Goal: Task Accomplishment & Management: Manage account settings

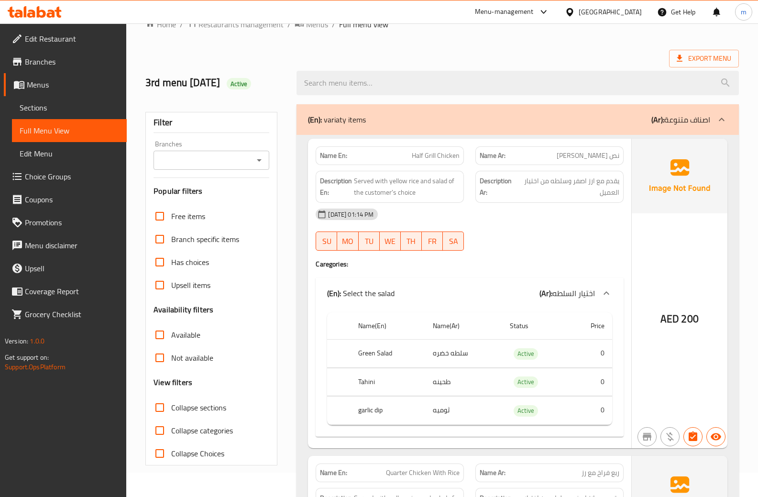
scroll to position [48, 0]
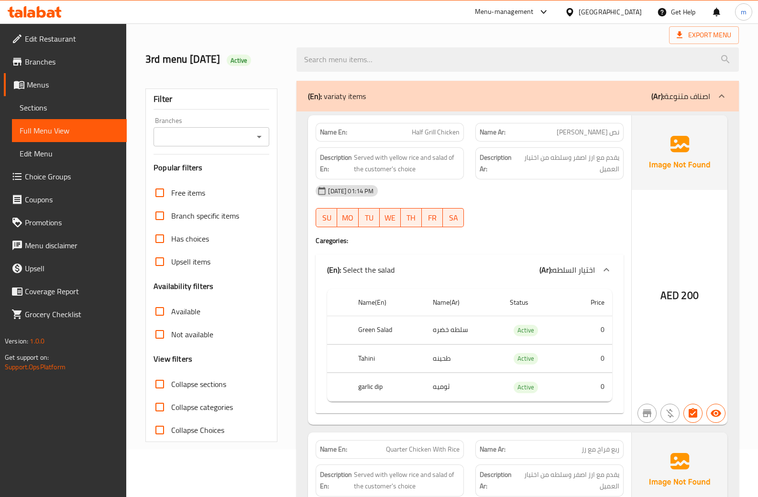
click at [75, 32] on link "Edit Restaurant" at bounding box center [65, 38] width 123 height 23
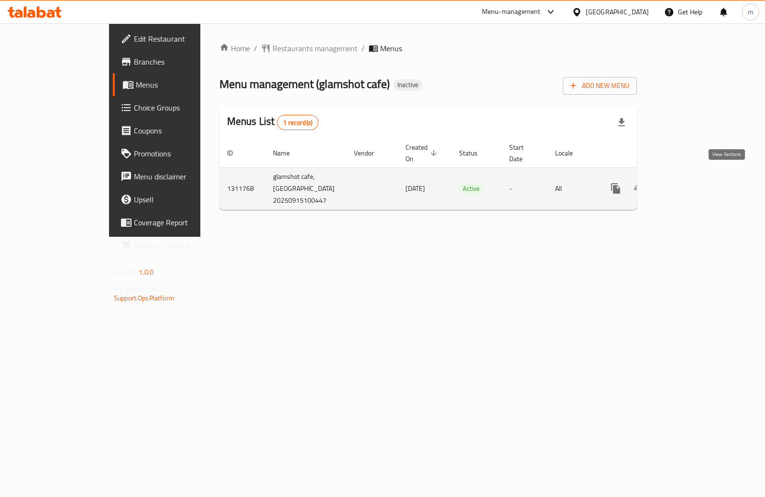
click at [690, 183] on icon "enhanced table" at bounding box center [684, 188] width 11 height 11
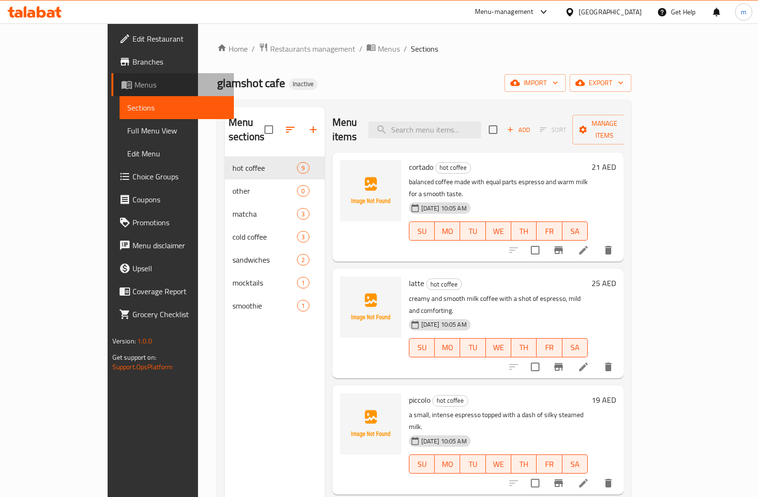
click at [134, 86] on span "Menus" at bounding box center [180, 84] width 92 height 11
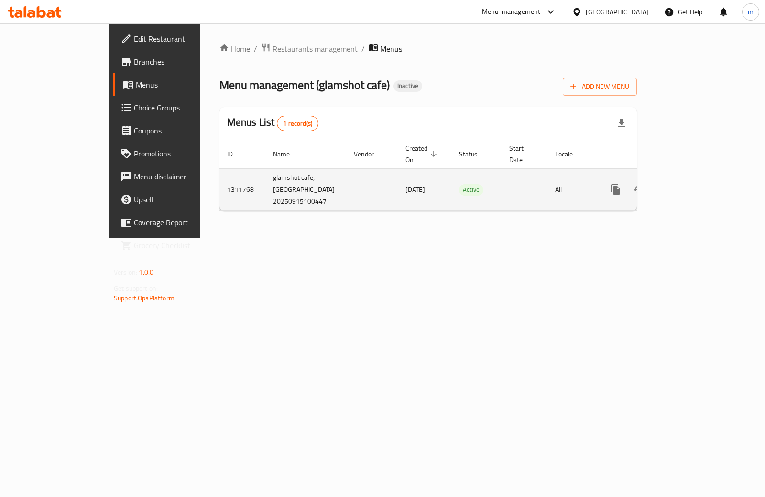
drag, startPoint x: 324, startPoint y: 178, endPoint x: 368, endPoint y: 176, distance: 43.5
click at [398, 176] on td "15/09/2025" at bounding box center [425, 189] width 54 height 42
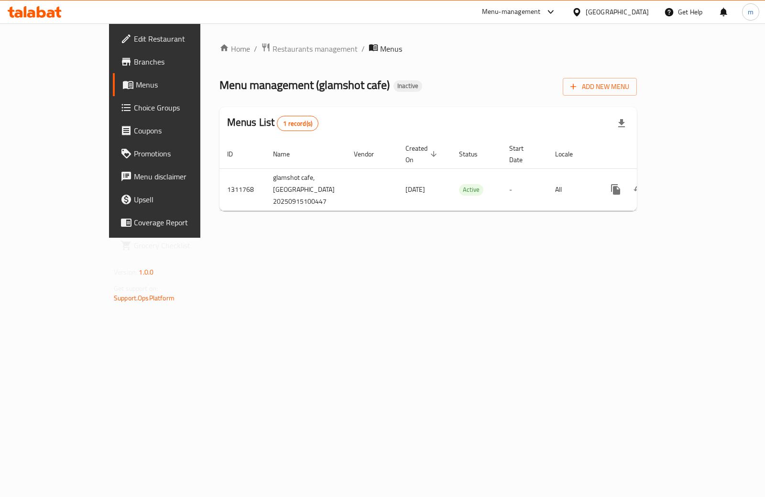
click at [361, 202] on div "Home / Restaurants management / Menus Menu management ( glamshot cafe ) Inactiv…" at bounding box center [427, 131] width 417 height 176
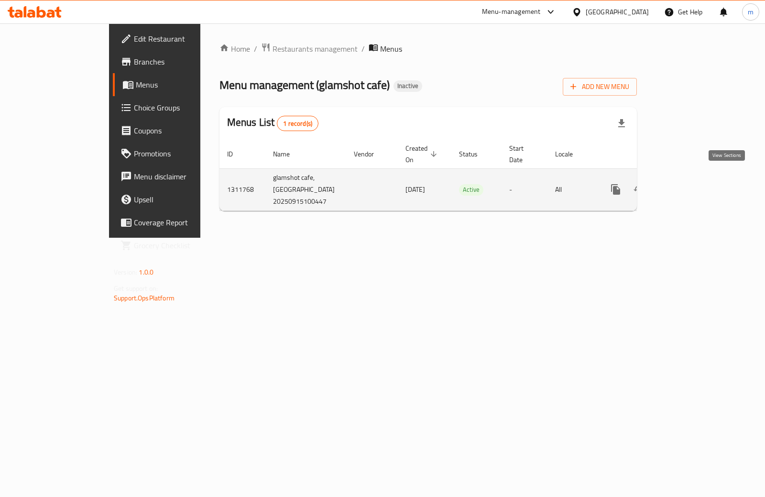
click at [690, 184] on icon "enhanced table" at bounding box center [684, 189] width 11 height 11
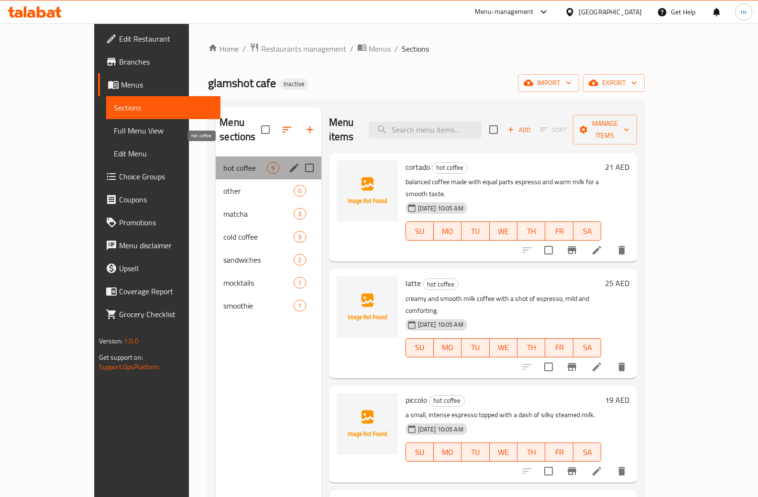
click at [223, 162] on span "hot coffee" at bounding box center [244, 167] width 43 height 11
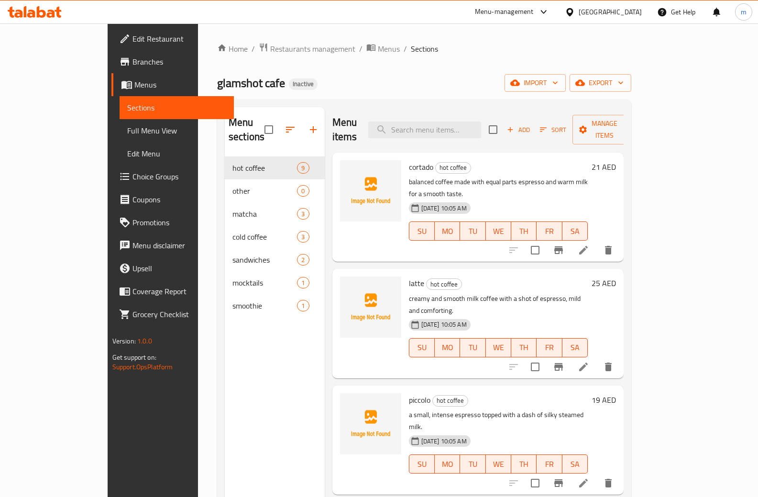
click at [134, 87] on span "Menus" at bounding box center [180, 84] width 92 height 11
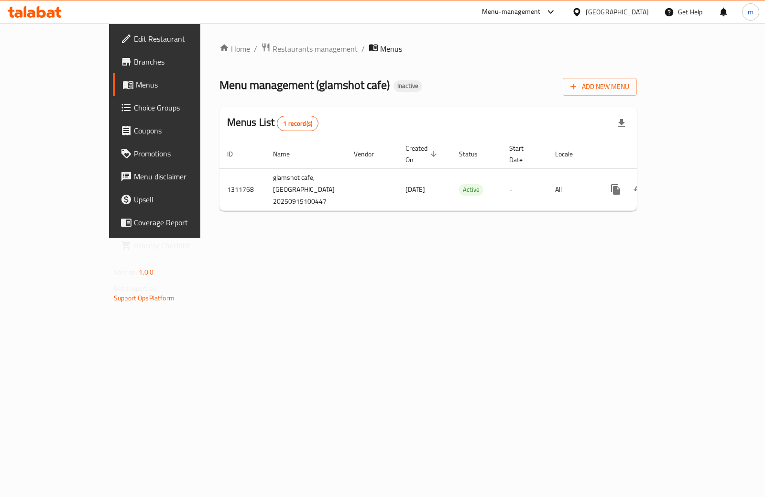
click at [637, 74] on div "Add New Menu" at bounding box center [600, 85] width 74 height 22
click at [629, 82] on span "Add New Menu" at bounding box center [599, 87] width 59 height 12
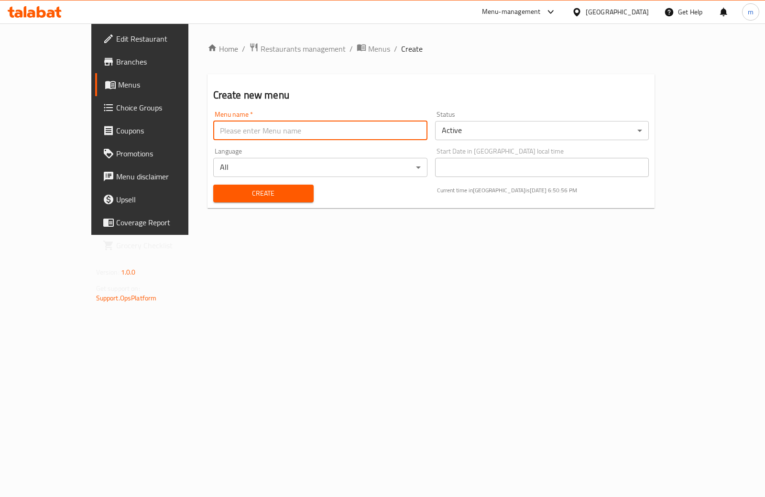
click at [282, 135] on input "text" at bounding box center [320, 130] width 214 height 19
click at [213, 134] on input "text" at bounding box center [320, 130] width 214 height 19
type input "[DATE]"
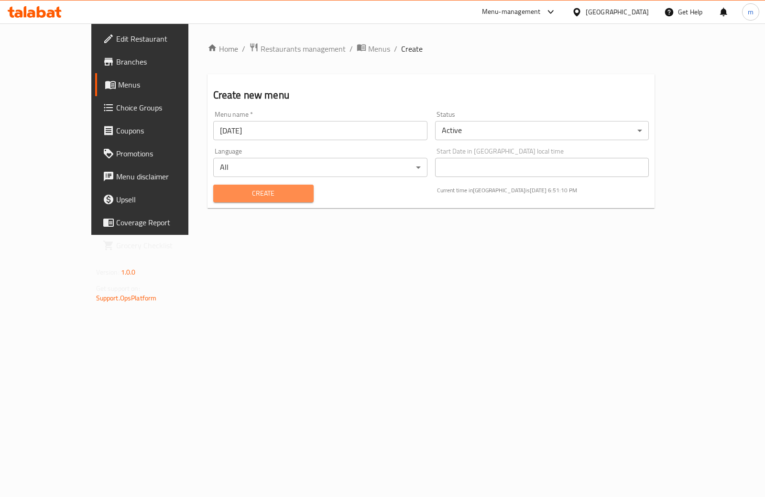
click at [230, 197] on span "Create" at bounding box center [263, 193] width 85 height 12
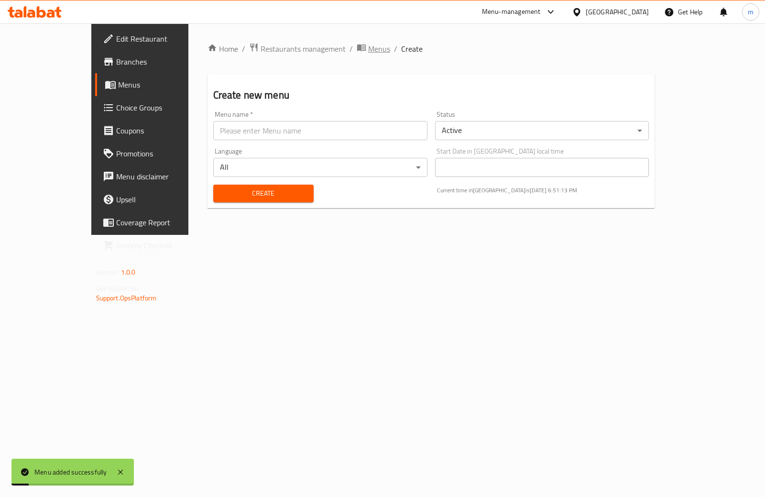
click at [368, 47] on span "Menus" at bounding box center [379, 48] width 22 height 11
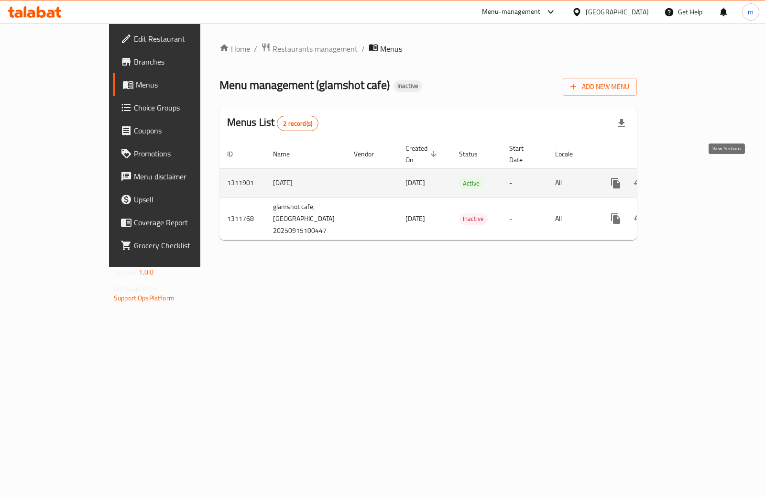
click at [690, 177] on icon "enhanced table" at bounding box center [684, 182] width 11 height 11
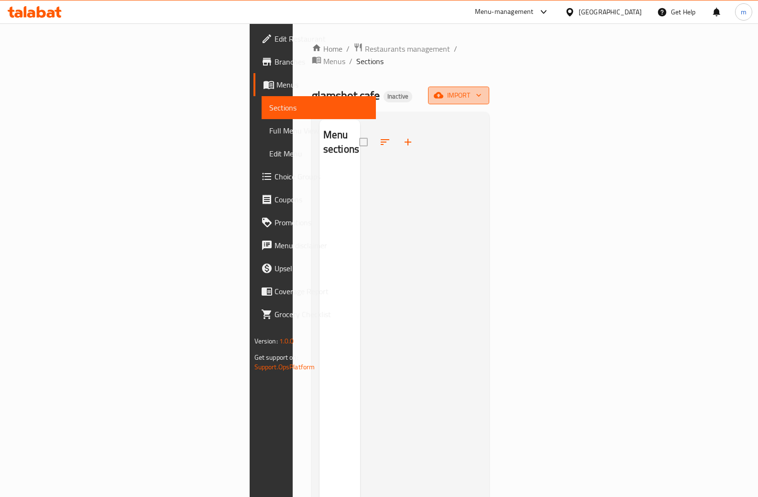
click at [481, 89] on span "import" at bounding box center [458, 95] width 46 height 12
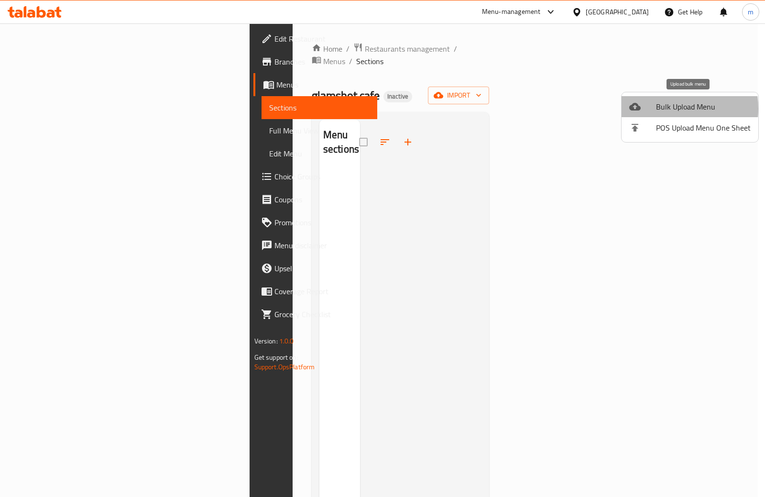
click at [663, 109] on span "Bulk Upload Menu" at bounding box center [703, 106] width 95 height 11
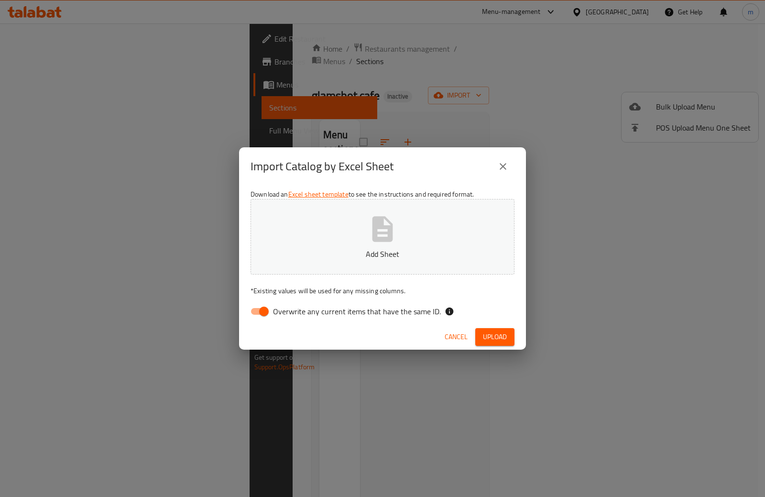
click at [316, 313] on span "Overwrite any current items that have the same ID." at bounding box center [357, 310] width 168 height 11
click at [291, 313] on input "Overwrite any current items that have the same ID." at bounding box center [264, 311] width 54 height 18
checkbox input "false"
click at [394, 248] on p "Add Sheet" at bounding box center [382, 253] width 234 height 11
click at [503, 340] on span "Upload" at bounding box center [495, 337] width 24 height 12
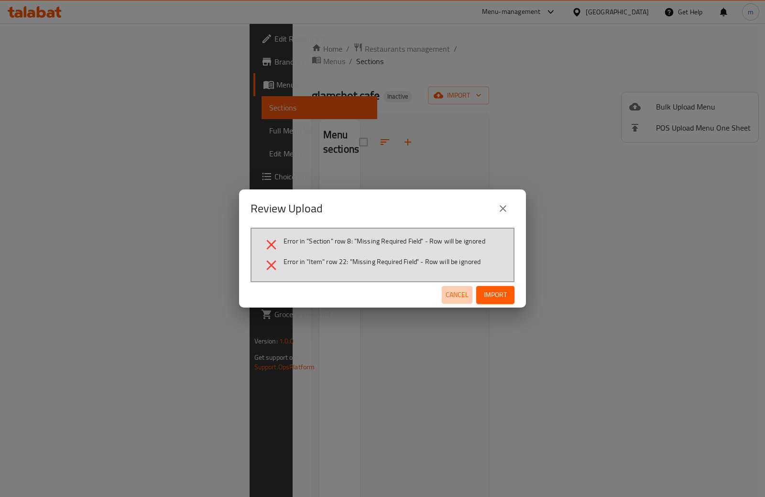
click at [452, 296] on span "Cancel" at bounding box center [457, 295] width 23 height 12
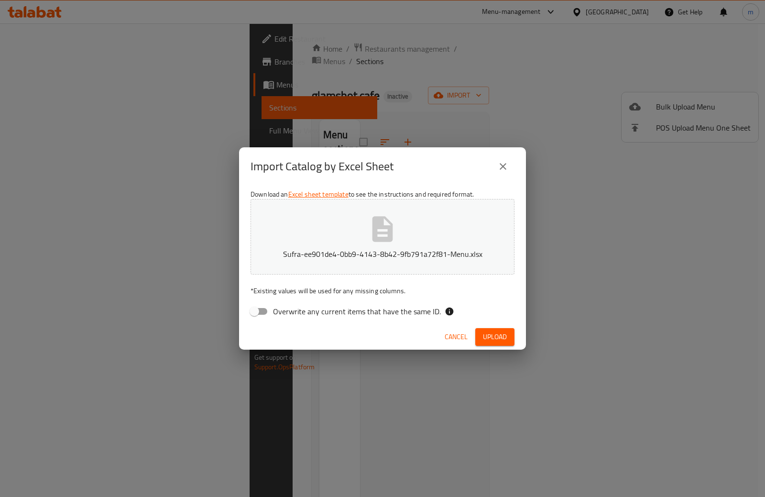
click at [449, 337] on span "Cancel" at bounding box center [456, 337] width 23 height 12
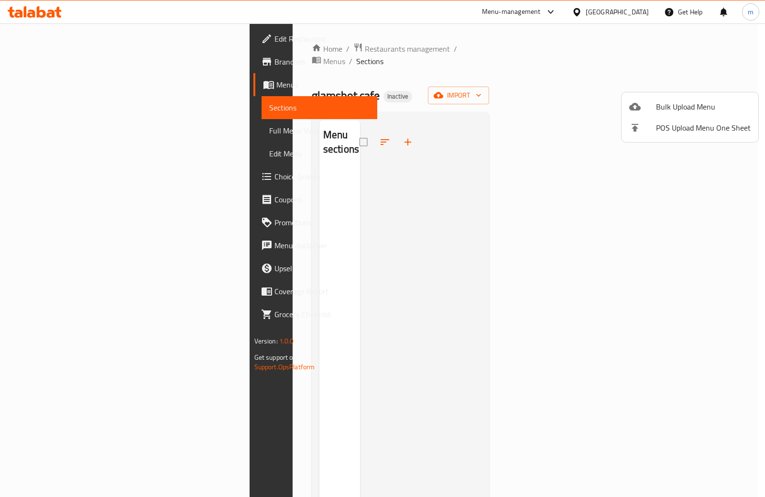
click at [37, 62] on div at bounding box center [382, 248] width 765 height 497
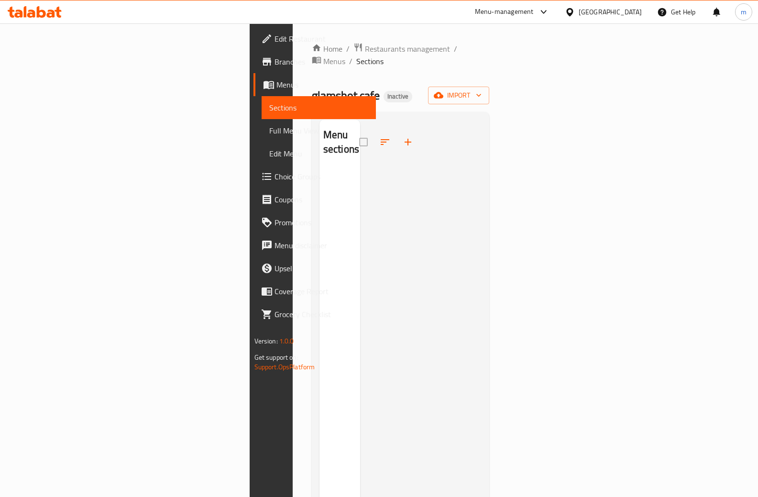
click at [274, 62] on span "Branches" at bounding box center [321, 61] width 94 height 11
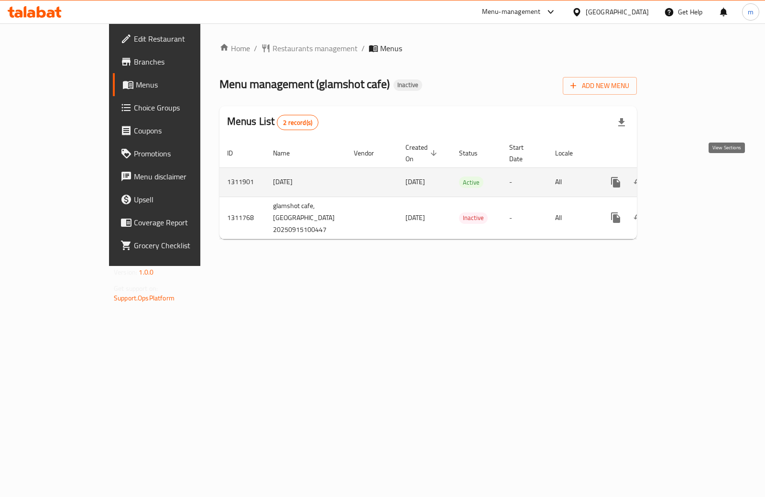
click at [689, 178] on icon "enhanced table" at bounding box center [684, 182] width 9 height 9
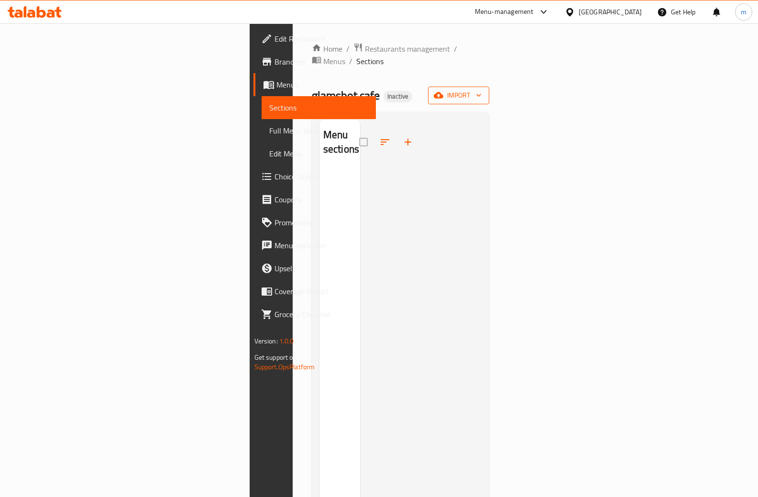
click at [443, 90] on icon "button" at bounding box center [439, 95] width 10 height 10
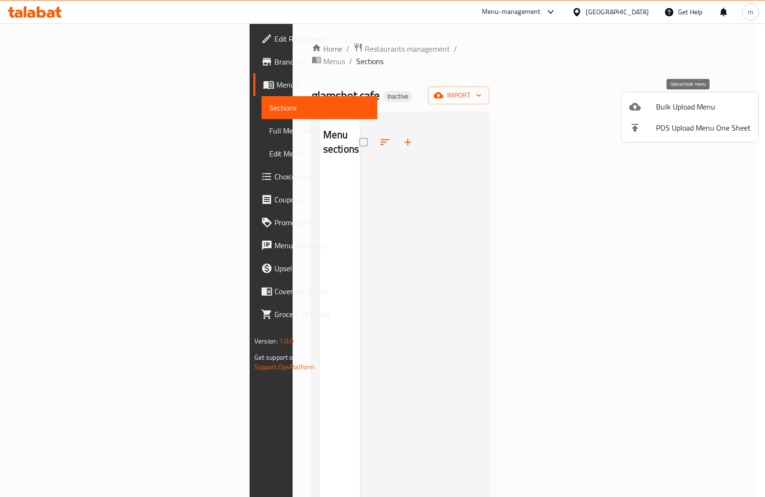
click at [649, 103] on div at bounding box center [642, 106] width 27 height 11
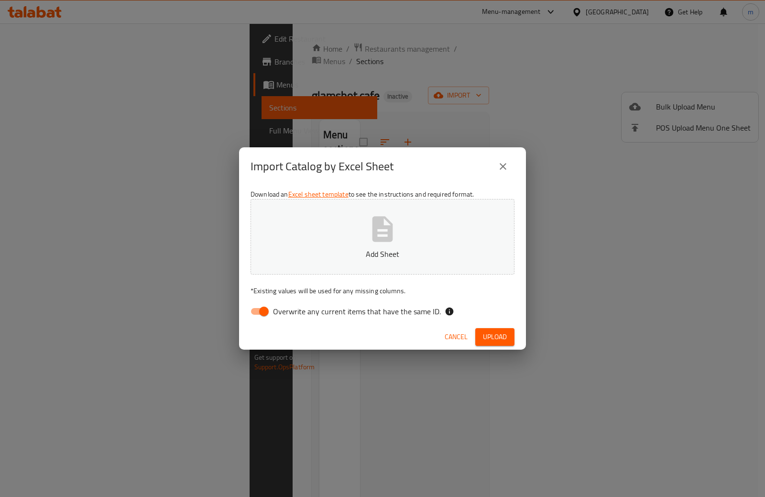
click at [294, 316] on span "Overwrite any current items that have the same ID." at bounding box center [357, 310] width 168 height 11
click at [291, 316] on input "Overwrite any current items that have the same ID." at bounding box center [264, 311] width 54 height 18
checkbox input "false"
click at [381, 253] on p "Add Sheet" at bounding box center [382, 253] width 234 height 11
click at [508, 334] on button "Upload" at bounding box center [494, 337] width 39 height 18
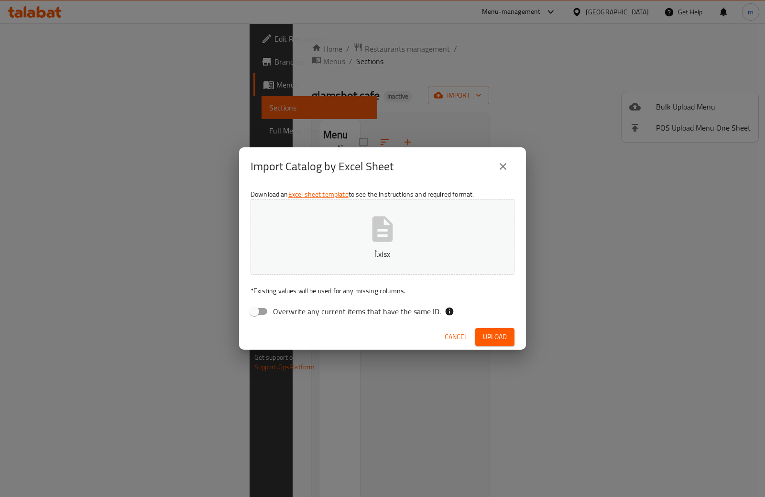
click at [456, 340] on span "Cancel" at bounding box center [456, 337] width 23 height 12
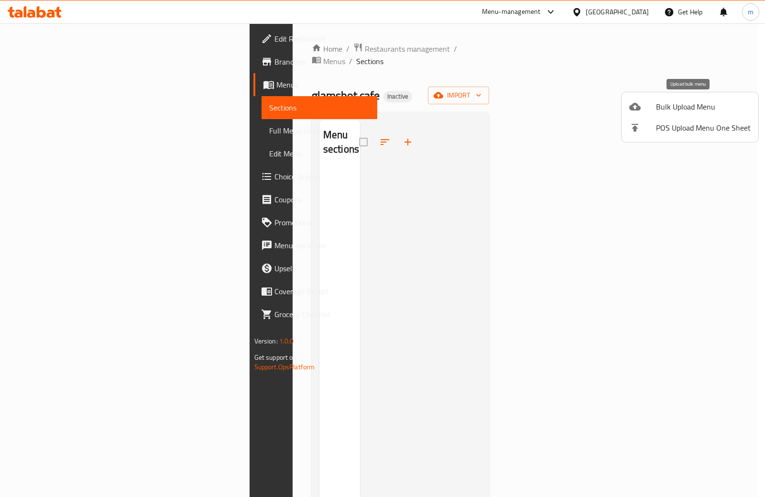
click at [690, 103] on span "Bulk Upload Menu" at bounding box center [703, 106] width 95 height 11
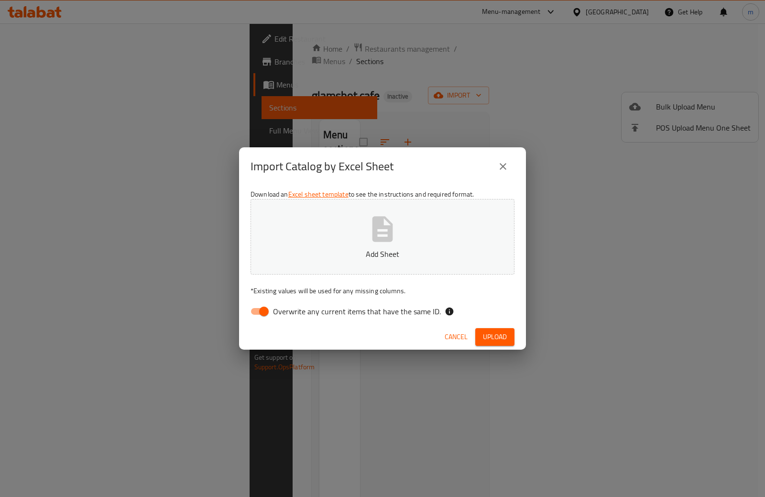
click at [357, 311] on span "Overwrite any current items that have the same ID." at bounding box center [357, 310] width 168 height 11
click at [291, 311] on input "Overwrite any current items that have the same ID." at bounding box center [264, 311] width 54 height 18
checkbox input "false"
click at [493, 337] on span "Upload" at bounding box center [495, 337] width 24 height 12
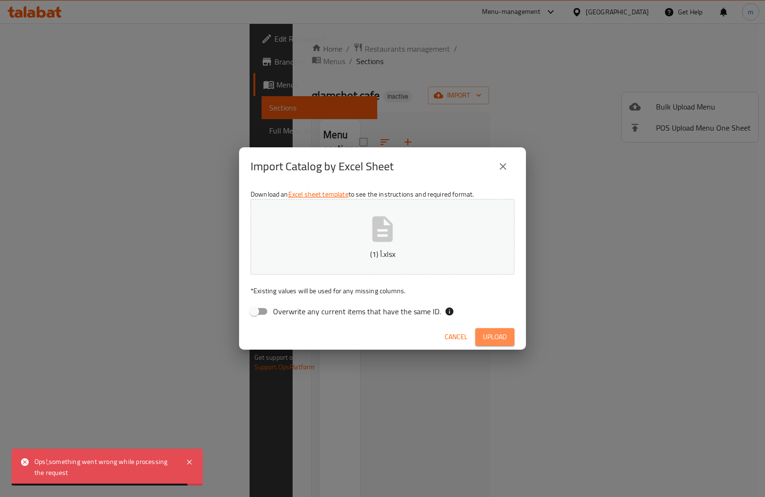
click at [488, 331] on span "Upload" at bounding box center [495, 337] width 24 height 12
click at [497, 326] on div "Cancel Upload" at bounding box center [382, 336] width 287 height 25
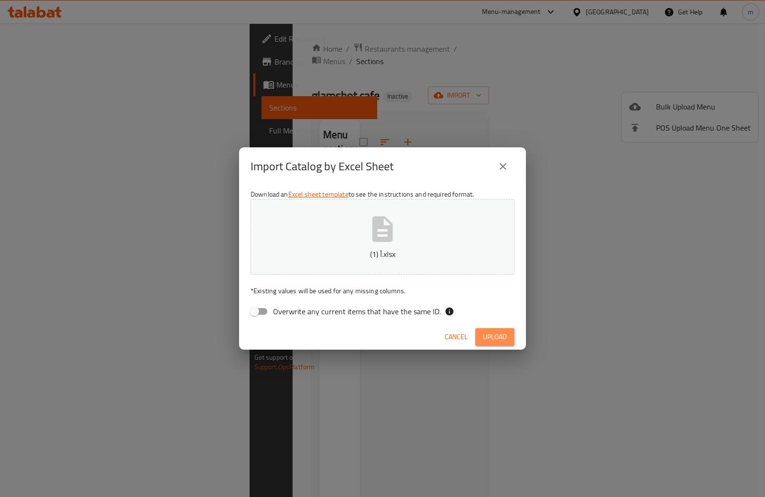
click at [490, 343] on button "Upload" at bounding box center [494, 337] width 39 height 18
drag, startPoint x: 502, startPoint y: 336, endPoint x: 502, endPoint y: 306, distance: 29.6
click at [502, 336] on span "Upload" at bounding box center [495, 337] width 24 height 12
click at [370, 231] on icon "button" at bounding box center [382, 229] width 31 height 31
click at [484, 336] on span "Upload" at bounding box center [495, 337] width 24 height 12
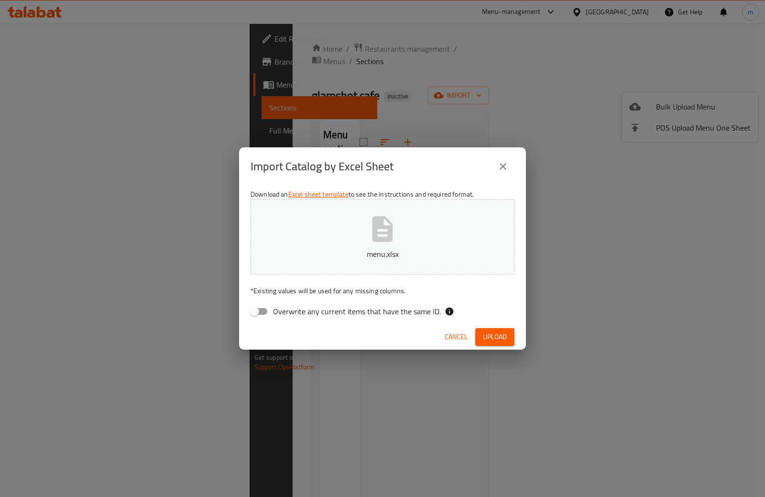
click at [507, 333] on button "Upload" at bounding box center [494, 337] width 39 height 18
click at [381, 245] on button "menu.xlsx" at bounding box center [382, 237] width 264 height 76
click at [504, 343] on button "Upload" at bounding box center [494, 337] width 39 height 18
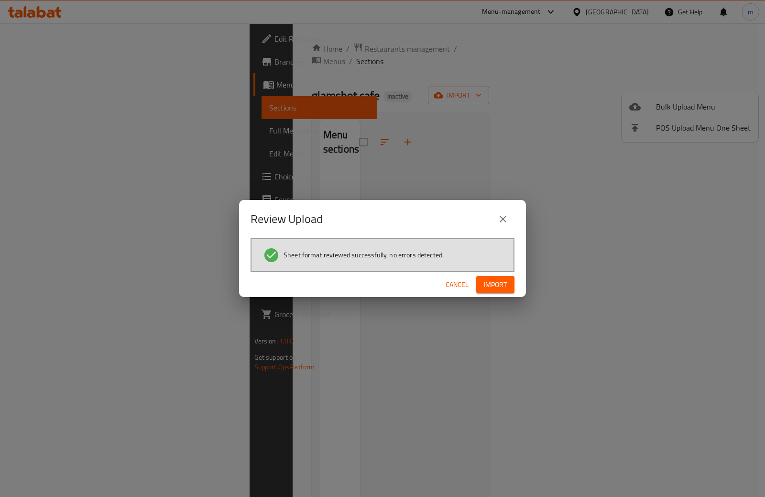
click at [494, 292] on button "Import" at bounding box center [495, 285] width 38 height 18
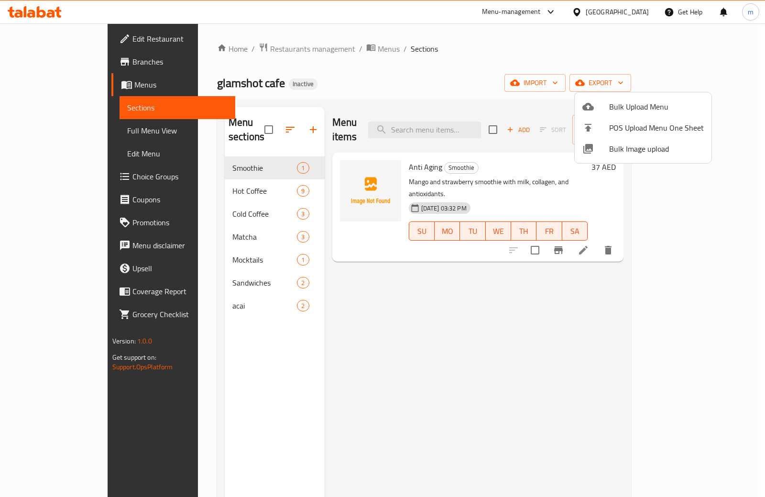
click at [652, 271] on div at bounding box center [382, 248] width 765 height 497
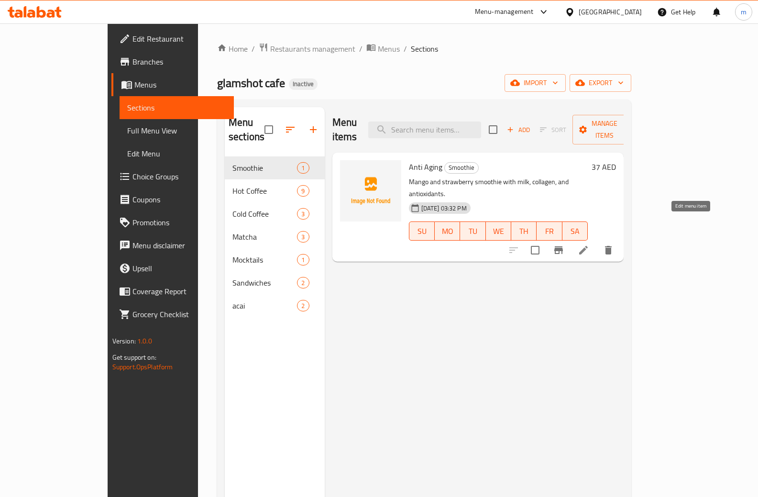
click at [587, 246] on icon at bounding box center [583, 250] width 9 height 9
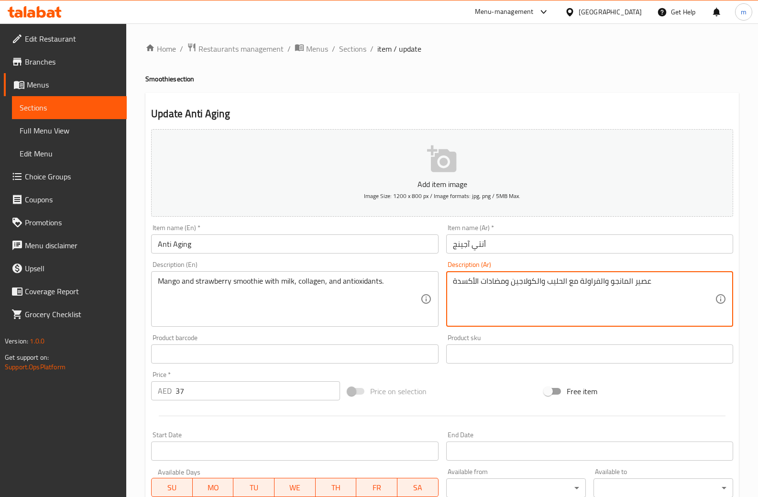
drag, startPoint x: 631, startPoint y: 282, endPoint x: 676, endPoint y: 287, distance: 44.8
click at [676, 287] on textarea "عصير المانجو والفراولة مع الحليب والكولاجين ومضادات الأكسدة" at bounding box center [584, 298] width 262 height 45
click at [630, 282] on textarea "المانجو والفراولة مع الحليب والكولاجين ومضادات الأكسدة" at bounding box center [584, 298] width 262 height 45
drag, startPoint x: 628, startPoint y: 282, endPoint x: 638, endPoint y: 282, distance: 10.0
click at [638, 282] on textarea "المانجو والفراولة مع الحليب والكولاجين ومضادات الأكسدة" at bounding box center [584, 298] width 262 height 45
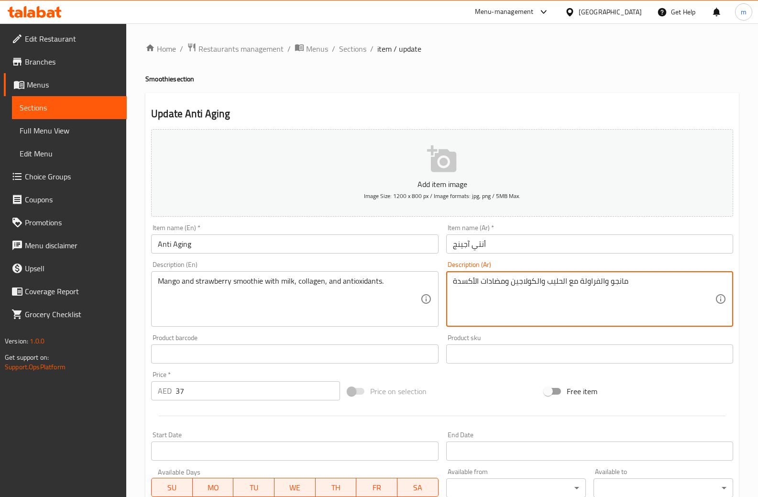
click at [606, 281] on textarea "مانجو والفراولة مع الحليب والكولاجين ومضادات الأكسدة" at bounding box center [584, 298] width 262 height 45
click at [579, 281] on textarea "مانجو وفراولة مع الحليب والكولاجين ومضادات الأكسدة" at bounding box center [584, 298] width 262 height 45
type textarea "مانجو وفراولة سموثي مع الحليب والكولاجين ومضادات الأكسدة"
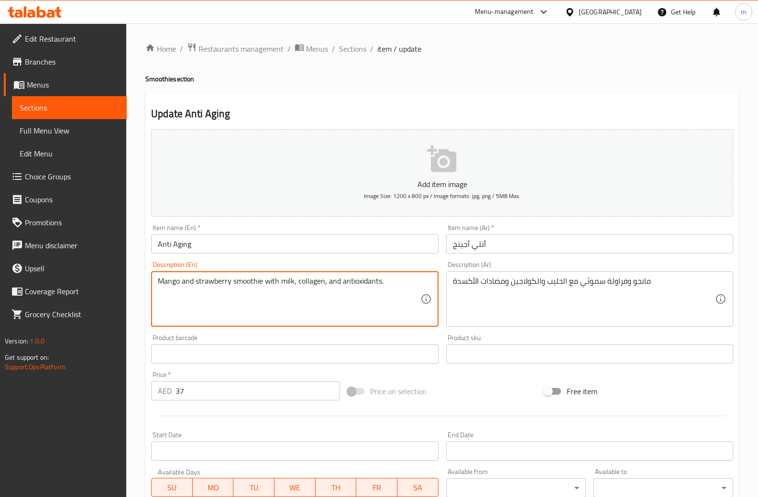
drag, startPoint x: 233, startPoint y: 283, endPoint x: 262, endPoint y: 283, distance: 28.7
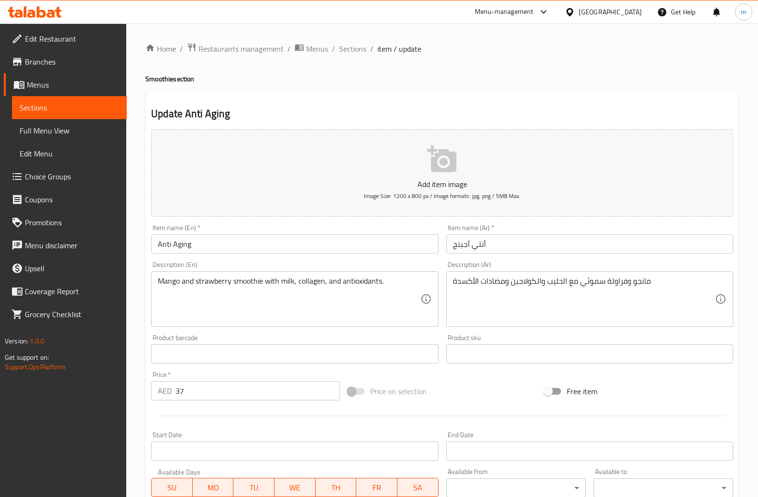
click at [307, 282] on textarea "Mango and strawberry smoothie with milk, collagen, and antioxidants." at bounding box center [289, 298] width 262 height 45
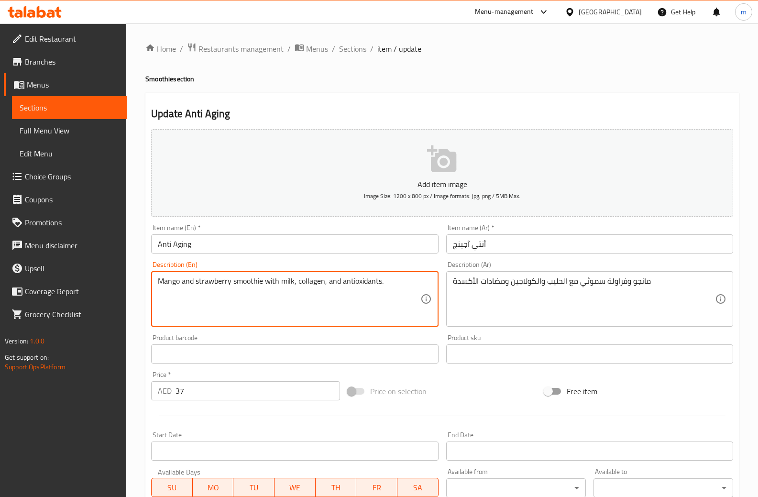
click at [307, 282] on textarea "Mango and strawberry smoothie with milk, collagen, and antioxidants." at bounding box center [289, 298] width 262 height 45
drag, startPoint x: 342, startPoint y: 283, endPoint x: 381, endPoint y: 281, distance: 38.7
click at [413, 280] on textarea "Mango and strawberry smoothie with milk, collagen, and antioxidants." at bounding box center [289, 298] width 262 height 45
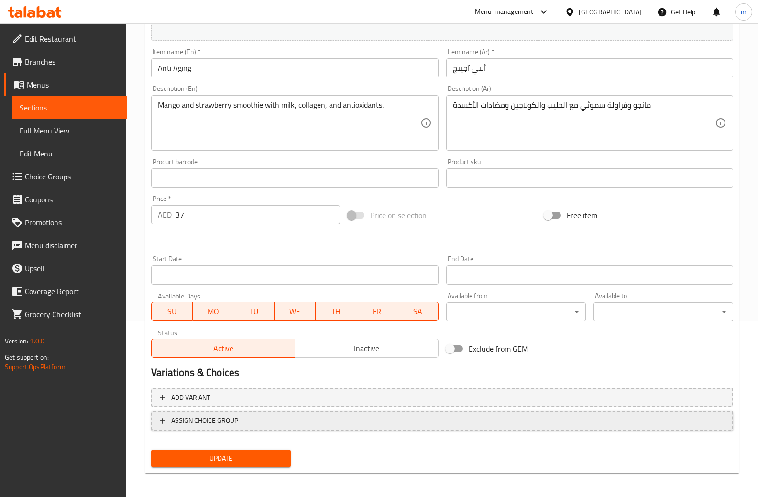
scroll to position [179, 0]
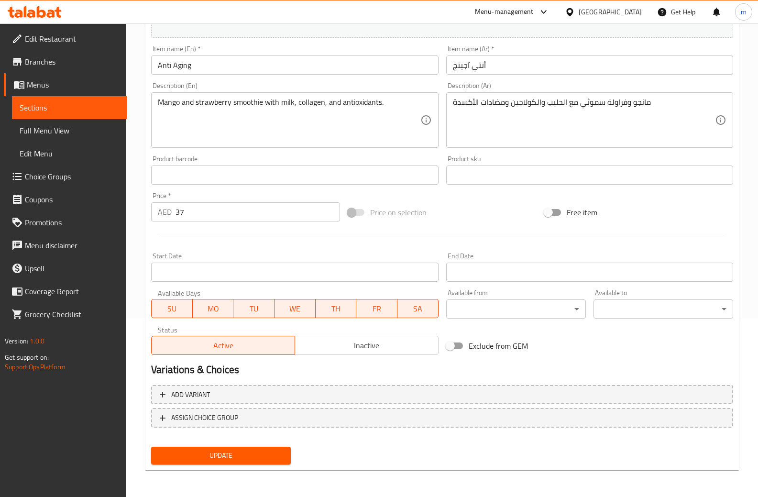
click at [256, 466] on div "Update" at bounding box center [220, 455] width 147 height 25
click at [260, 457] on span "Update" at bounding box center [221, 455] width 124 height 12
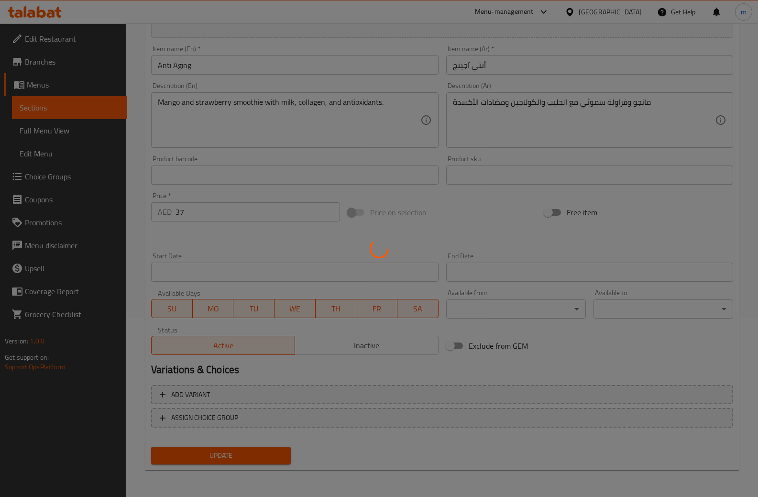
scroll to position [0, 0]
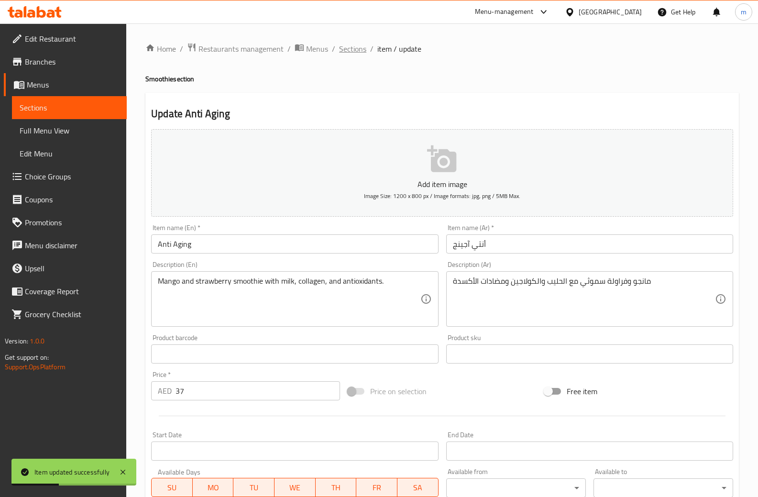
click at [353, 50] on span "Sections" at bounding box center [352, 48] width 27 height 11
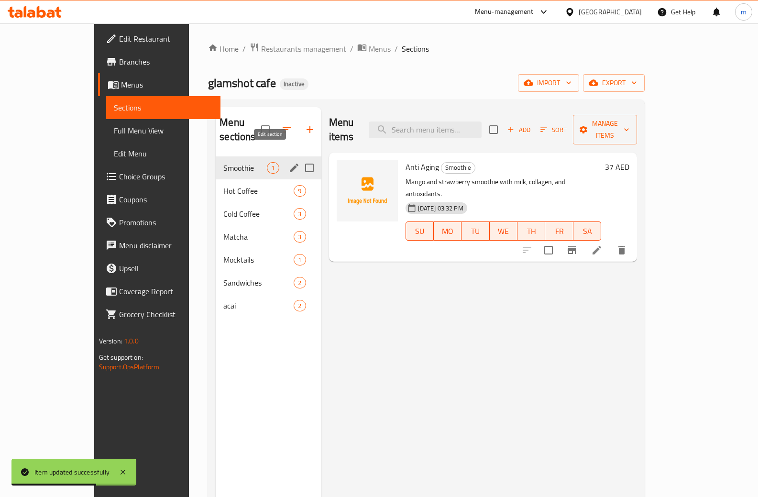
click at [290, 163] on icon "edit" at bounding box center [294, 167] width 9 height 9
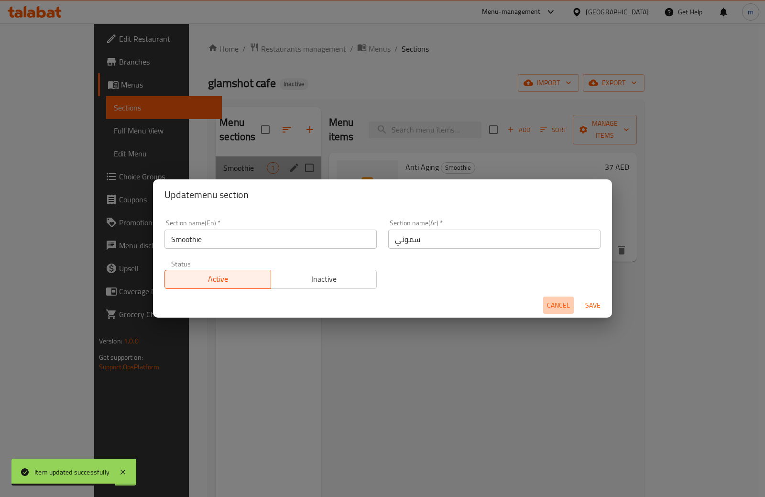
click at [548, 303] on span "Cancel" at bounding box center [558, 305] width 23 height 12
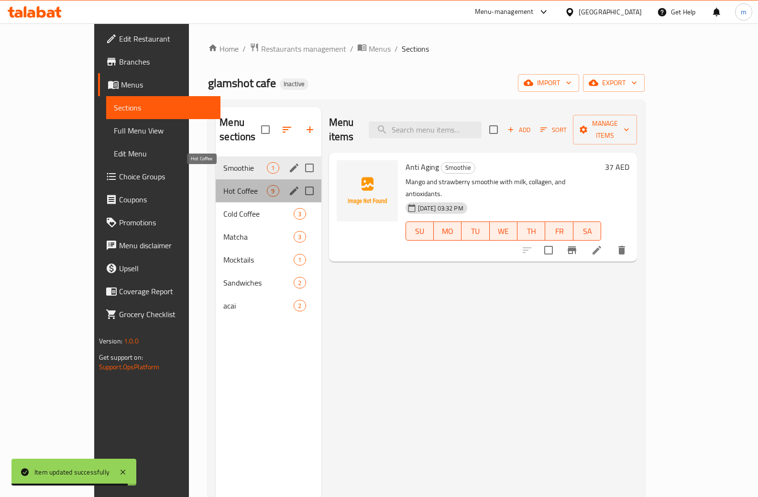
click at [223, 185] on span "Hot Coffee" at bounding box center [244, 190] width 43 height 11
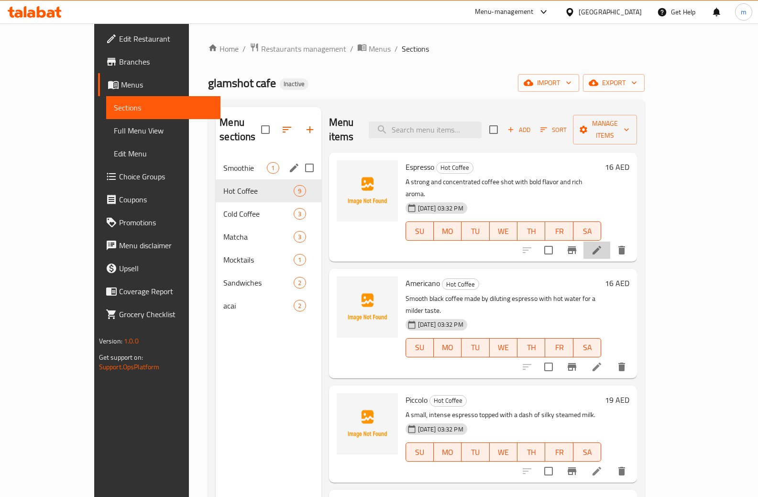
click at [610, 241] on li at bounding box center [596, 249] width 27 height 17
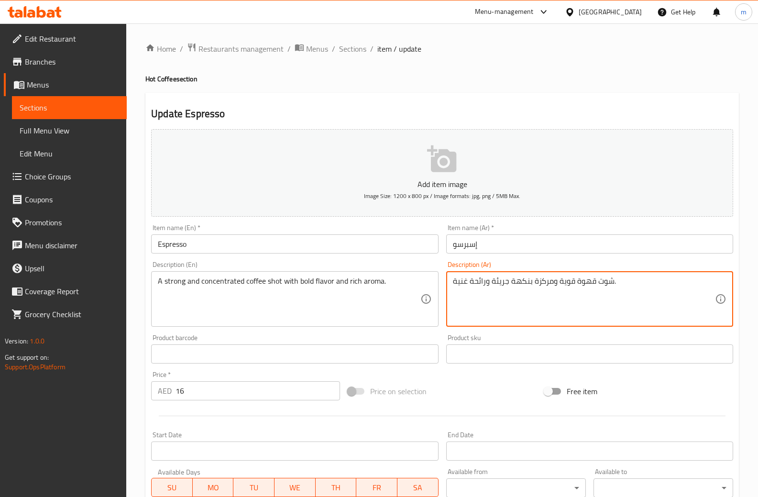
click at [491, 280] on textarea "شوت قهوة قوية ومركزة بنكهة جريئة ورائحة غنية." at bounding box center [584, 298] width 262 height 45
drag, startPoint x: 489, startPoint y: 279, endPoint x: 511, endPoint y: 285, distance: 23.3
click at [511, 285] on textarea "شوت قهوة قوية ومركزة بنكهة جريئ ةورائحة غنية." at bounding box center [584, 298] width 262 height 45
drag, startPoint x: 469, startPoint y: 279, endPoint x: 487, endPoint y: 287, distance: 19.5
click at [487, 287] on textarea "شوت قهوة قوية ومركزة بنكهة بولد ورائحة غنية." at bounding box center [584, 298] width 262 height 45
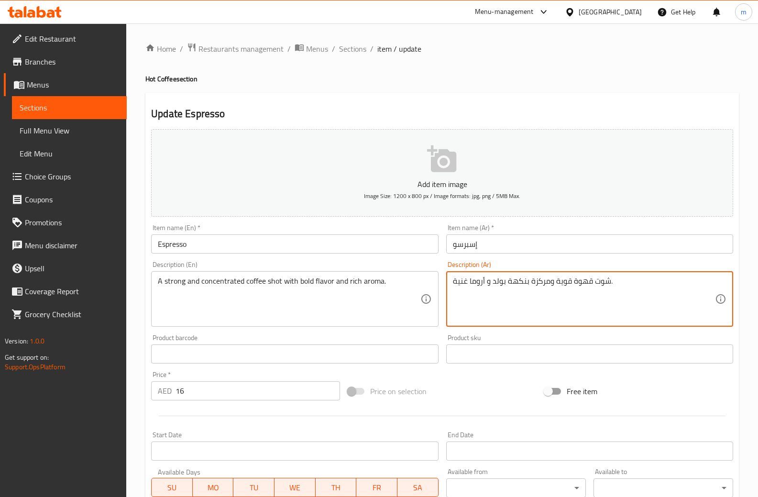
type textarea "شوت قهوة قوية ومركزة بنكهة بولد و أروما غنية."
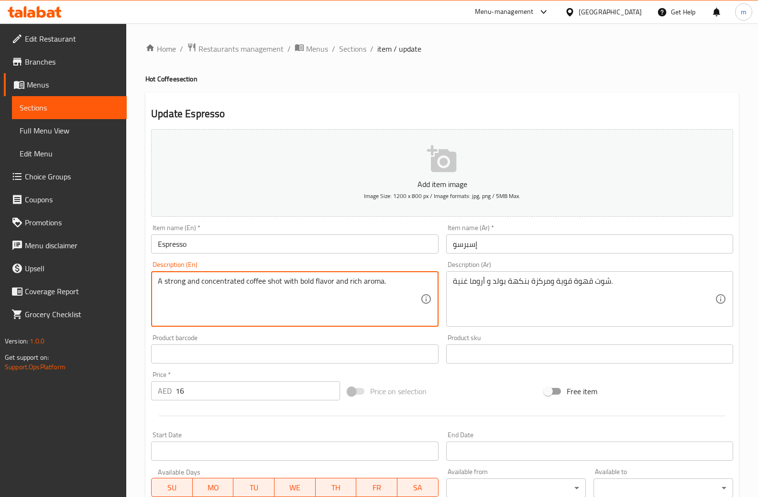
drag, startPoint x: 360, startPoint y: 280, endPoint x: 380, endPoint y: 281, distance: 19.6
click at [397, 309] on textarea "A strong and concentrated coffee shot with bold flavor and rich aroma." at bounding box center [289, 298] width 262 height 45
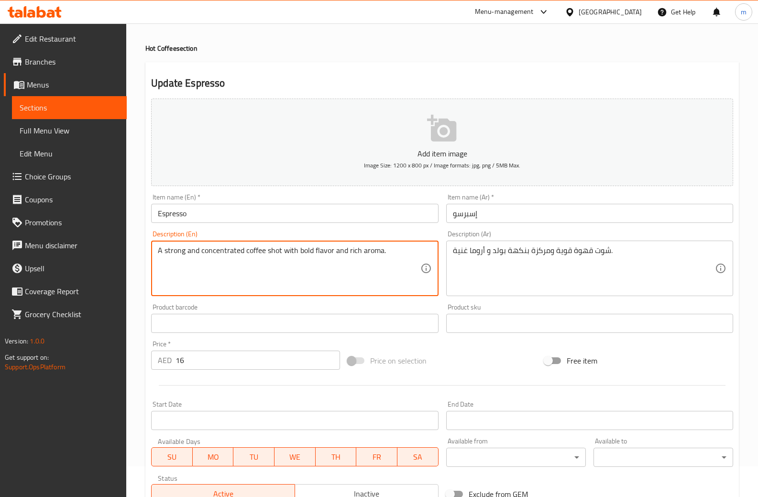
scroll to position [179, 0]
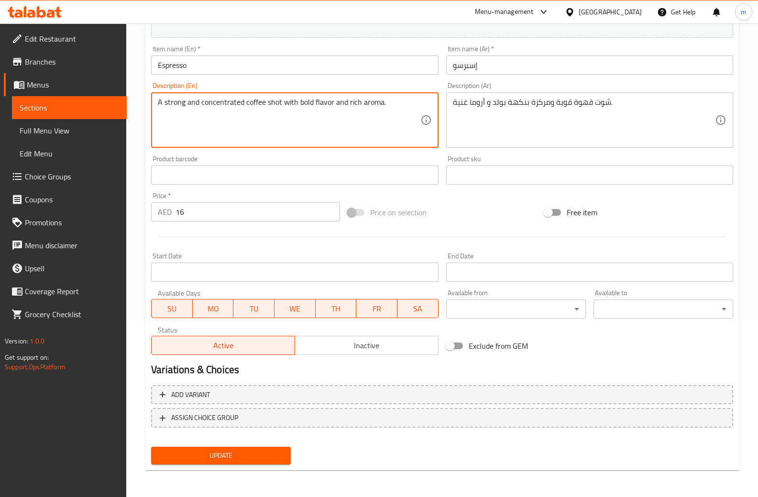
click at [231, 447] on button "Update" at bounding box center [221, 455] width 140 height 18
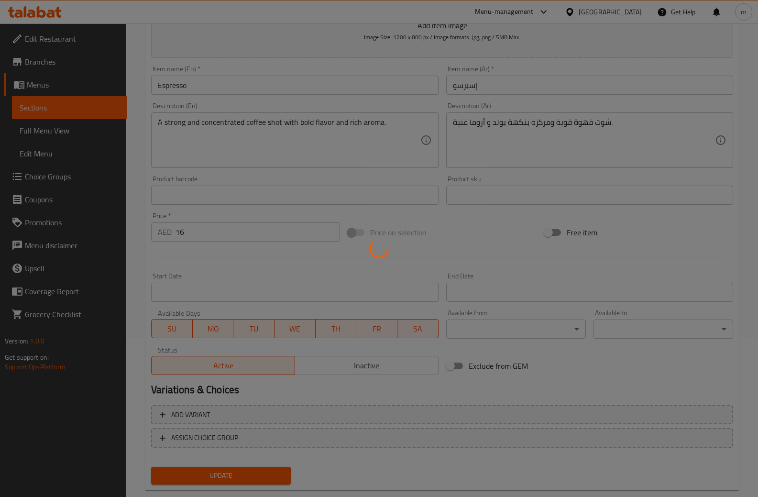
scroll to position [0, 0]
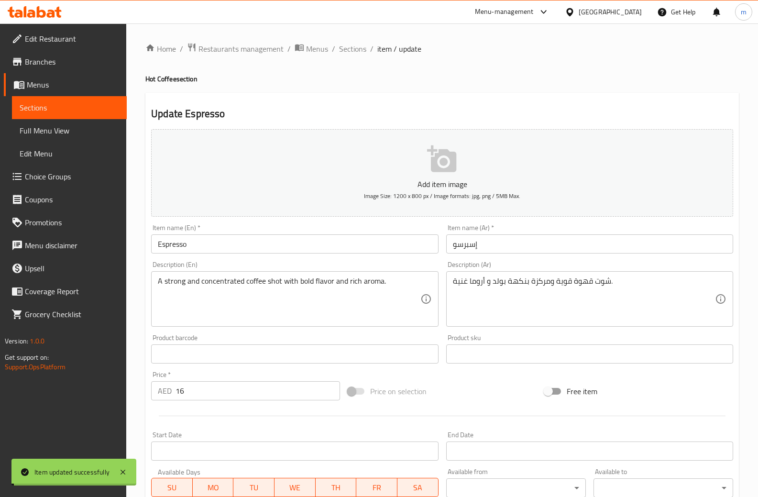
click at [352, 53] on span "Sections" at bounding box center [352, 48] width 27 height 11
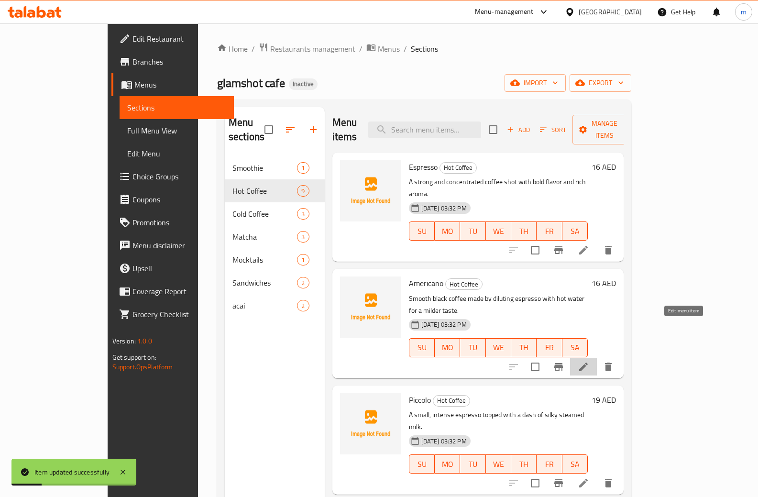
click at [589, 361] on icon at bounding box center [582, 366] width 11 height 11
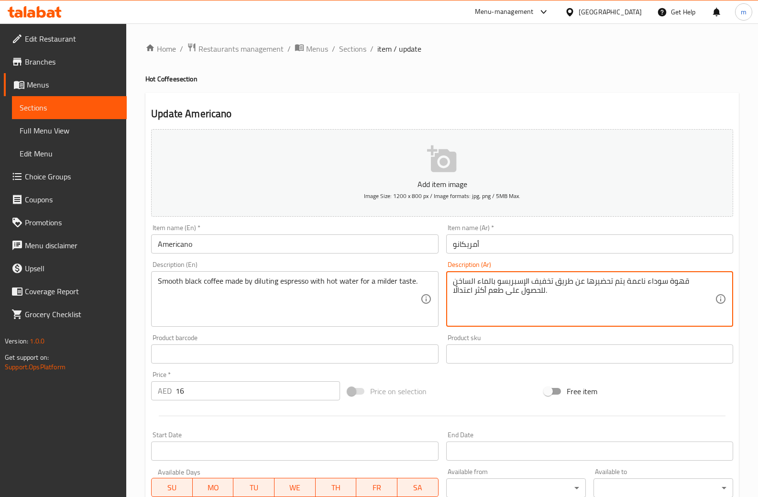
drag, startPoint x: 638, startPoint y: 283, endPoint x: 651, endPoint y: 285, distance: 13.1
click at [651, 285] on textarea "قهوة سوداء ناعمة يتم تحضيرها عن طريق تخفيف الإسبريسو بالماء الساخن للحصول على ط…" at bounding box center [584, 298] width 262 height 45
drag, startPoint x: 625, startPoint y: 283, endPoint x: 640, endPoint y: 284, distance: 14.8
click at [640, 284] on textarea "قهوة سوداء ناعمةتحضيرها عن طريق تخفيف الإسبريسو بالماء الساخن للحصول على طعم أك…" at bounding box center [584, 298] width 262 height 45
drag, startPoint x: 596, startPoint y: 284, endPoint x: 624, endPoint y: 281, distance: 28.5
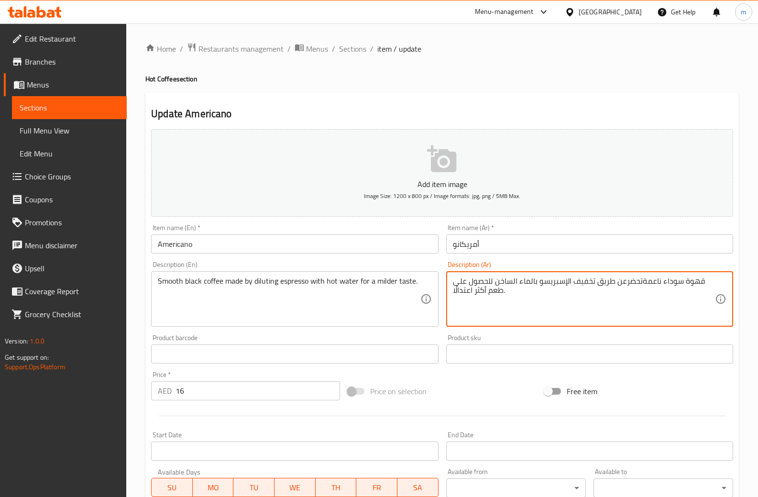
click at [624, 281] on textarea "قهوة سوداء ناعمةتحضرعن طريق تخفيف الإسبريسو بالماء الساخن للحصول على طعم أكثر ا…" at bounding box center [584, 298] width 262 height 45
click at [644, 283] on textarea "قهوة سوداء ناعمةتحضر تخفيف الإسبريسو بالماء الساخن للحصول على طعم أكثر اعتدالًا." at bounding box center [584, 298] width 262 height 45
click at [625, 281] on textarea "قهوة سوداء ناعمة تحضر تخفيف الإسبريسو بالماء الساخن للحصول على طعم أكثر اعتدالً…" at bounding box center [584, 298] width 262 height 45
drag, startPoint x: 484, startPoint y: 282, endPoint x: 522, endPoint y: 284, distance: 37.3
click at [522, 284] on textarea "قهوة سوداء ناعمة تحضر بتخفيف الإسبريسو بالماء الساخن للحصول على طعم أكثر اعتدال…" at bounding box center [584, 298] width 262 height 45
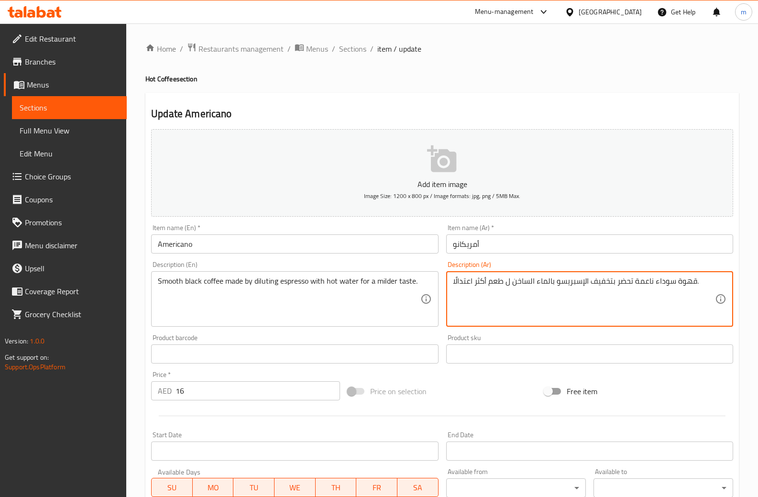
click at [504, 285] on textarea "قهوة سوداء ناعمة تحضر بتخفيف الإسبريسو بالماء الساخن ل طعم أكثر اعتدالًا." at bounding box center [584, 298] width 262 height 45
drag, startPoint x: 476, startPoint y: 283, endPoint x: 486, endPoint y: 283, distance: 10.5
click at [486, 283] on textarea "قهوة سوداء ناعمة تحضر بتخفيف الإسبريسو بالماء الساخن لطعم أكثر اعتدالًا." at bounding box center [584, 298] width 262 height 45
click at [472, 283] on textarea "قهوة سوداء ناعمة تحضر بتخفيف الإسبريسو بالماء الساخن لطعم أكثر اعتدالًا." at bounding box center [584, 298] width 262 height 45
drag, startPoint x: 475, startPoint y: 282, endPoint x: 487, endPoint y: 284, distance: 11.7
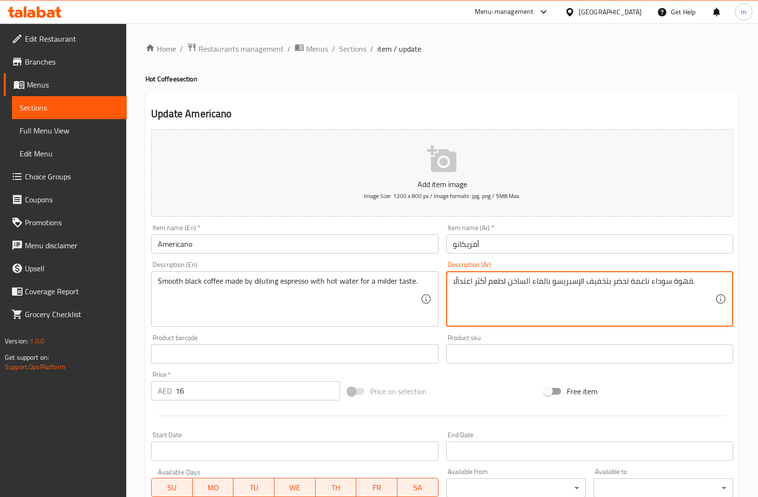
click at [487, 284] on textarea "قهوة سوداء ناعمة تحضر بتخفيف الإسبريسو بالماء الساخن لطعم أكثر اعتدالًا." at bounding box center [584, 298] width 262 height 45
drag, startPoint x: 454, startPoint y: 280, endPoint x: 463, endPoint y: 280, distance: 8.6
click at [463, 280] on textarea "قهوة سوداء ناعمة تحضر بتخفيف الإسبريسو بالماء الساخن لطعم اعتدالًا." at bounding box center [584, 298] width 262 height 45
click at [453, 280] on textarea "قهوة سوداء ناعمة تحضر بتخفيف الإسبريسو بالماء الساخن لطعم اعتدالًا." at bounding box center [584, 298] width 262 height 45
drag, startPoint x: 452, startPoint y: 280, endPoint x: 469, endPoint y: 282, distance: 16.8
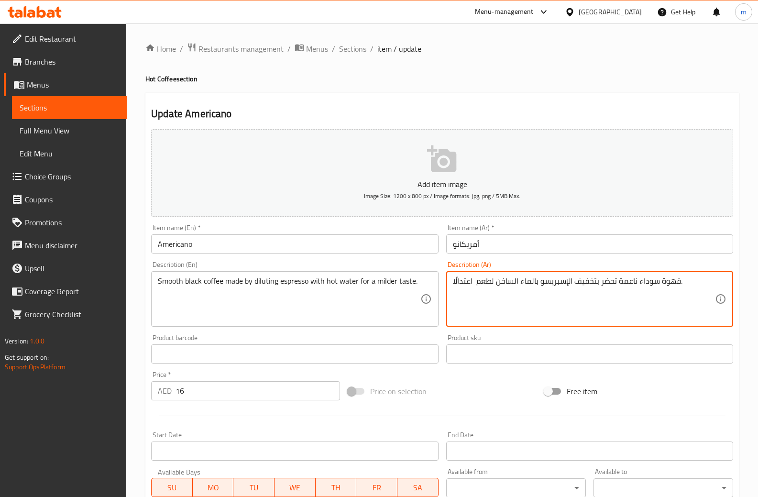
click at [469, 282] on textarea "قهوة سوداء ناعمة تحضر بتخفيف الإسبريسو بالماء الساخن لطعم اعتدالًا." at bounding box center [584, 298] width 262 height 45
click at [462, 298] on textarea "قهوة سوداء ناعمة تحضر بتخفيف الإسبريسو بالماء الساخن لطعم اعتدالًا." at bounding box center [584, 298] width 262 height 45
drag, startPoint x: 470, startPoint y: 280, endPoint x: 460, endPoint y: 280, distance: 10.5
click at [460, 280] on textarea "قهوة سوداء ناعمة تحضر بتخفيف الإسبريسو بالماء الساخن لطعم اعتدالًا." at bounding box center [584, 298] width 262 height 45
drag, startPoint x: 472, startPoint y: 281, endPoint x: 448, endPoint y: 282, distance: 24.4
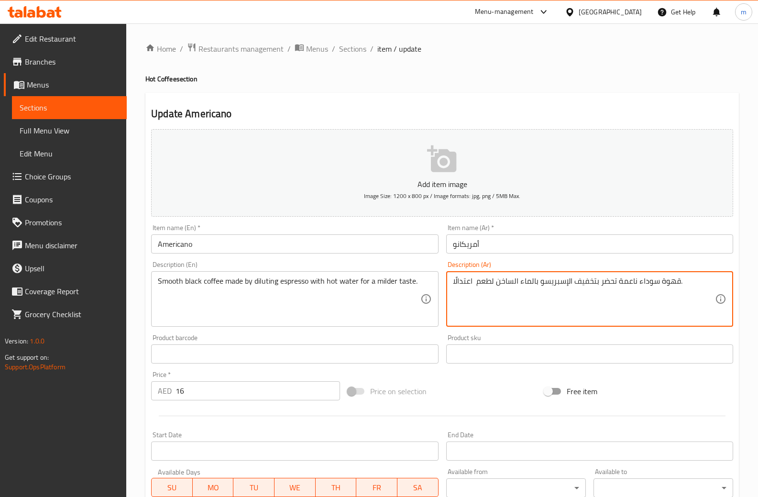
click at [448, 282] on div "قهوة سوداء ناعمة تحضر بتخفيف الإسبريسو بالماء الساخن لطعم اعتدالًا. Description…" at bounding box center [589, 298] width 287 height 55
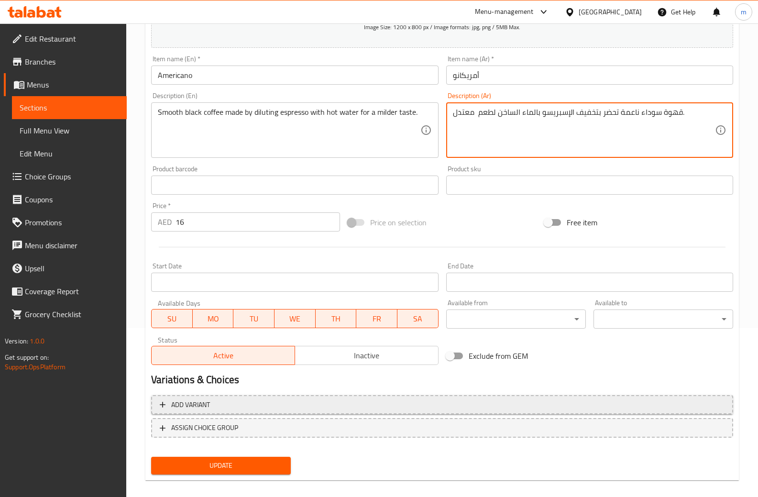
scroll to position [179, 0]
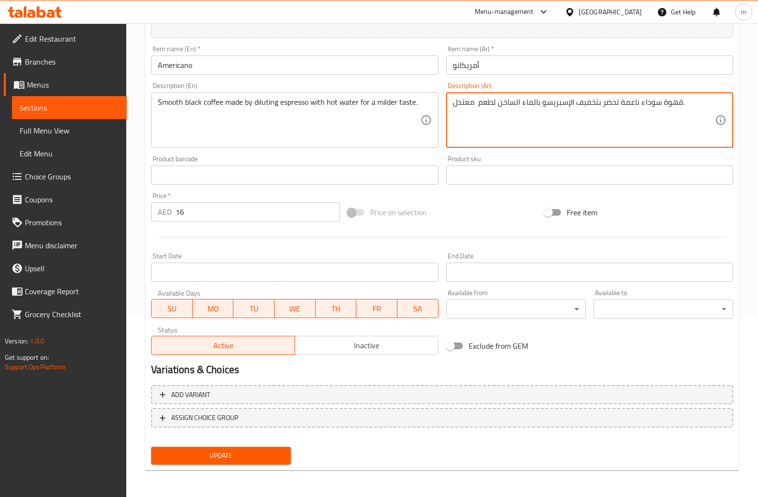
type textarea "قهوة سوداء ناعمة تحضر بتخفيف الإسبريسو بالماء الساخن لطعم معتدل."
click at [284, 468] on div "Update Americano Add item image Image Size: 1200 x 800 px / Image formats: jpg,…" at bounding box center [441, 192] width 593 height 556
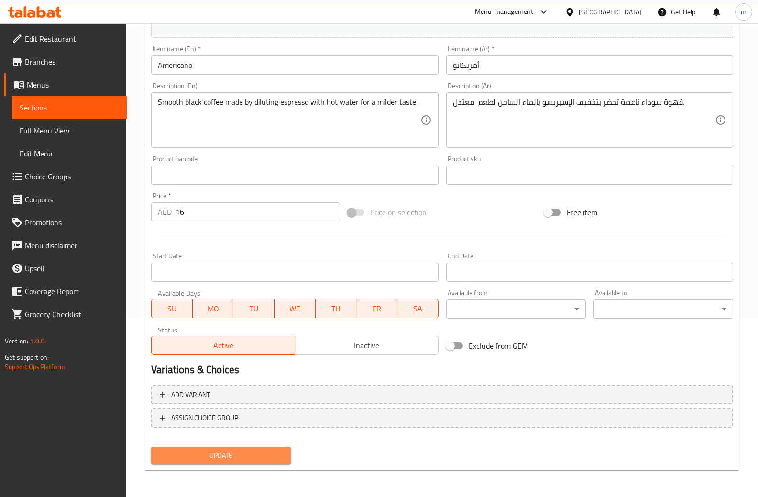
click at [281, 461] on span "Update" at bounding box center [221, 455] width 124 height 12
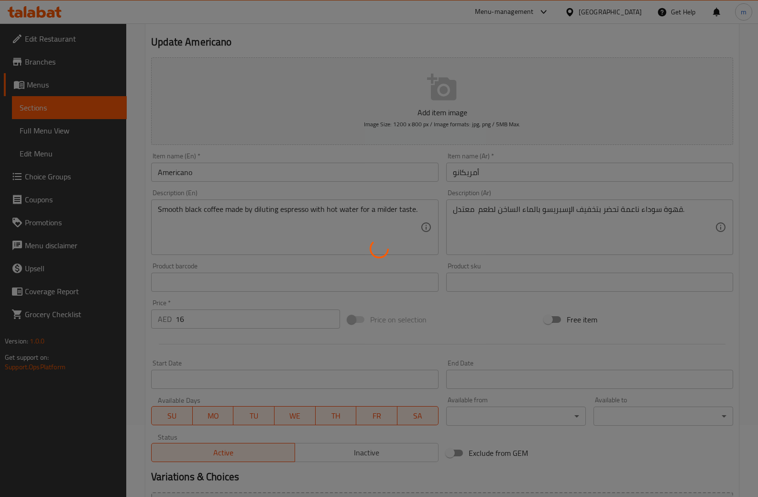
scroll to position [0, 0]
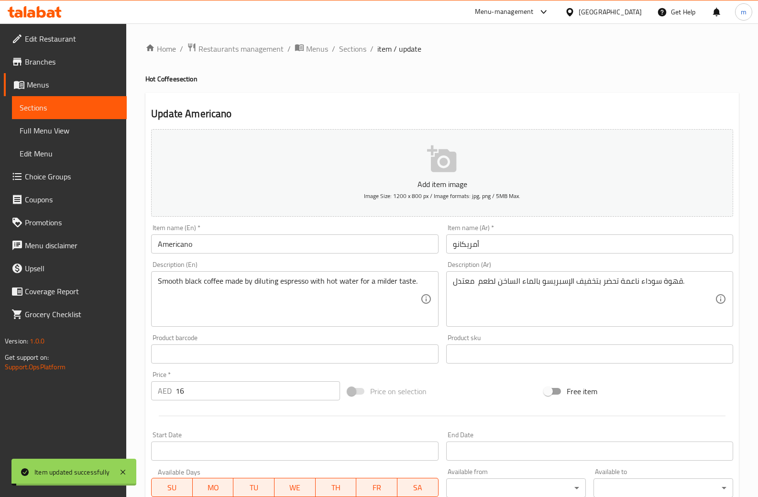
click at [352, 47] on span "Sections" at bounding box center [352, 48] width 27 height 11
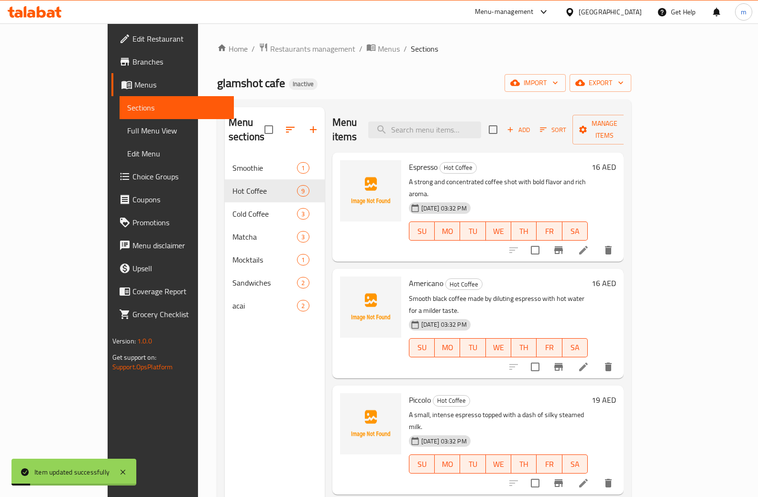
scroll to position [48, 0]
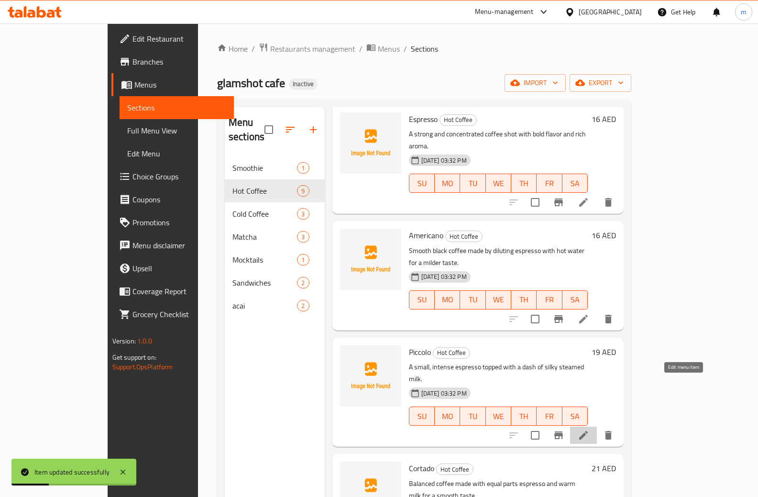
click at [587, 431] on icon at bounding box center [583, 435] width 9 height 9
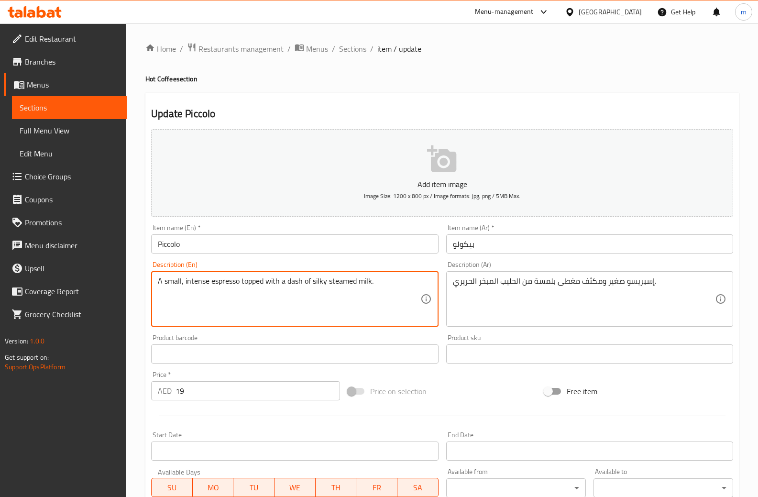
drag, startPoint x: 288, startPoint y: 280, endPoint x: 302, endPoint y: 280, distance: 13.4
drag, startPoint x: 185, startPoint y: 280, endPoint x: 208, endPoint y: 280, distance: 23.9
click at [208, 280] on textarea "A small, intense espresso topped with a dash of silky steamed milk." at bounding box center [289, 298] width 262 height 45
click at [243, 282] on textarea "A small, intense espresso topped with a dash of silky steamed milk." at bounding box center [289, 298] width 262 height 45
drag, startPoint x: 287, startPoint y: 283, endPoint x: 301, endPoint y: 283, distance: 13.4
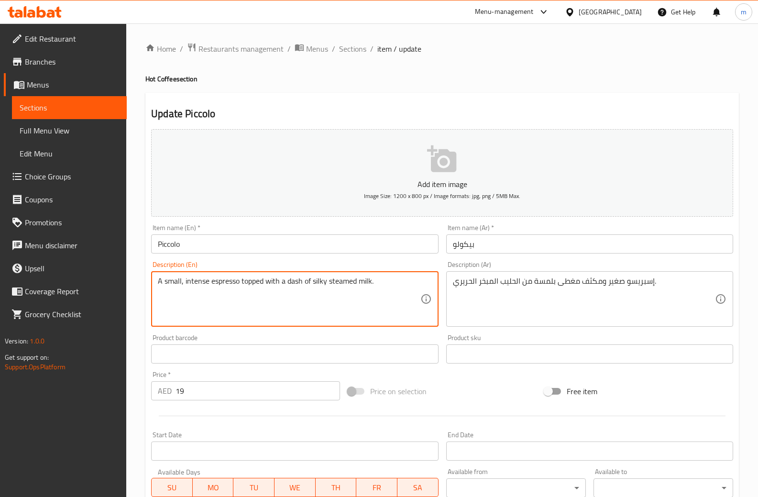
click at [301, 283] on textarea "A small, intense espresso topped with a dash of silky steamed milk." at bounding box center [289, 298] width 262 height 45
click at [193, 277] on textarea "A small, intense espresso topped with a dash of silky steamed milk." at bounding box center [289, 298] width 262 height 45
click at [297, 283] on textarea "A small, intense espresso topped with a dash of silky steamed milk." at bounding box center [289, 298] width 262 height 45
drag, startPoint x: 297, startPoint y: 283, endPoint x: 316, endPoint y: 284, distance: 19.1
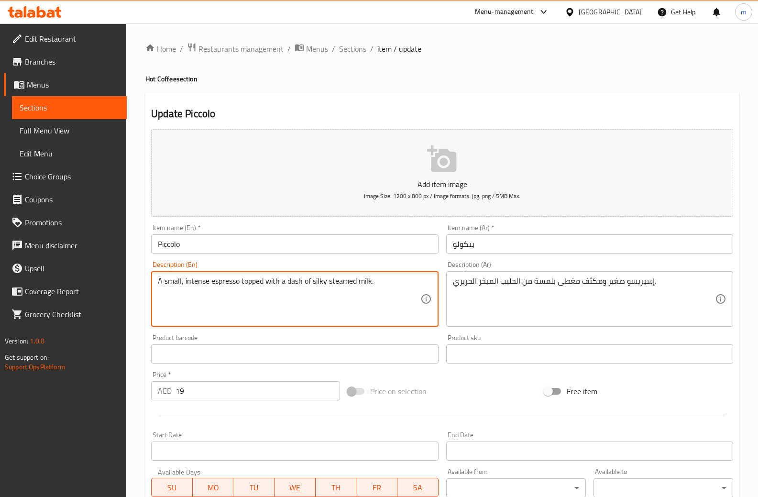
click at [316, 284] on textarea "A small, intense espresso topped with a dash of silky steamed milk." at bounding box center [289, 298] width 262 height 45
click at [292, 281] on textarea "A small, intense espresso topped with a dash of silky steamed milk." at bounding box center [289, 298] width 262 height 45
click at [316, 283] on textarea "A small, intense espresso topped with a dash of silky steamed milk." at bounding box center [289, 298] width 262 height 45
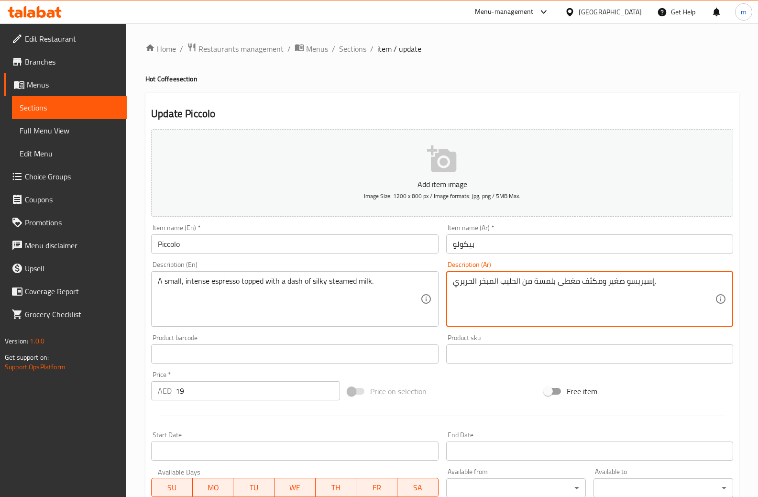
drag, startPoint x: 533, startPoint y: 283, endPoint x: 553, endPoint y: 293, distance: 22.4
drag, startPoint x: 579, startPoint y: 281, endPoint x: 598, endPoint y: 282, distance: 19.1
click at [598, 282] on textarea "إسبريسو صغير ومكثف مغطى بداش من الحليب المبخر الحريري." at bounding box center [584, 298] width 262 height 45
type textarea "إسبريسو صغير وشديد مغطى بداش من الحليب المبخر الحريري."
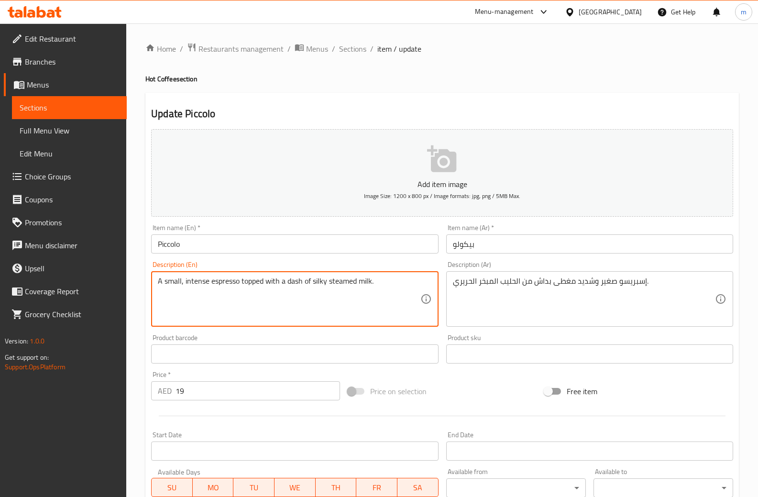
drag, startPoint x: 186, startPoint y: 280, endPoint x: 203, endPoint y: 283, distance: 17.0
click at [186, 279] on textarea "A small, intense espresso topped with a dash of silky steamed milk." at bounding box center [289, 298] width 262 height 45
drag, startPoint x: 185, startPoint y: 280, endPoint x: 208, endPoint y: 279, distance: 23.4
click at [208, 279] on textarea "A small, intense espresso topped with a dash of silky steamed milk." at bounding box center [289, 298] width 262 height 45
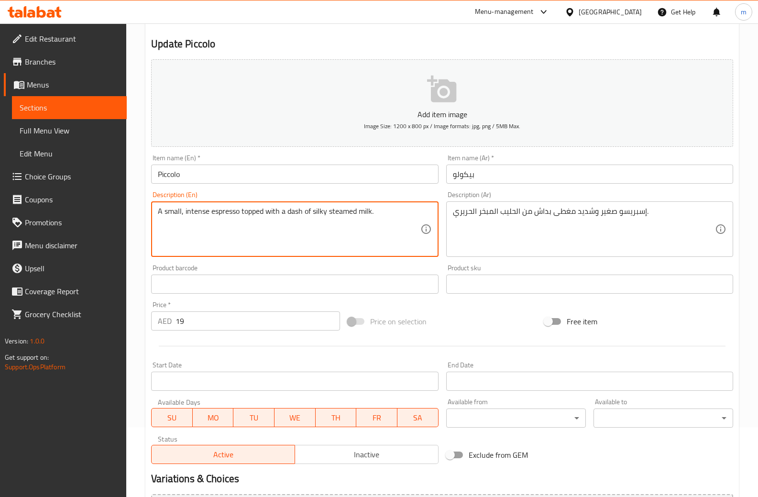
scroll to position [179, 0]
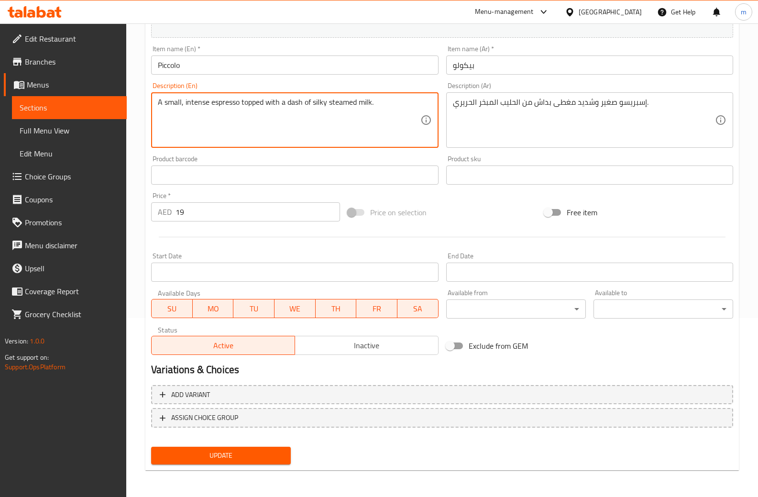
click at [259, 445] on div "Update" at bounding box center [220, 455] width 147 height 25
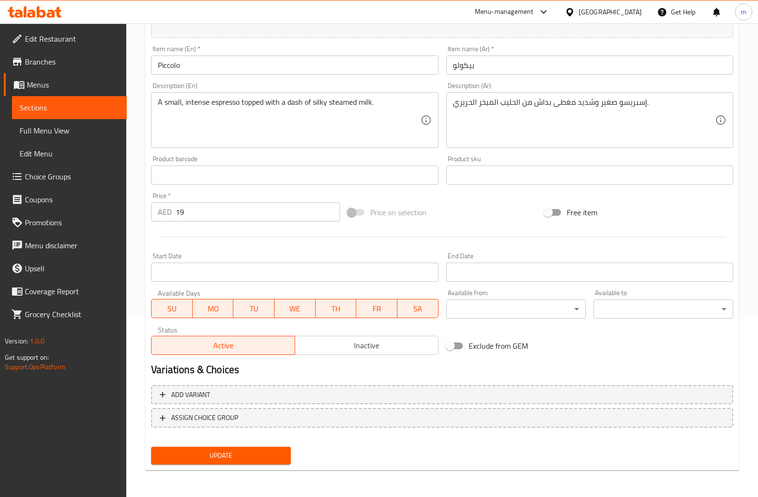
click at [260, 450] on span "Update" at bounding box center [221, 455] width 124 height 12
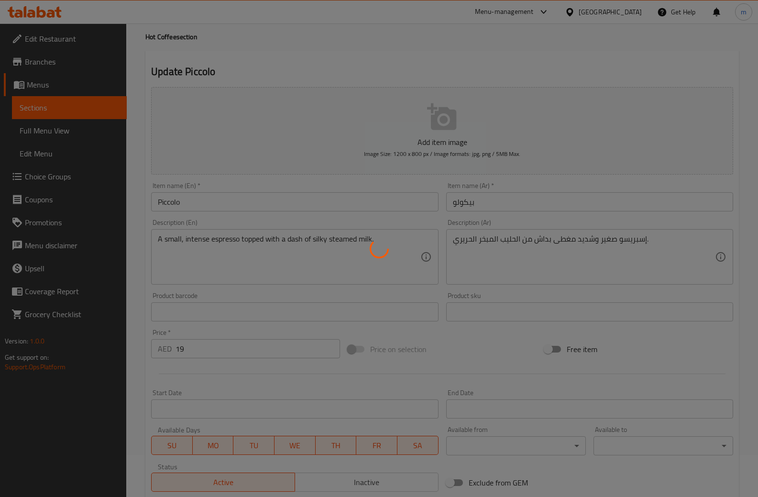
scroll to position [0, 0]
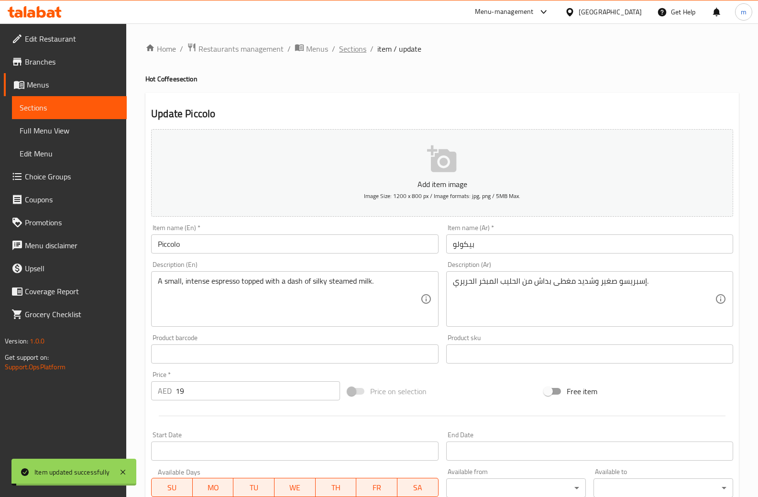
click at [347, 47] on span "Sections" at bounding box center [352, 48] width 27 height 11
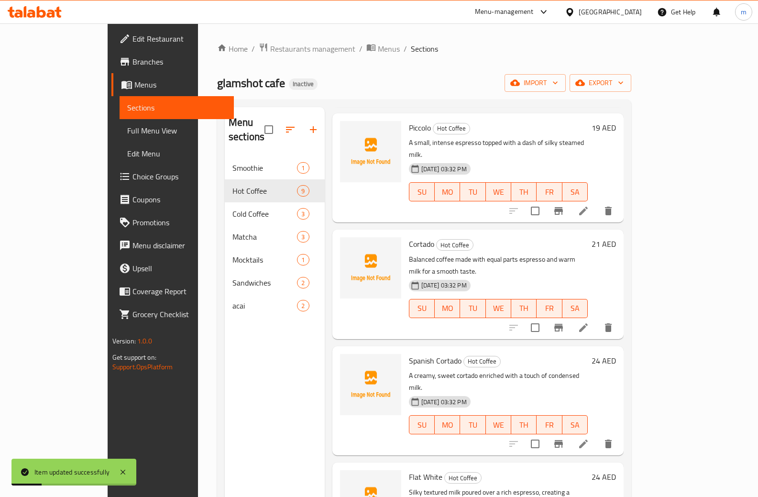
scroll to position [287, 0]
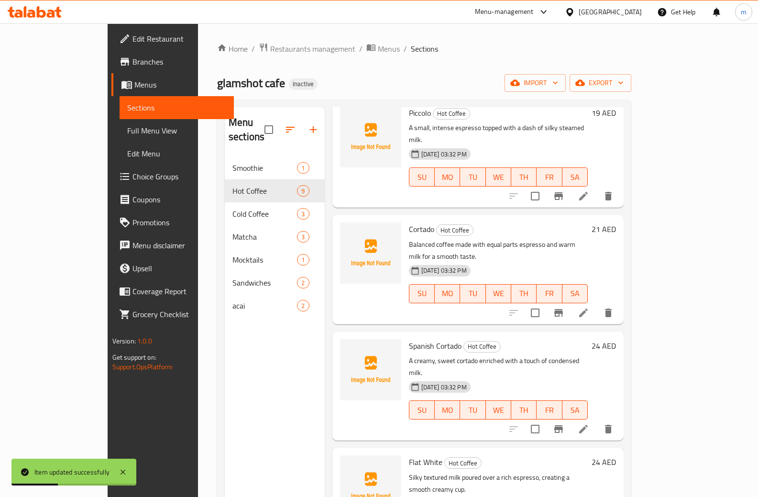
click at [597, 304] on li at bounding box center [583, 312] width 27 height 17
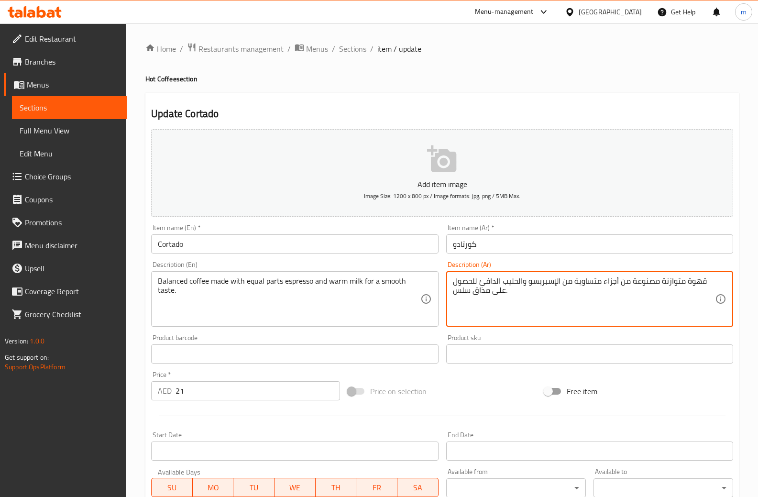
drag, startPoint x: 455, startPoint y: 281, endPoint x: 476, endPoint y: 285, distance: 21.9
click at [476, 285] on textarea "قهوة متوازنة مصنوعة من أجزاء متساوية من الإسبريسو والحليب الدافئ للحصول على مذا…" at bounding box center [584, 298] width 262 height 45
click at [455, 283] on textarea "قهوة متوازنة مصنوعة من أجزاء متساوية من الإسبريسو والحليب الدافئ ل على مذاق سلس." at bounding box center [584, 298] width 262 height 45
click at [469, 281] on textarea "قهوة متوازنة مصنوعة من أجزاء متساوية من الإسبريسو والحليب الدافئ ل مذاق سلس." at bounding box center [584, 298] width 262 height 45
drag, startPoint x: 469, startPoint y: 290, endPoint x: 448, endPoint y: 294, distance: 21.9
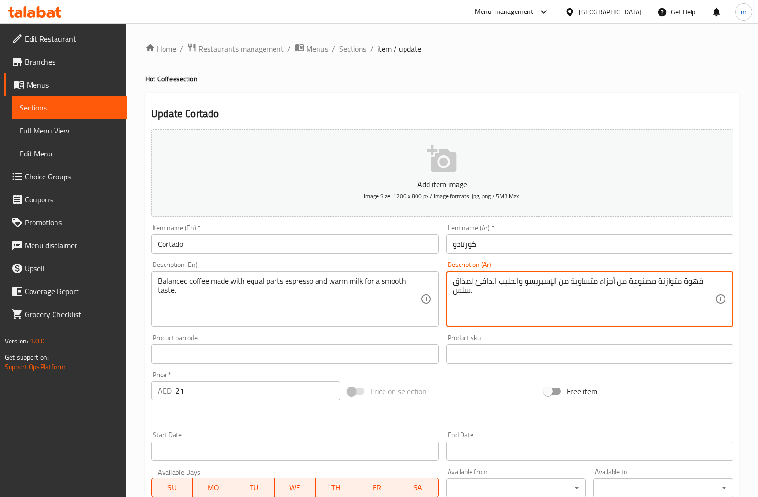
click at [448, 294] on div "قهوة متوازنة مصنوعة من أجزاء متساوية من الإسبريسو والحليب الدافئ لمذاق سلس. Des…" at bounding box center [589, 298] width 287 height 55
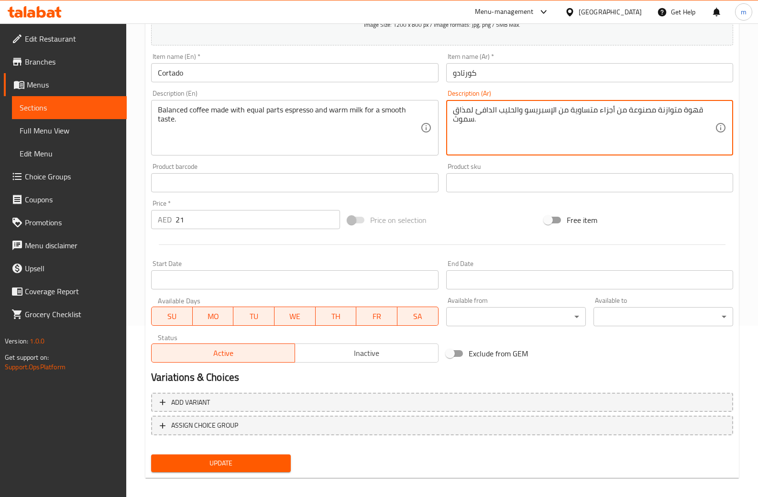
scroll to position [179, 0]
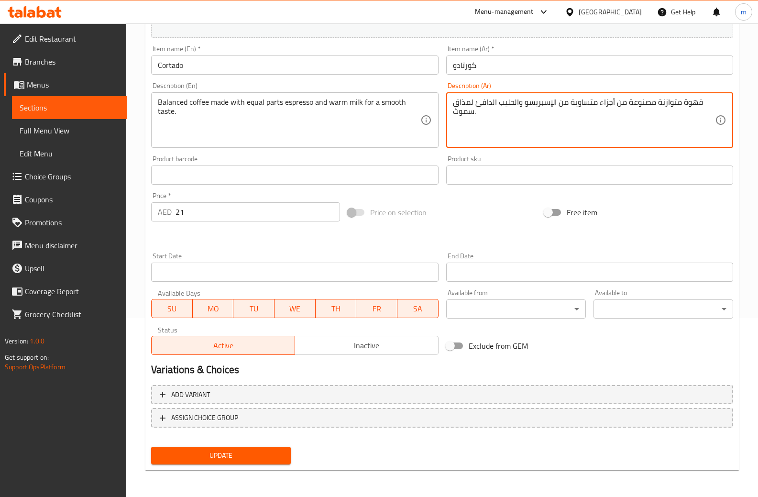
type textarea "قهوة متوازنة مصنوعة من أجزاء متساوية من الإسبريسو والحليب الدافئ لمذاق سموث."
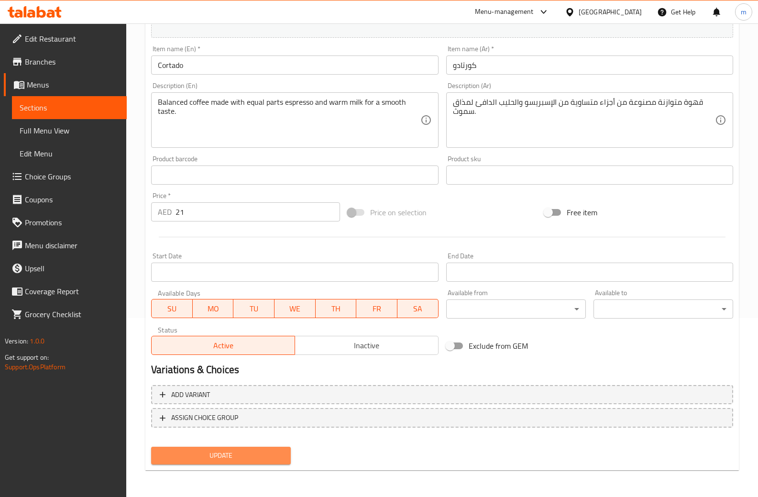
click at [235, 462] on button "Update" at bounding box center [221, 455] width 140 height 18
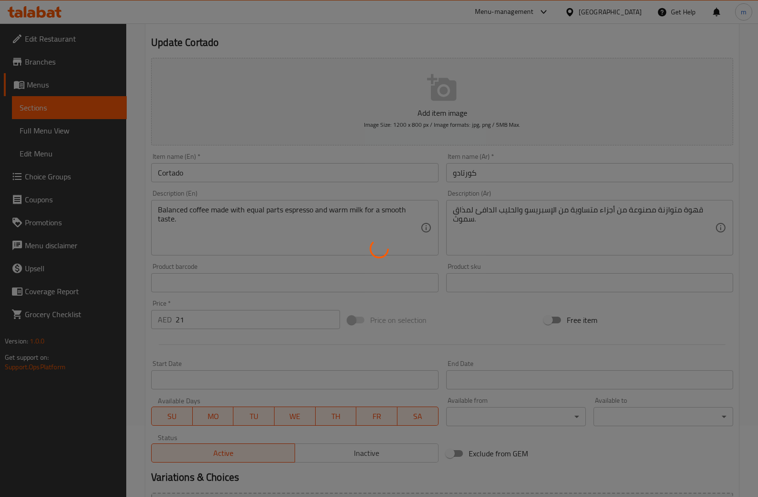
scroll to position [0, 0]
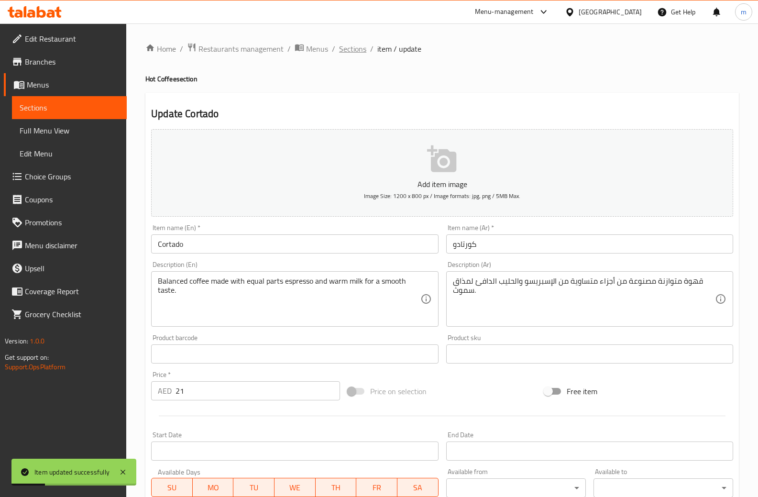
click at [356, 50] on span "Sections" at bounding box center [352, 48] width 27 height 11
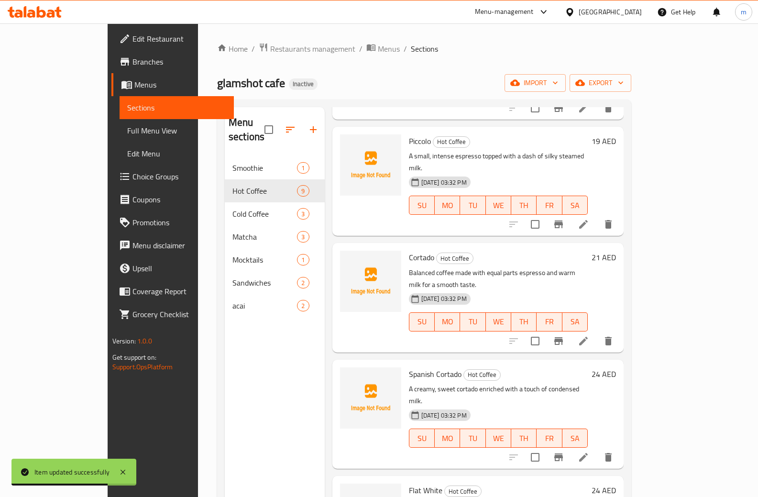
scroll to position [287, 0]
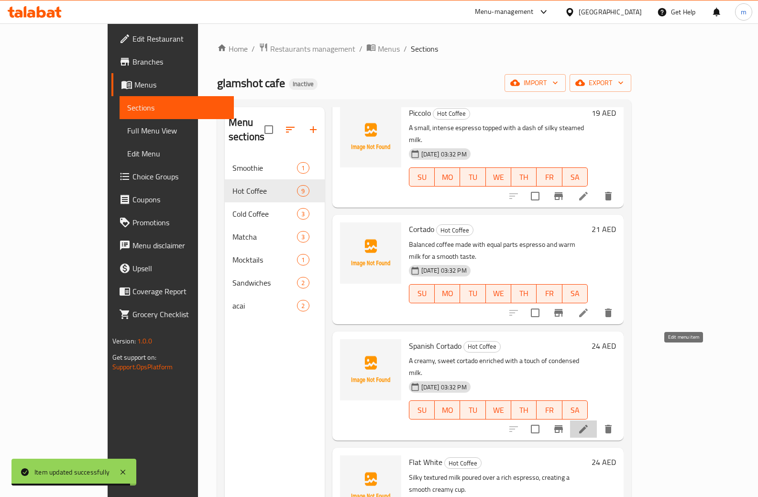
click at [589, 423] on icon at bounding box center [582, 428] width 11 height 11
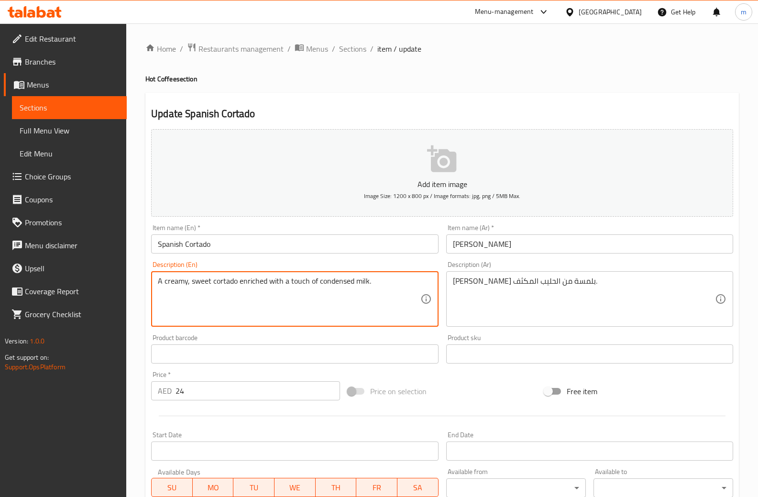
drag, startPoint x: 318, startPoint y: 281, endPoint x: 368, endPoint y: 278, distance: 49.8
click at [375, 290] on textarea "A creamy, sweet cortado enriched with a touch of condensed milk." at bounding box center [289, 298] width 262 height 45
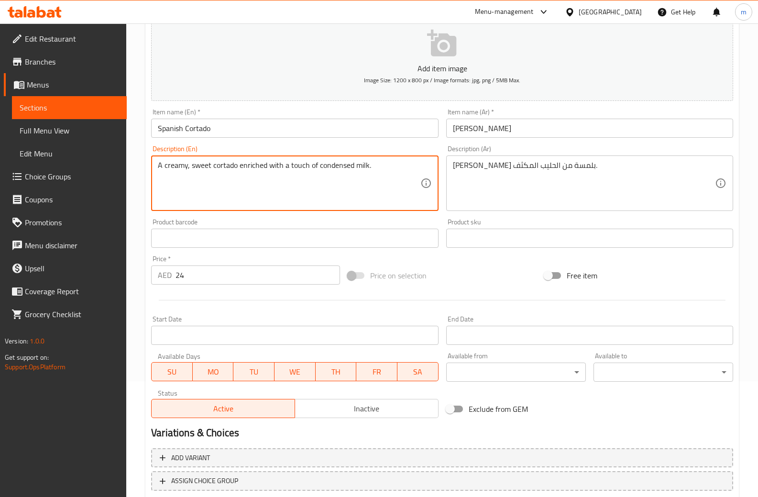
scroll to position [179, 0]
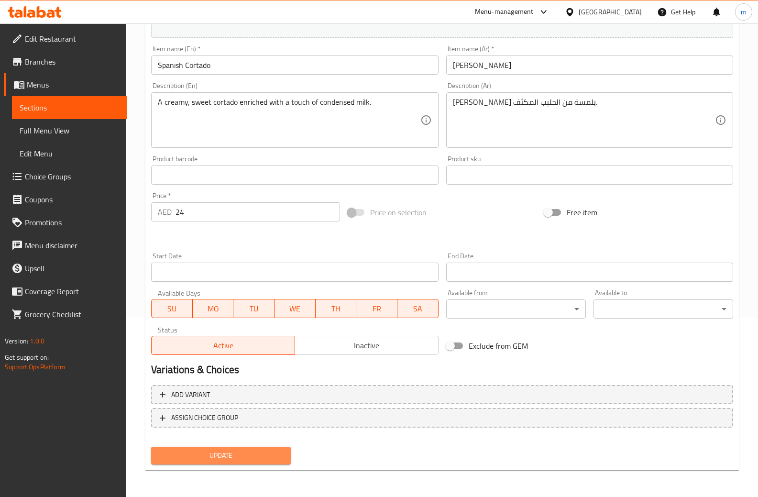
click at [276, 455] on span "Update" at bounding box center [221, 455] width 124 height 12
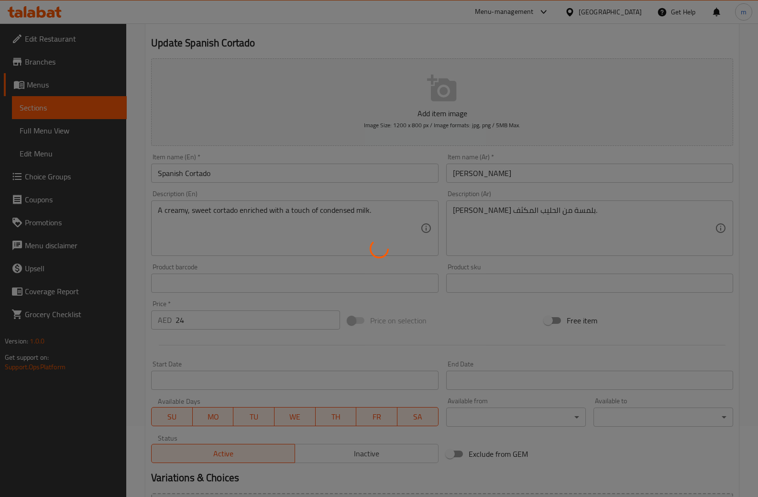
scroll to position [0, 0]
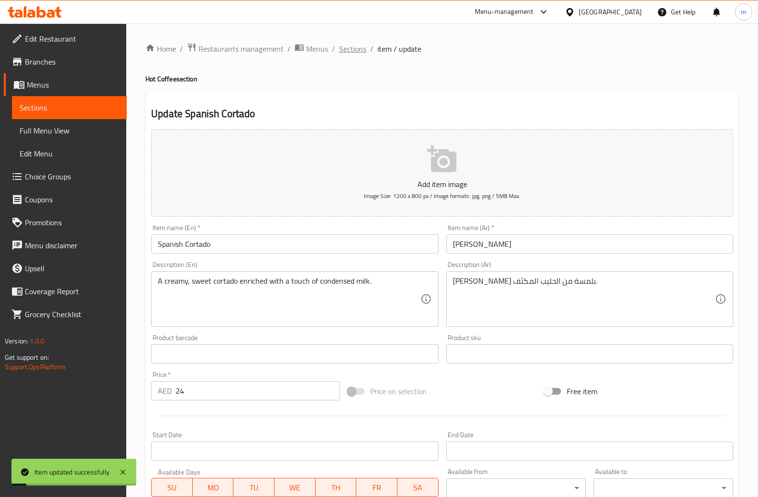
click at [359, 53] on span "Sections" at bounding box center [352, 48] width 27 height 11
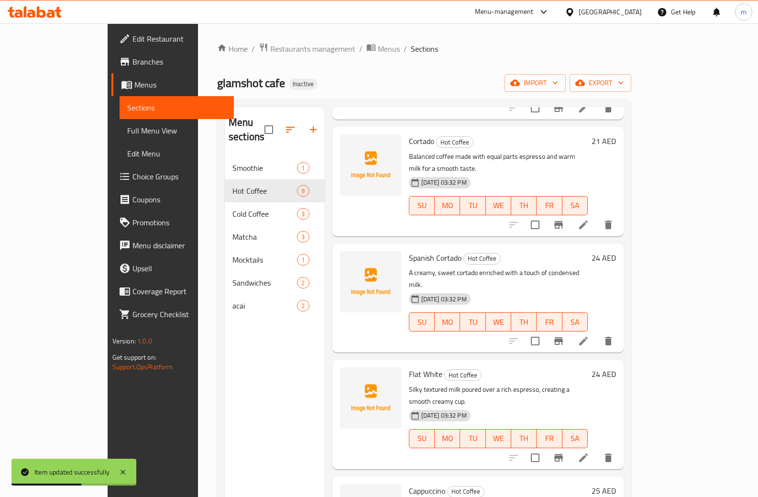
scroll to position [430, 0]
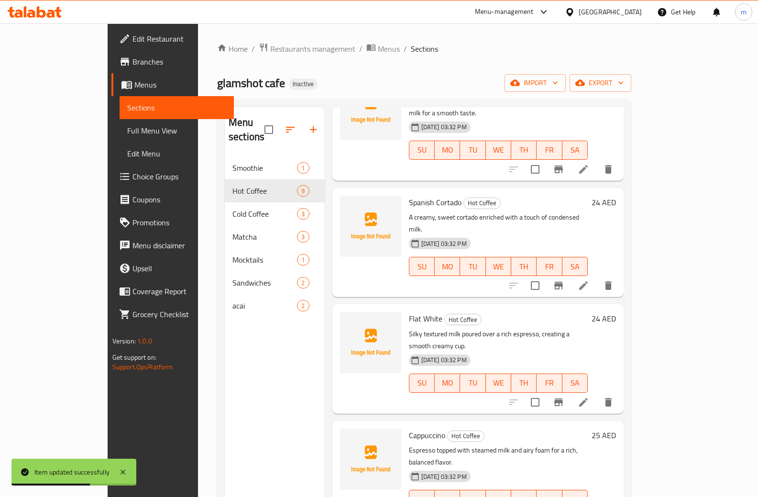
click at [587, 398] on icon at bounding box center [583, 402] width 9 height 9
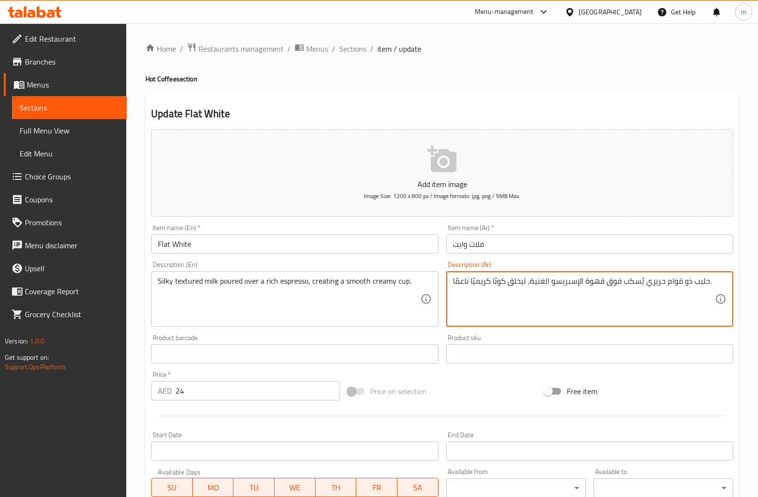
drag, startPoint x: 584, startPoint y: 282, endPoint x: 605, endPoint y: 286, distance: 21.5
click at [578, 282] on textarea "حليب ذو قوام حريري يُسكب فوق الإسبريسو الغنية، ليخلق كوبًا كريميًا ناعمًا." at bounding box center [584, 298] width 262 height 45
click at [529, 281] on textarea "حليب ذو قوام حريري يُسكب فوق إسبريسو الغنية، ليخلق كوبًا كريميًا ناعمًا." at bounding box center [584, 298] width 262 height 45
click at [545, 283] on textarea "حليب ذو قوام حريري يُسكب فوق إسبريسو الغني، ليخلق كوبًا كريميًا ناعمًا." at bounding box center [584, 298] width 262 height 45
click at [544, 283] on textarea "حليب ذو قوام حريري يُسكب فوق إسبريسو الغني، ليخلق كوبًا كريميًا ناعمًا." at bounding box center [584, 298] width 262 height 45
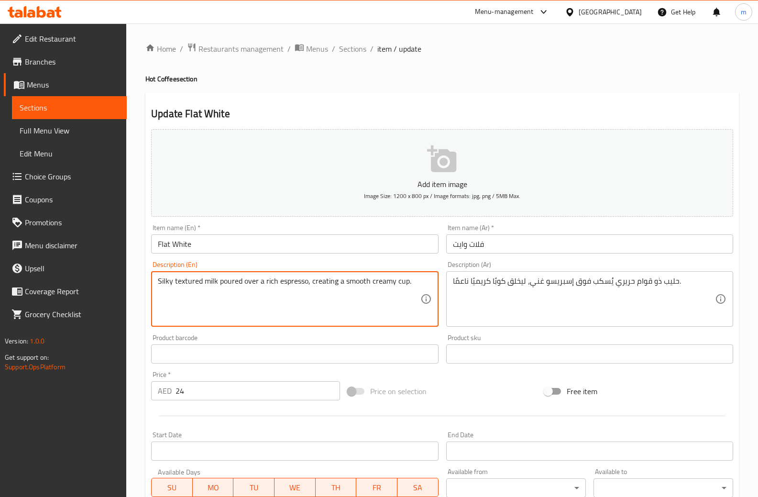
drag, startPoint x: 217, startPoint y: 283, endPoint x: 260, endPoint y: 289, distance: 42.4
drag, startPoint x: 175, startPoint y: 278, endPoint x: 201, endPoint y: 283, distance: 26.3
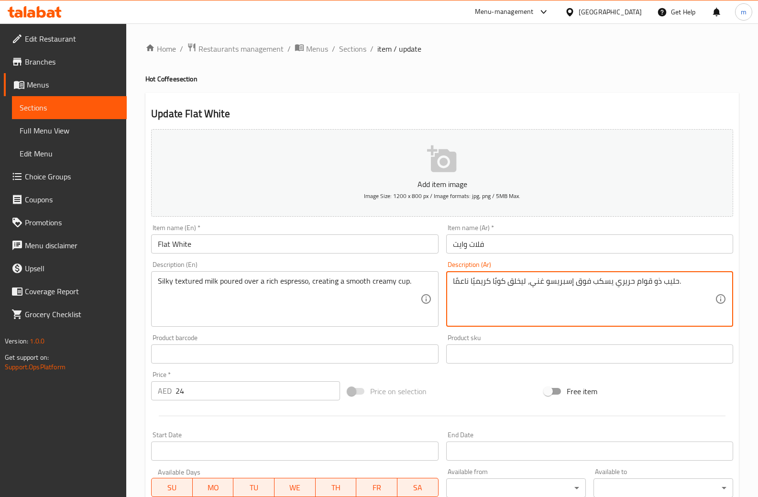
drag, startPoint x: 634, startPoint y: 283, endPoint x: 660, endPoint y: 288, distance: 26.3
drag, startPoint x: 453, startPoint y: 280, endPoint x: 469, endPoint y: 283, distance: 16.0
click at [469, 283] on textarea "حليب ملمس حريري يسكب فوق إسبريسو غني، ليخلق كوبًا كريميًا ناعمًا." at bounding box center [584, 298] width 262 height 45
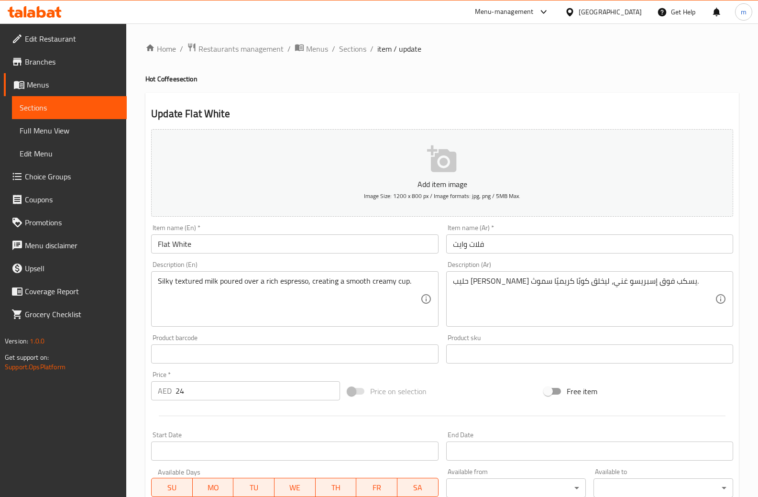
drag, startPoint x: 161, startPoint y: 281, endPoint x: 213, endPoint y: 283, distance: 52.7
click at [213, 283] on div "Silky textured milk poured over a rich espresso, creating a smooth creamy cup. …" at bounding box center [294, 298] width 287 height 55
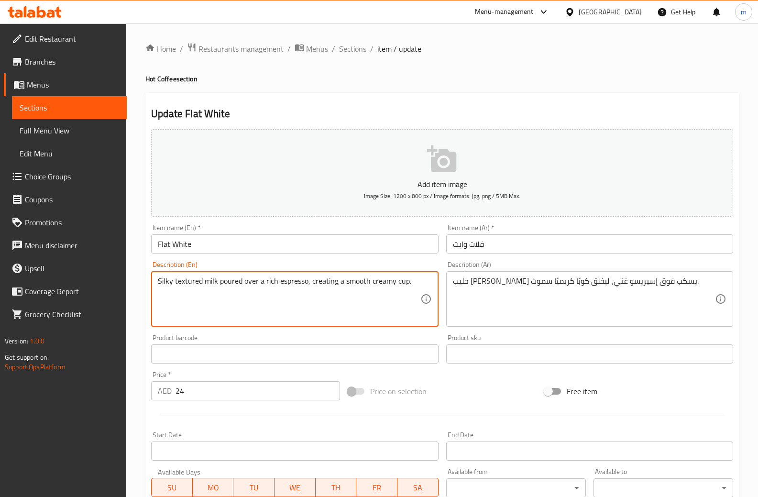
click at [215, 282] on textarea "Silky textured milk poured over a rich espresso, creating a smooth creamy cup." at bounding box center [289, 298] width 262 height 45
drag, startPoint x: 216, startPoint y: 282, endPoint x: 153, endPoint y: 283, distance: 62.6
click at [153, 283] on div "Silky textured milk poured over a rich espresso, creating a smooth creamy cup. …" at bounding box center [294, 298] width 287 height 55
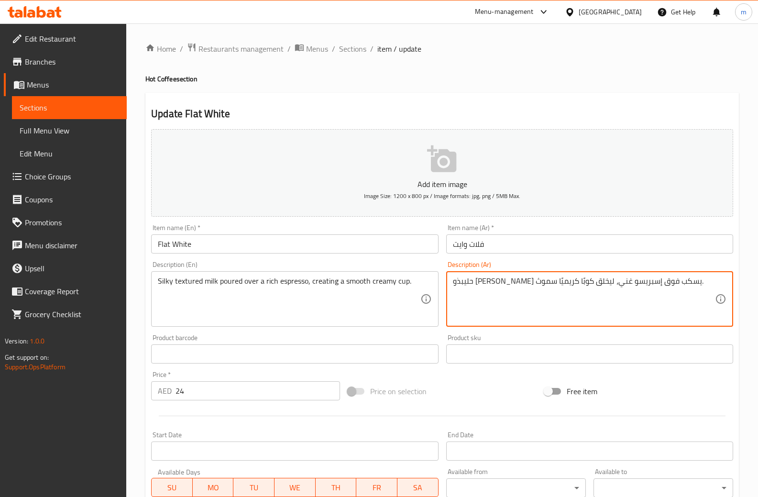
click at [672, 283] on textarea "حليبذو ملمس حريري يسكب فوق إسبريسو غني، ليخلق كوبًا كريميًا سموث." at bounding box center [584, 298] width 262 height 45
type textarea "حليب ذو ملمس حريري يسكب فوق إسبريسو غني، ليخلق كوبًا كريميًا سموث."
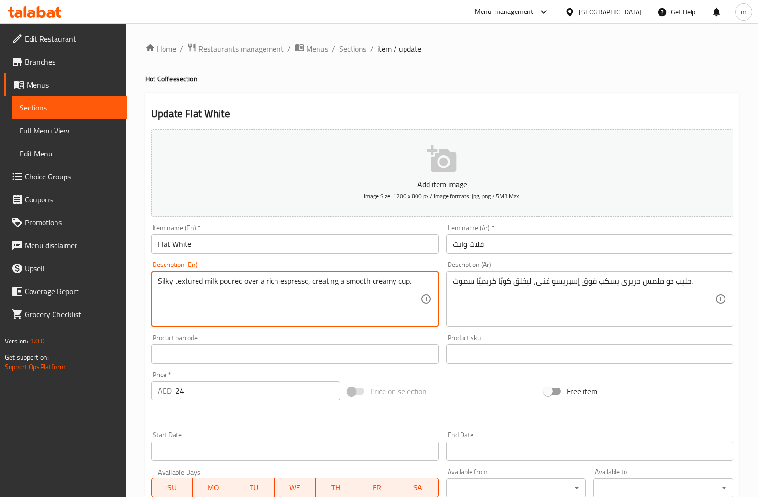
click at [179, 281] on textarea "Silky textured milk poured over a rich espresso, creating a smooth creamy cup." at bounding box center [289, 298] width 262 height 45
paste textarea "Silky textured milk"
type textarea "Silky textured milk poured over a rich espresso, creating a smooth creamy cup."
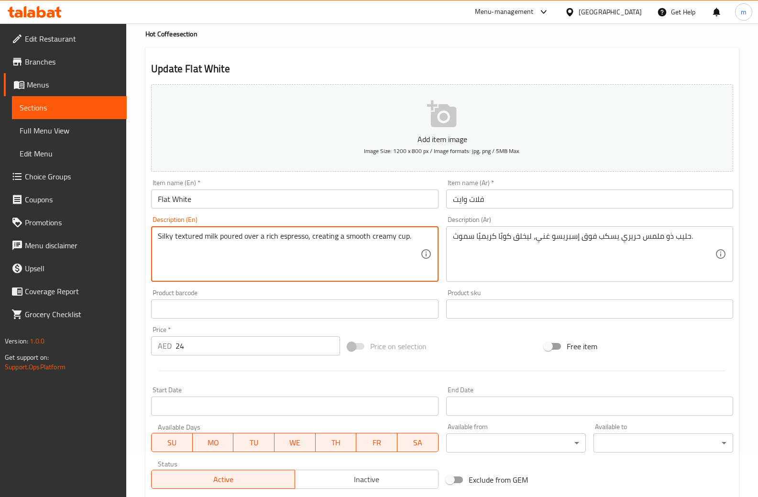
scroll to position [179, 0]
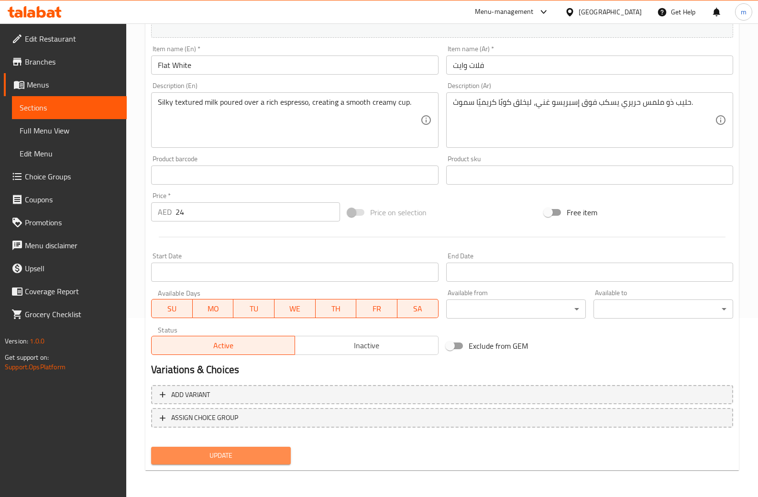
click at [237, 461] on span "Update" at bounding box center [221, 455] width 124 height 12
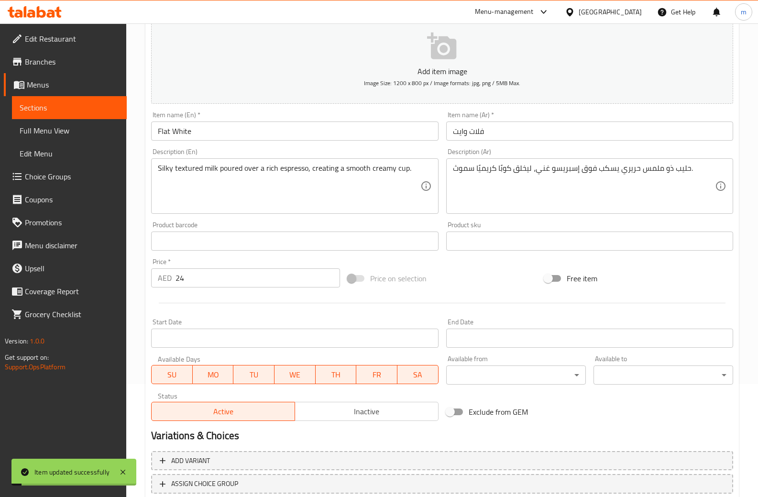
scroll to position [0, 0]
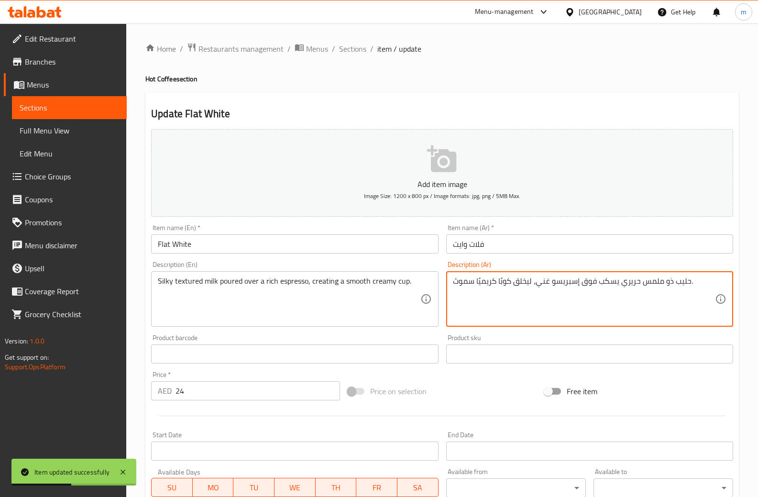
drag, startPoint x: 663, startPoint y: 280, endPoint x: 672, endPoint y: 279, distance: 9.7
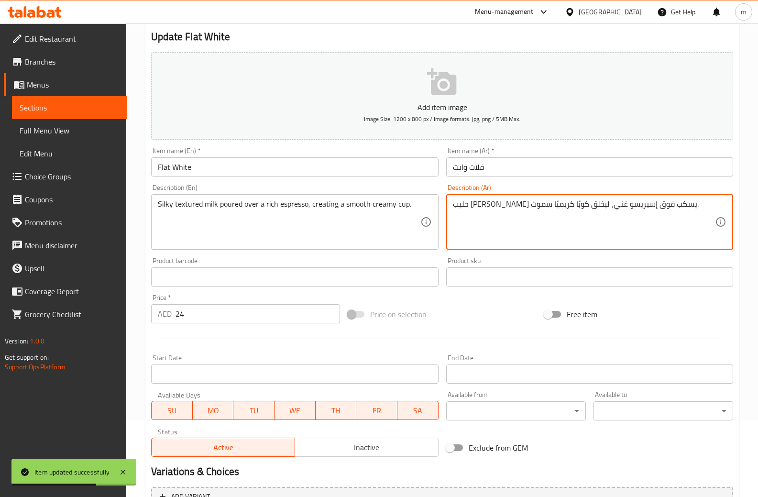
scroll to position [179, 0]
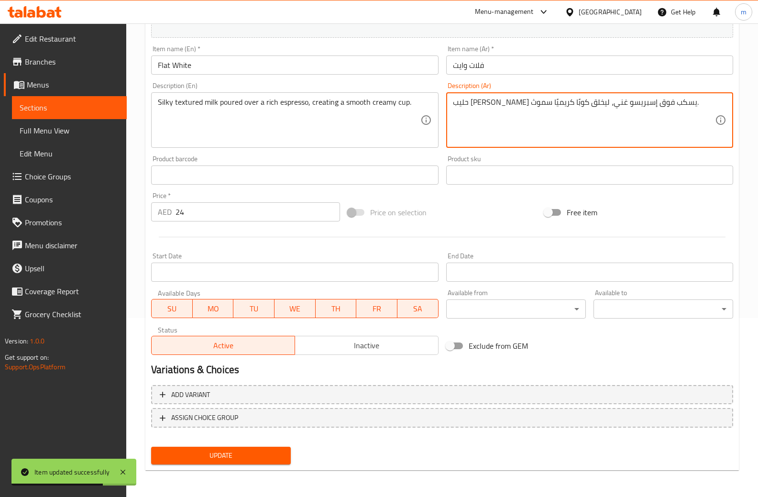
type textarea "حليب ملمس حريري يسكب فوق إسبريسو غني، ليخلق كوبًا كريميًا سموث."
click at [217, 462] on button "Update" at bounding box center [221, 455] width 140 height 18
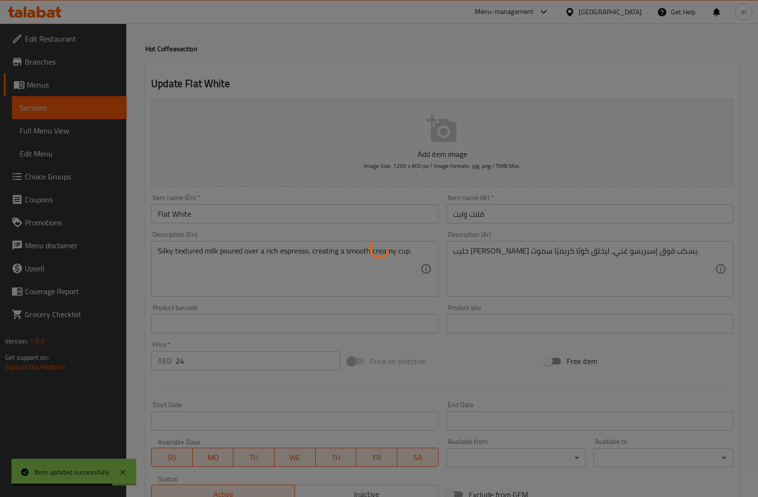
scroll to position [0, 0]
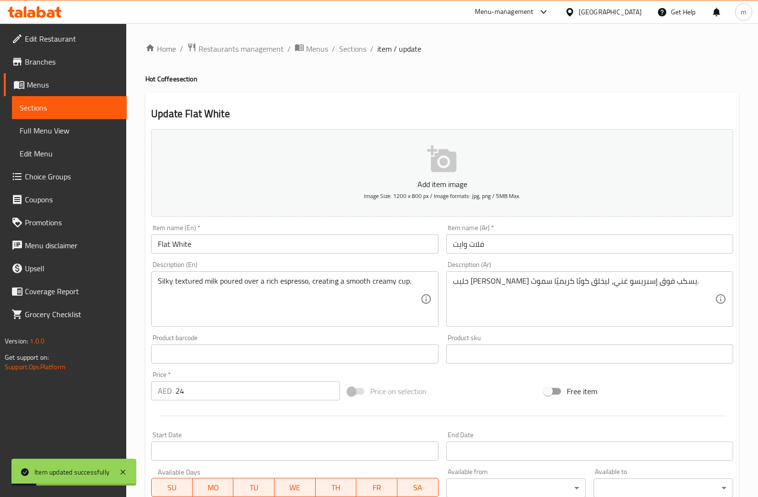
click at [352, 54] on span "Sections" at bounding box center [352, 48] width 27 height 11
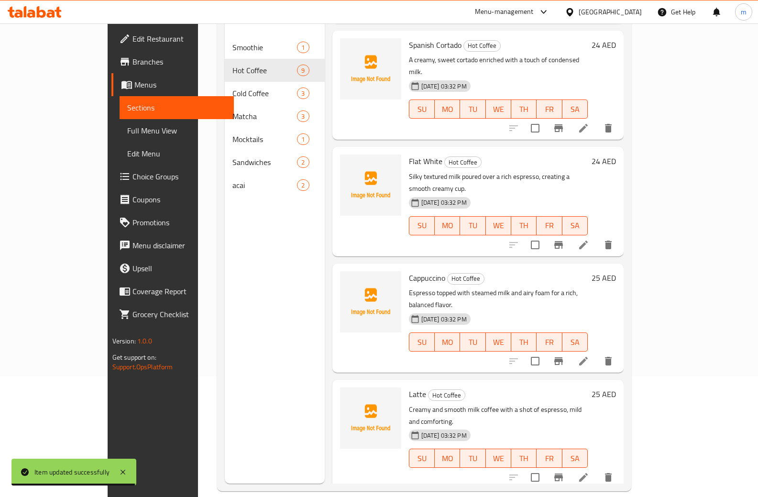
scroll to position [134, 0]
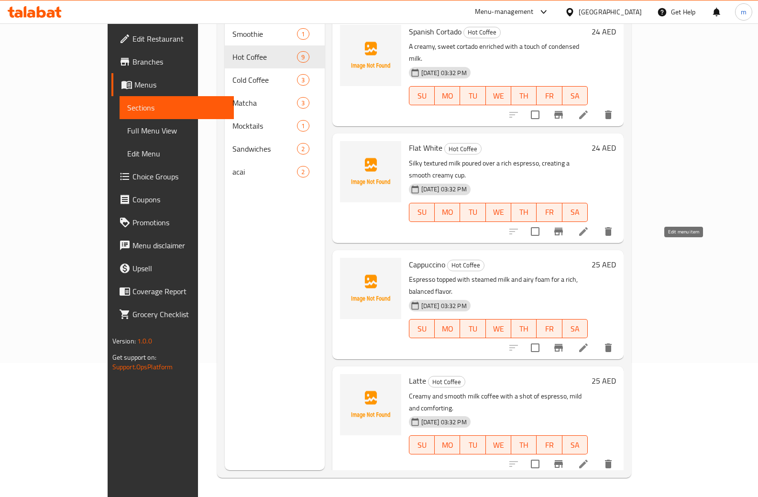
click at [589, 342] on icon at bounding box center [582, 347] width 11 height 11
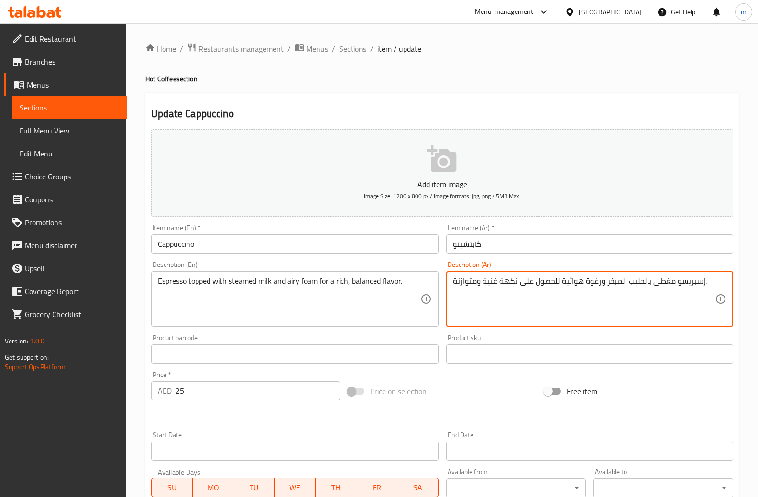
drag, startPoint x: 584, startPoint y: 282, endPoint x: 599, endPoint y: 285, distance: 15.7
drag, startPoint x: 561, startPoint y: 281, endPoint x: 582, endPoint y: 281, distance: 21.0
click at [582, 281] on textarea "إسبريسو مغطى بالحليب المبخر وفوم هوائية للحصول على نكهة غنية ومتوازنة." at bounding box center [584, 298] width 262 height 45
drag, startPoint x: 519, startPoint y: 284, endPoint x: 556, endPoint y: 285, distance: 37.3
click at [556, 285] on textarea "إسبريسو مغطى بالحليب المبخر وفوم آيري للحصول على نكهة غنية ومتوازنة." at bounding box center [584, 298] width 262 height 45
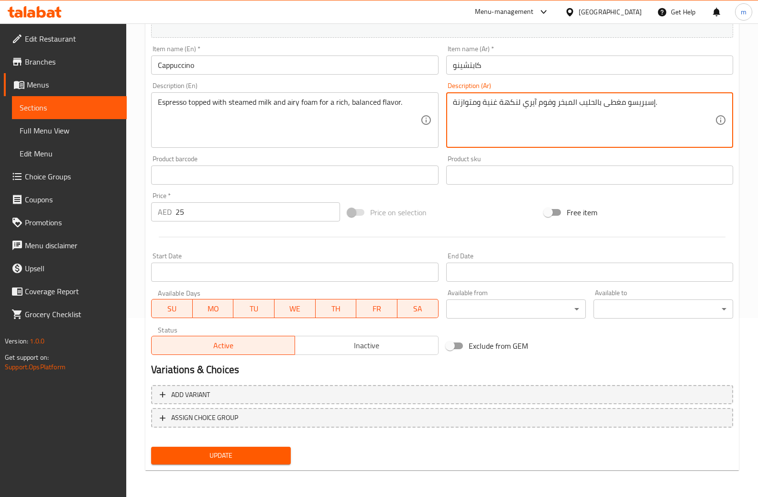
type textarea "إسبريسو مغطى بالحليب المبخر وفوم آيري لنكهة غنية ومتوازنة."
click at [254, 457] on span "Update" at bounding box center [221, 455] width 124 height 12
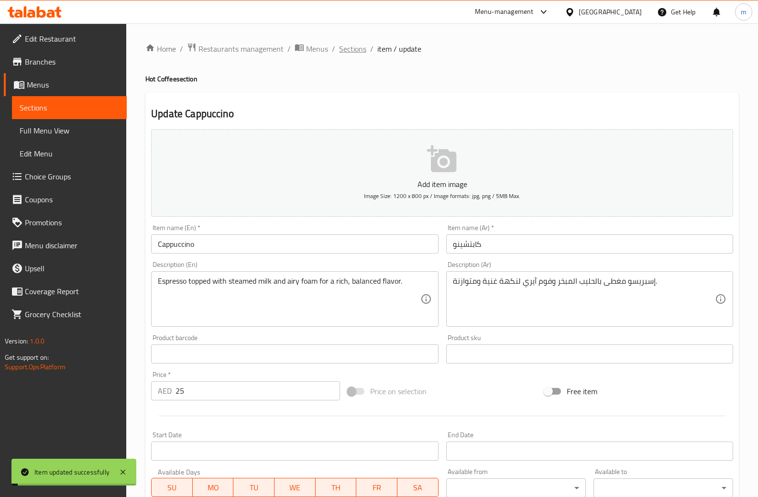
click at [352, 44] on span "Sections" at bounding box center [352, 48] width 27 height 11
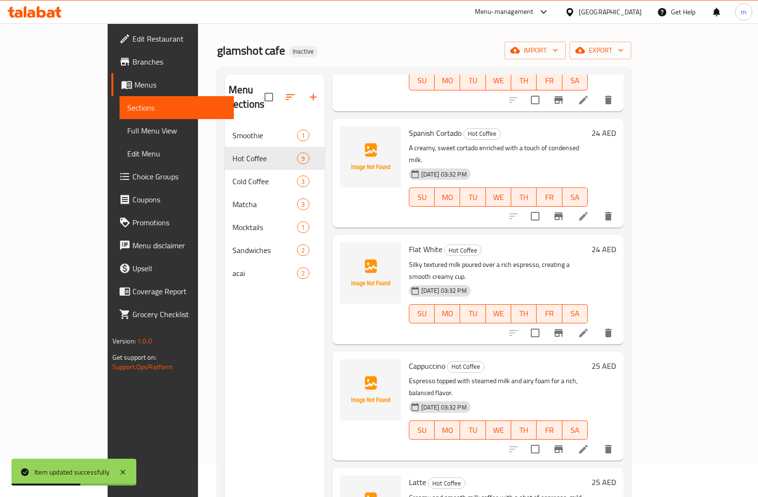
scroll to position [134, 0]
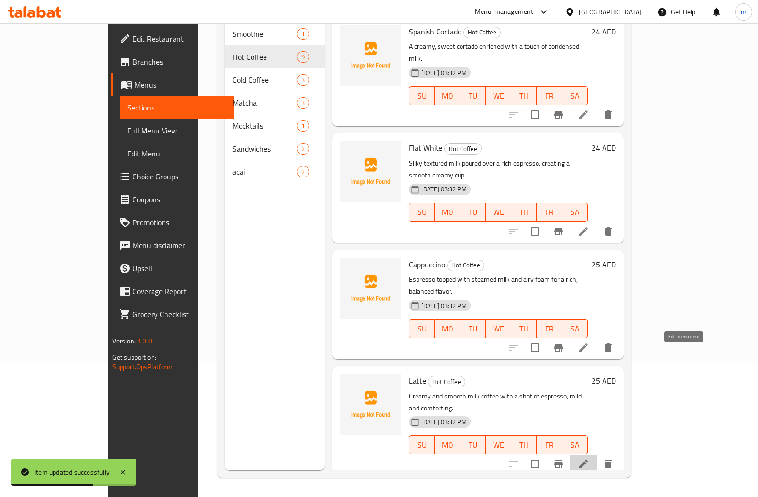
click at [589, 458] on icon at bounding box center [582, 463] width 11 height 11
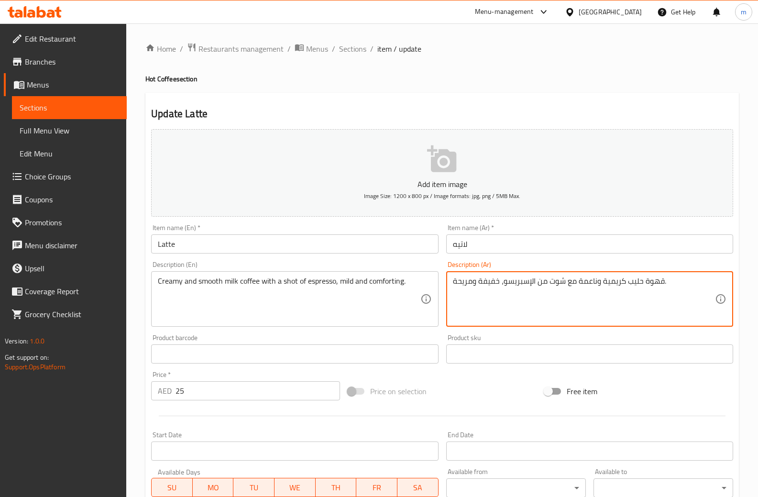
drag, startPoint x: 576, startPoint y: 280, endPoint x: 597, endPoint y: 282, distance: 21.1
drag, startPoint x: 606, startPoint y: 281, endPoint x: 610, endPoint y: 287, distance: 7.2
click at [610, 287] on textarea "قهوة حليب كريمية و سموث مع شوت من الإسبريسو، خفيفة ومريحة." at bounding box center [584, 298] width 262 height 45
drag, startPoint x: 577, startPoint y: 280, endPoint x: 604, endPoint y: 283, distance: 26.9
click at [604, 283] on textarea "قهوة حليب كريمي و سموث مع شوت من الإسبريسو، خفيفة ومريحة." at bounding box center [584, 298] width 262 height 45
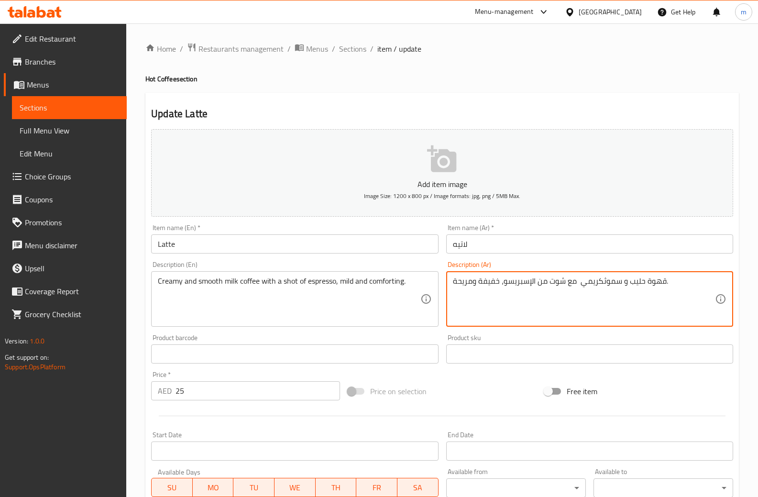
click at [602, 282] on textarea "قهوة حليب و سموثكريمي مع شوت من الإسبريسو، خفيفة ومريحة." at bounding box center [584, 298] width 262 height 45
click at [626, 282] on textarea "قهوة حليب و سموث كريمي مع شوت من الإسبريسو، خفيفة ومريحة." at bounding box center [584, 298] width 262 height 45
click at [608, 283] on textarea "قهوة حليب سموثو كريمي مع شوت من الإسبريسو، خفيفة ومريحة." at bounding box center [584, 298] width 262 height 45
drag, startPoint x: 626, startPoint y: 284, endPoint x: 633, endPoint y: 283, distance: 7.2
click at [627, 284] on textarea "قهوة حليب سموث و كريمي مع شوت من الإسبريسو، خفيفة ومريحة." at bounding box center [584, 298] width 262 height 45
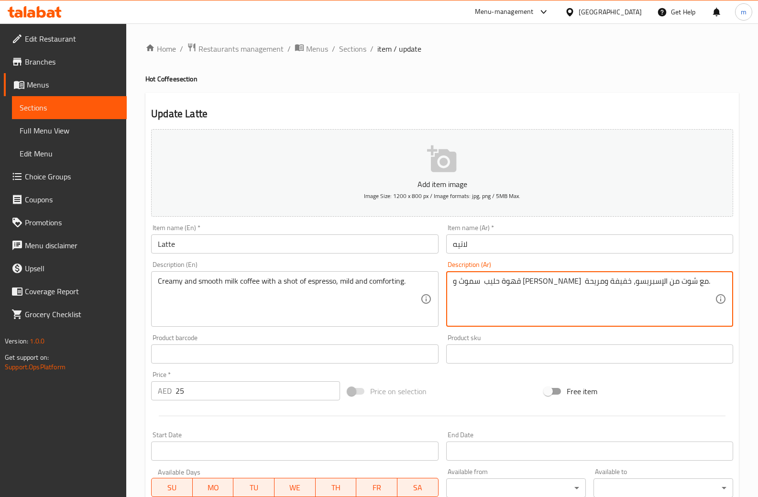
click at [631, 283] on textarea "قهوة حليب سموث و كريمي مع شوت من الإسبريسو، خفيفة ومريحة." at bounding box center [584, 298] width 262 height 45
type textarea "قهوة حليب سموث و كريمي مع شوت من الإسبريسو، خفيفة ومريحة."
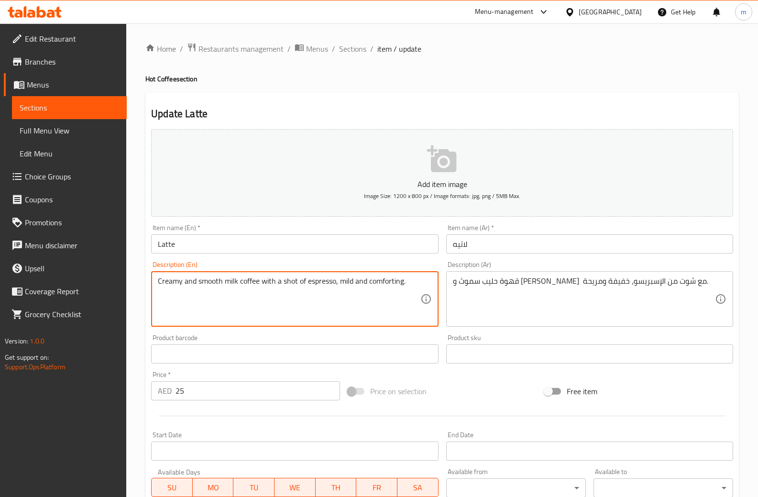
drag, startPoint x: 339, startPoint y: 281, endPoint x: 352, endPoint y: 283, distance: 12.5
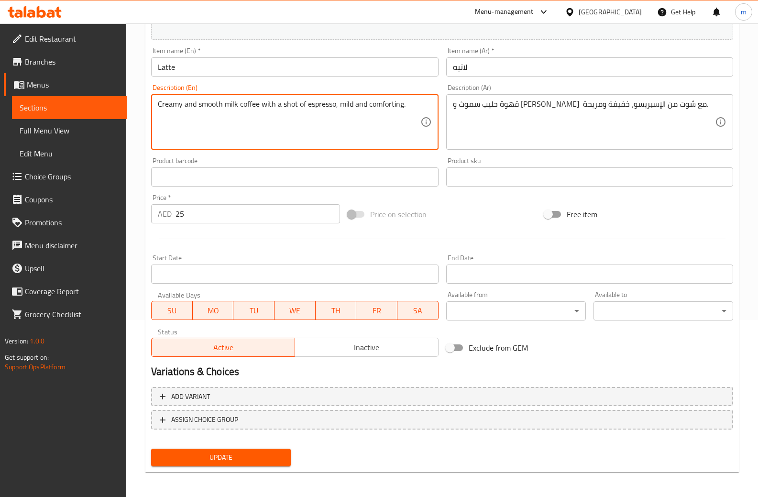
scroll to position [179, 0]
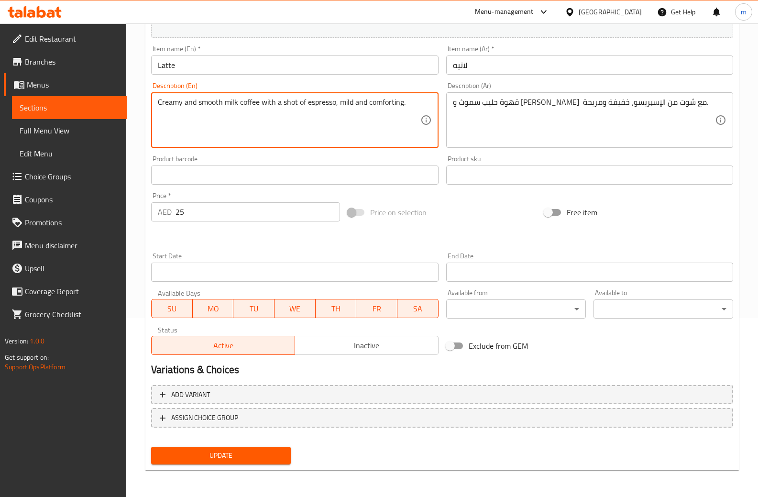
click at [247, 449] on span "Update" at bounding box center [221, 455] width 124 height 12
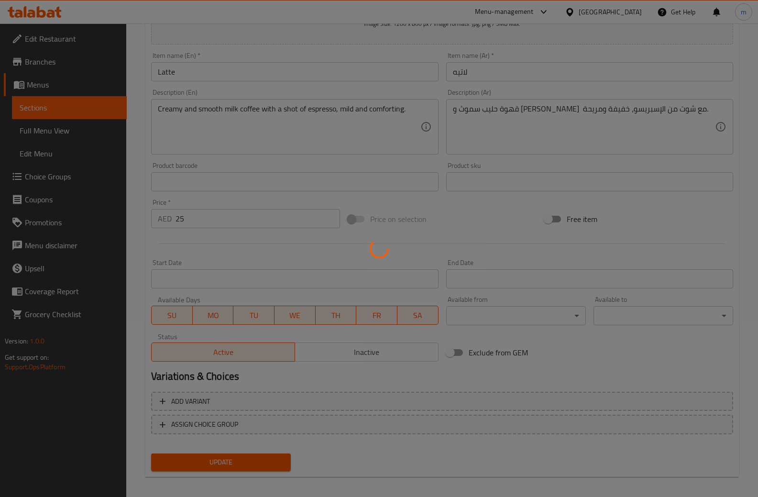
scroll to position [0, 0]
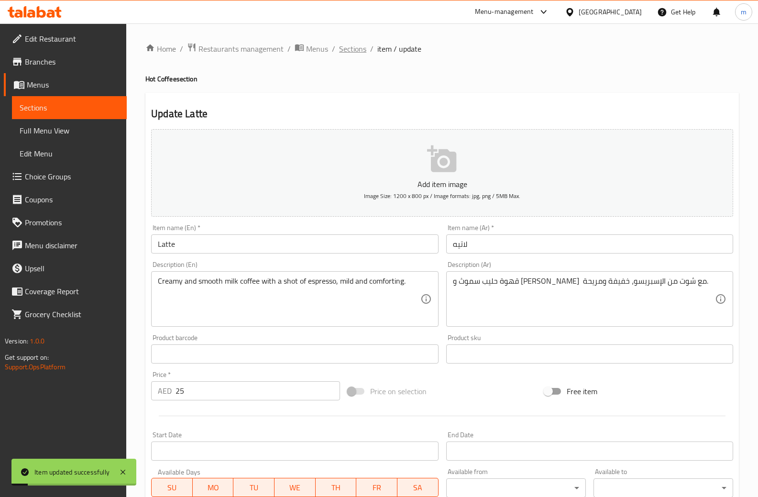
click at [348, 52] on span "Sections" at bounding box center [352, 48] width 27 height 11
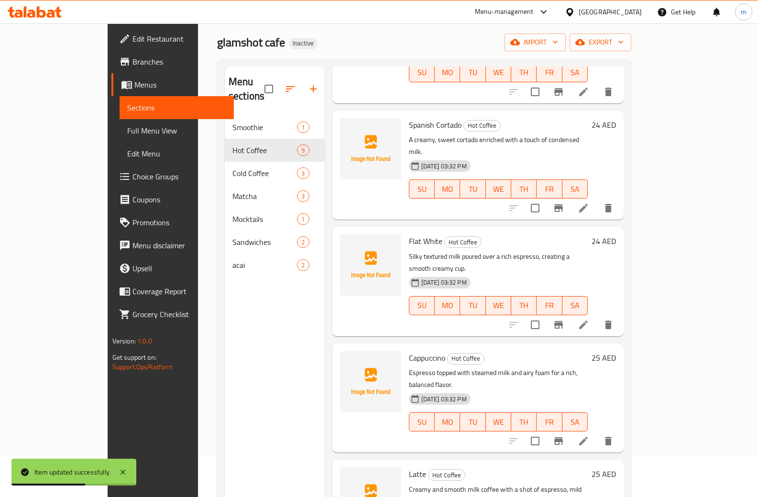
scroll to position [134, 0]
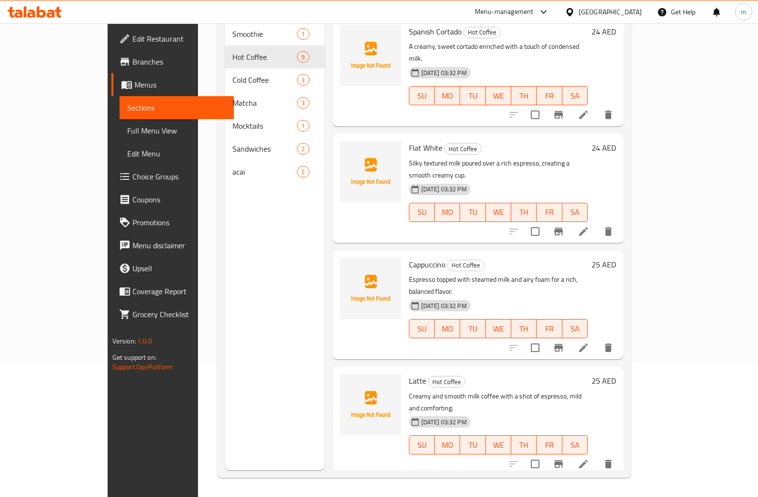
click at [589, 458] on icon at bounding box center [582, 463] width 11 height 11
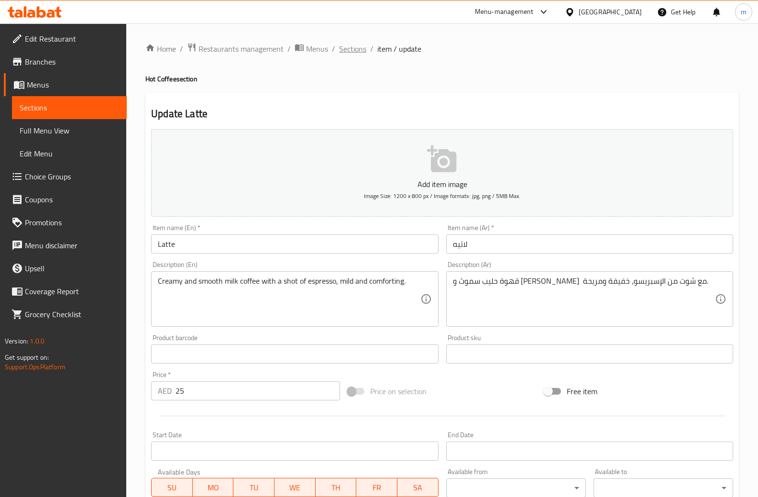
click at [353, 49] on span "Sections" at bounding box center [352, 48] width 27 height 11
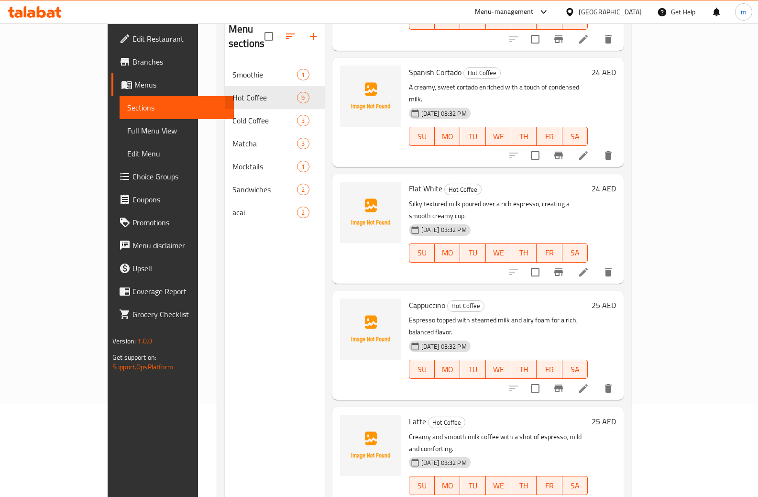
scroll to position [134, 0]
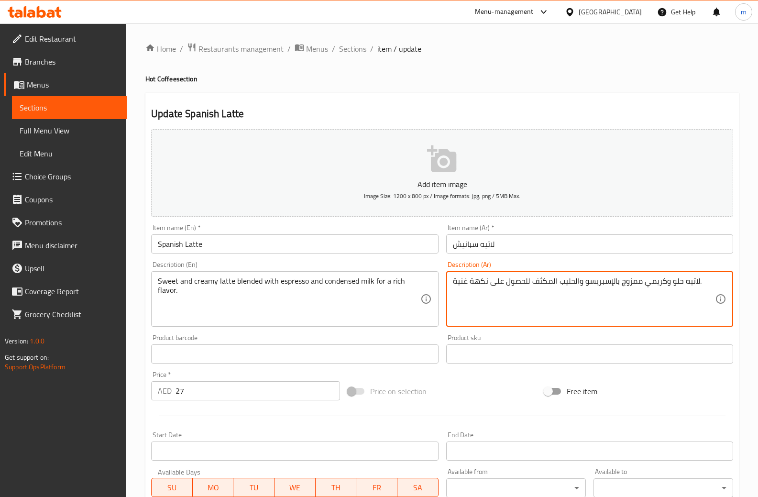
drag, startPoint x: 487, startPoint y: 283, endPoint x: 526, endPoint y: 284, distance: 38.7
click at [526, 284] on textarea "لاتيه حلو وكريمي ممزوج بالإسبريسو والحليب المكثف للحصول على نكهة غنية." at bounding box center [584, 298] width 262 height 45
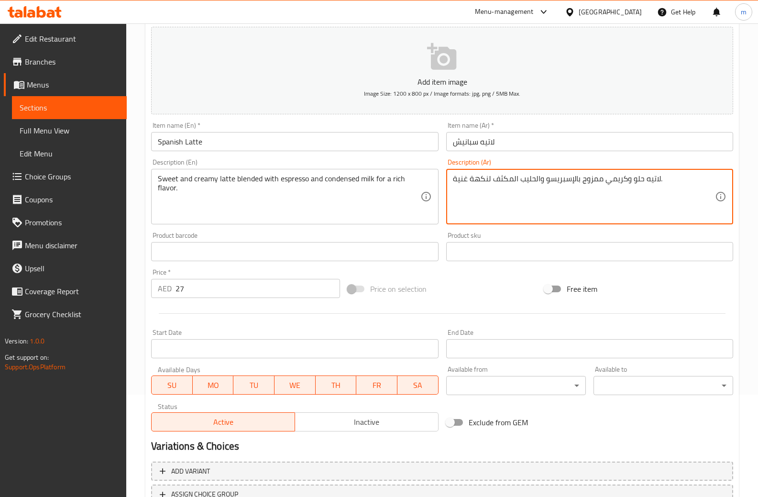
scroll to position [179, 0]
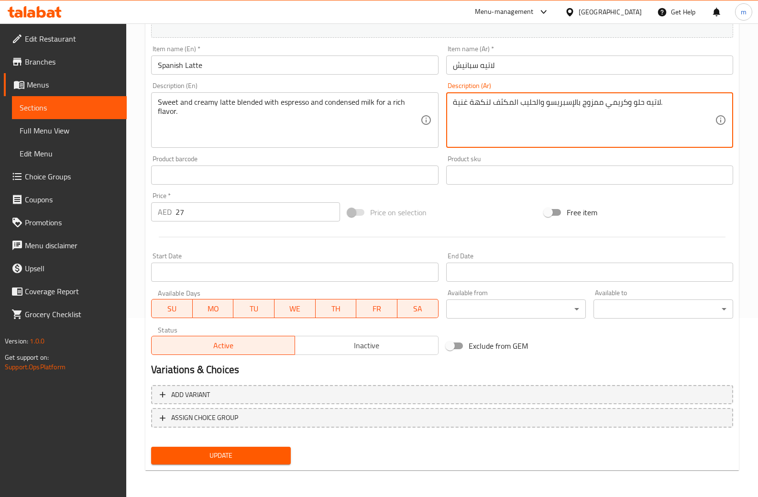
type textarea "لاتيه حلو وكريمي ممزوج بالإسبريسو والحليب المكثف لنكهة غنية."
click at [272, 458] on span "Update" at bounding box center [221, 455] width 124 height 12
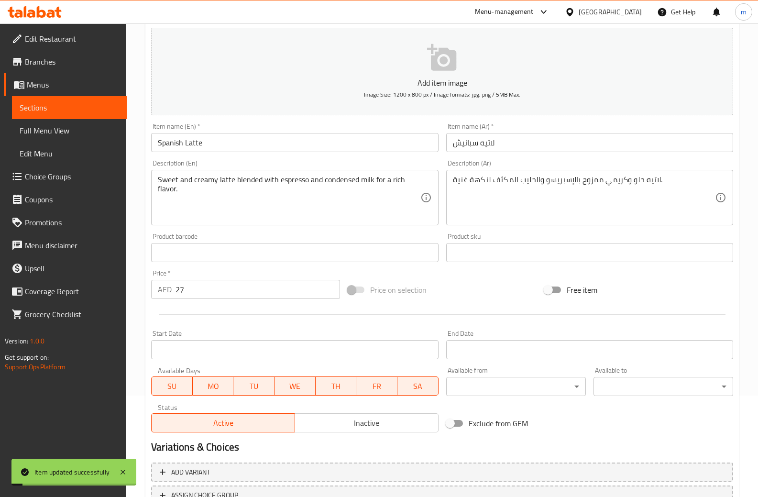
scroll to position [0, 0]
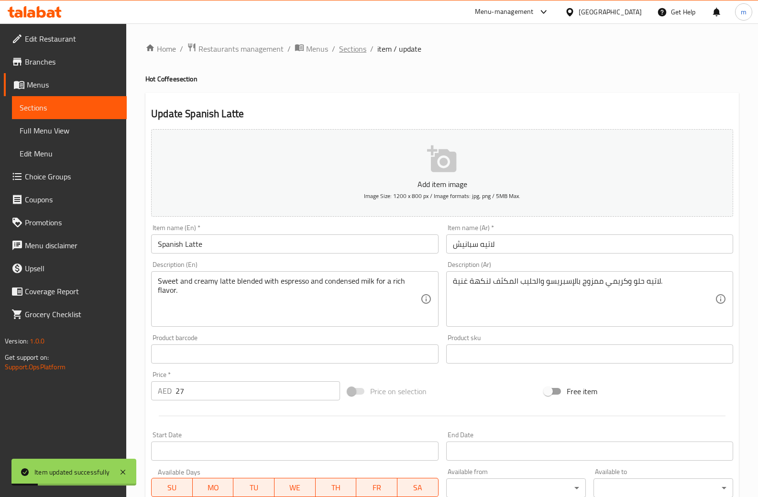
click at [347, 49] on span "Sections" at bounding box center [352, 48] width 27 height 11
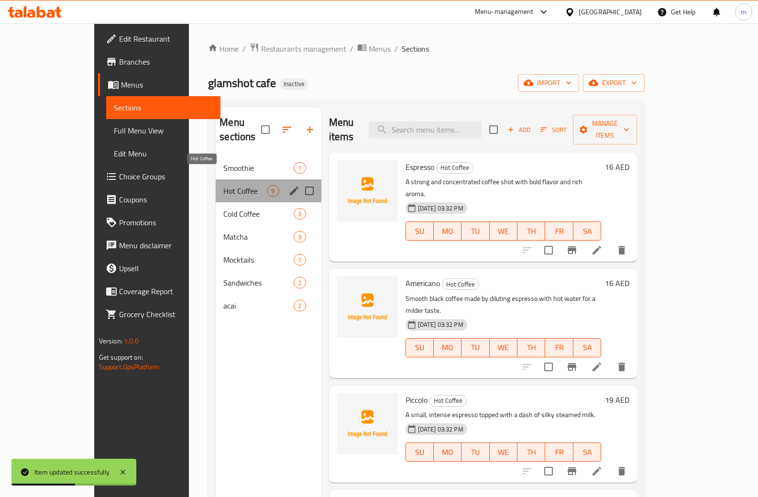
click at [223, 185] on span "Hot Coffee" at bounding box center [244, 190] width 43 height 11
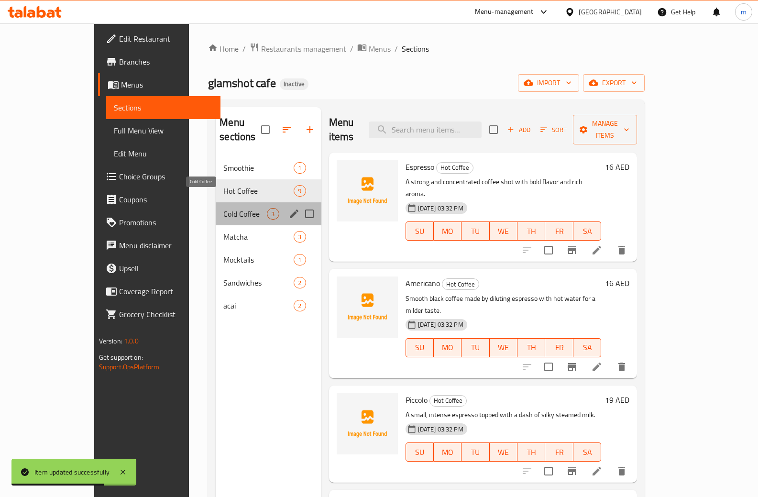
click at [223, 208] on span "Cold Coffee" at bounding box center [244, 213] width 43 height 11
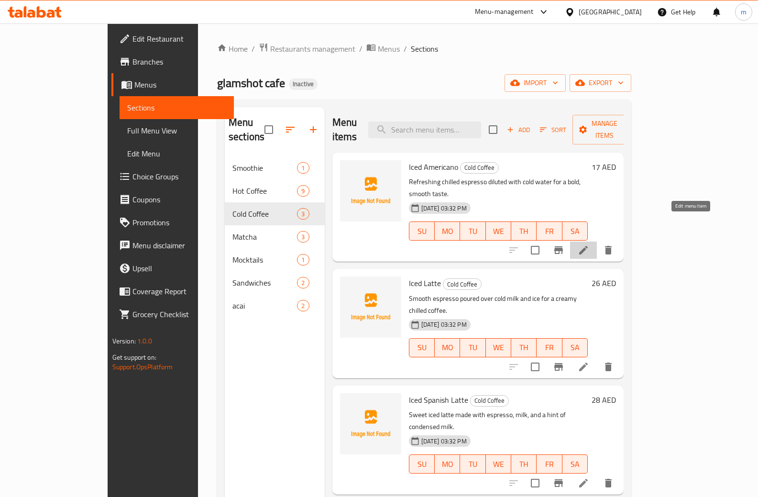
click at [589, 244] on icon at bounding box center [582, 249] width 11 height 11
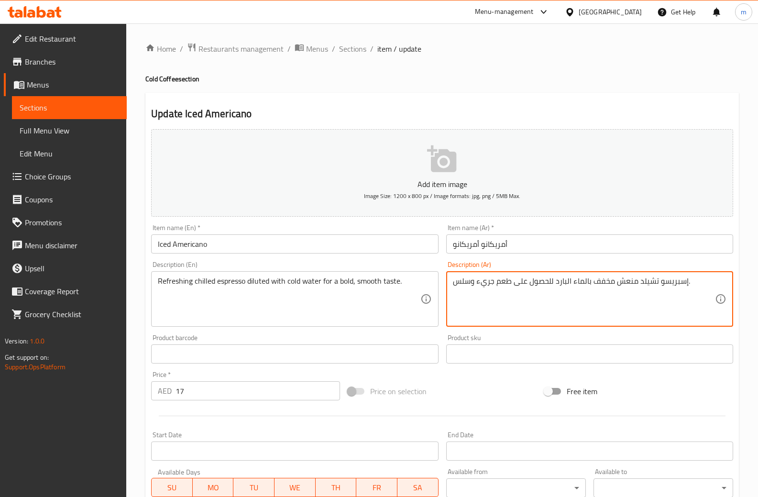
drag, startPoint x: 477, startPoint y: 282, endPoint x: 492, endPoint y: 286, distance: 15.9
click at [492, 286] on textarea "إسبريسو تشيلد منعش مخفف بالماء البارد للحصول على طعم جريء وسلس." at bounding box center [584, 298] width 262 height 45
drag, startPoint x: 455, startPoint y: 281, endPoint x: 471, endPoint y: 281, distance: 16.7
click at [471, 281] on textarea "إسبريسو تشيلد منعش مخفف بالماء البارد للحصول على طعم بولد وسلس." at bounding box center [584, 298] width 262 height 45
drag, startPoint x: 510, startPoint y: 282, endPoint x: 550, endPoint y: 283, distance: 40.2
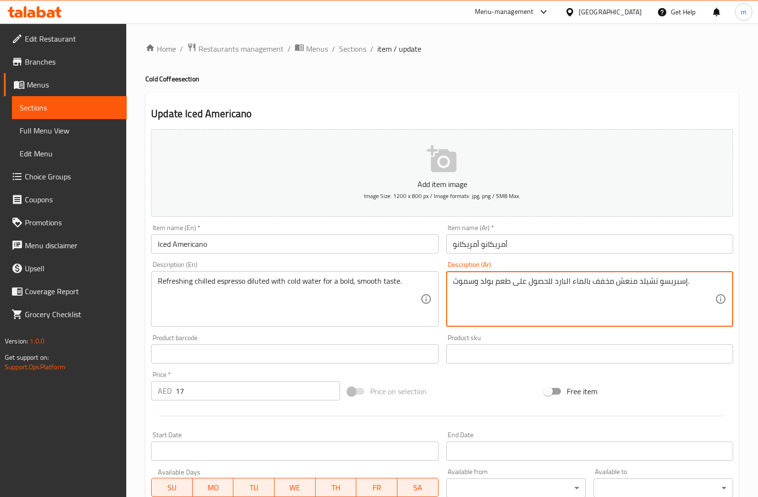
click at [550, 283] on textarea "إسبريسو تشيلد منعش مخفف بالماء البارد للحصول على طعم بولد وسموث." at bounding box center [584, 298] width 262 height 45
click at [626, 290] on textarea "إسبريسو تشيلد منعش مخفف بالماء البارد لطعم بولد وسموث." at bounding box center [584, 298] width 262 height 45
click at [605, 284] on textarea "إسبريسو تشيلد منعش مخفف بالماء البارد لطعم بولد وسموث." at bounding box center [584, 298] width 262 height 45
click at [587, 285] on textarea "إسبريسو تشيلد منعش مخفف بالماء البارد لطعم بولد وسموث." at bounding box center [584, 298] width 262 height 45
click at [566, 284] on textarea "إسبريسو تشيلد منعش مخفف بالماء البارد لطعم بولد وسموث." at bounding box center [584, 298] width 262 height 45
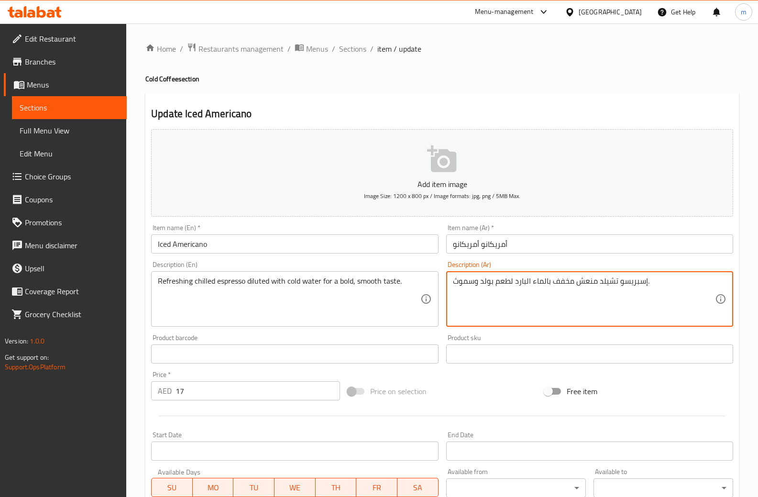
click at [538, 287] on textarea "إسبريسو تشيلد منعش مخفف بالماء البارد لطعم بولد وسموث." at bounding box center [584, 298] width 262 height 45
click at [516, 285] on textarea "إسبريسو تشيلد منعش مخفف بالماء البارد لطعم بولد وسموث." at bounding box center [584, 298] width 262 height 45
click at [500, 288] on textarea "إسبريسو تشيلد منعش مخفف بالماء البارد لطعم بولد وسموث." at bounding box center [584, 298] width 262 height 45
click at [473, 286] on textarea "إسبريسو تشيلد منعش مخفف بالماء البارد لطعم بولد وسموث." at bounding box center [584, 298] width 262 height 45
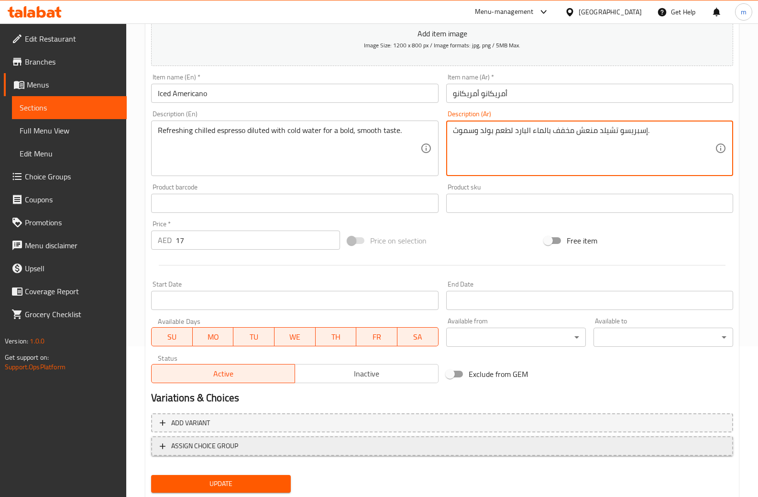
scroll to position [179, 0]
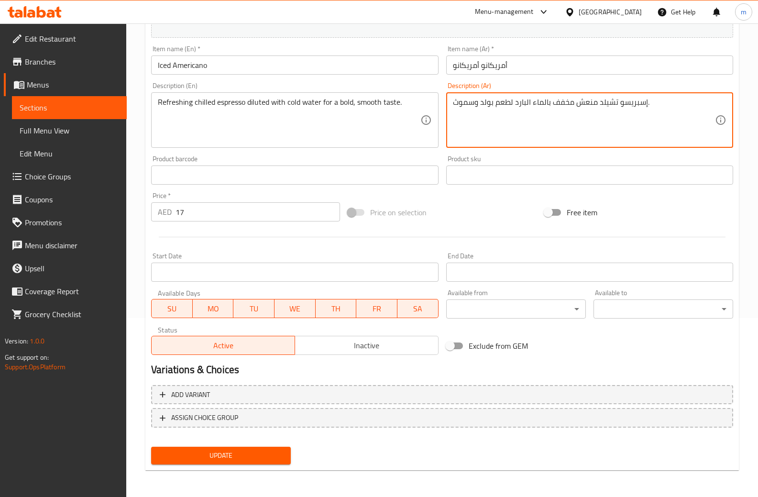
type textarea "إسبريسو تشيلد منعش مخفف بالماء البارد لطعم بولد وسموث."
click at [246, 450] on span "Update" at bounding box center [221, 455] width 124 height 12
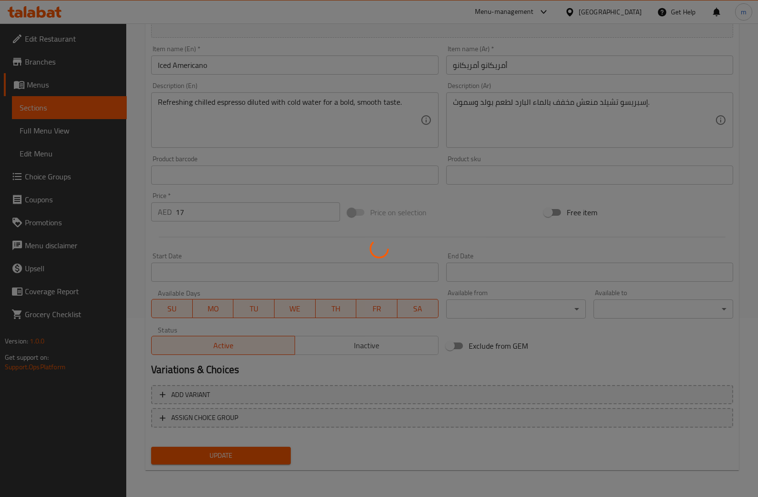
scroll to position [0, 0]
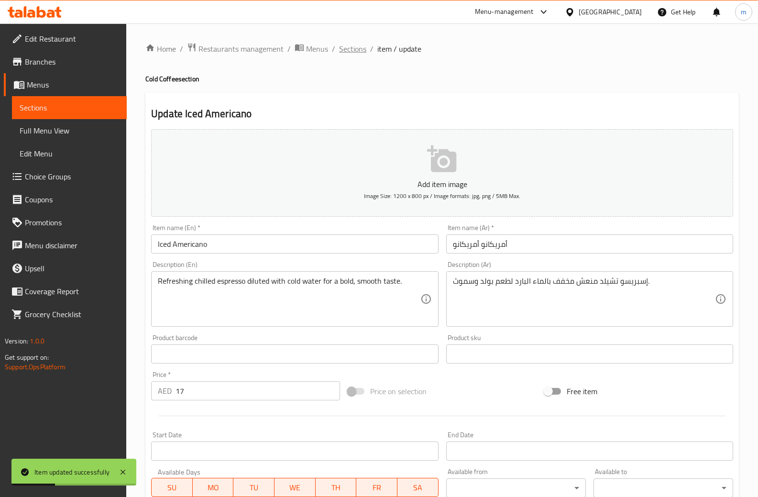
click at [344, 52] on span "Sections" at bounding box center [352, 48] width 27 height 11
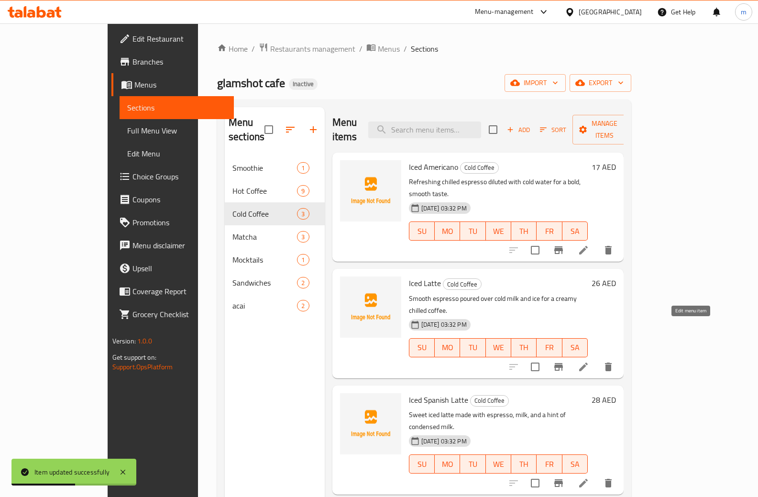
click at [589, 361] on icon at bounding box center [582, 366] width 11 height 11
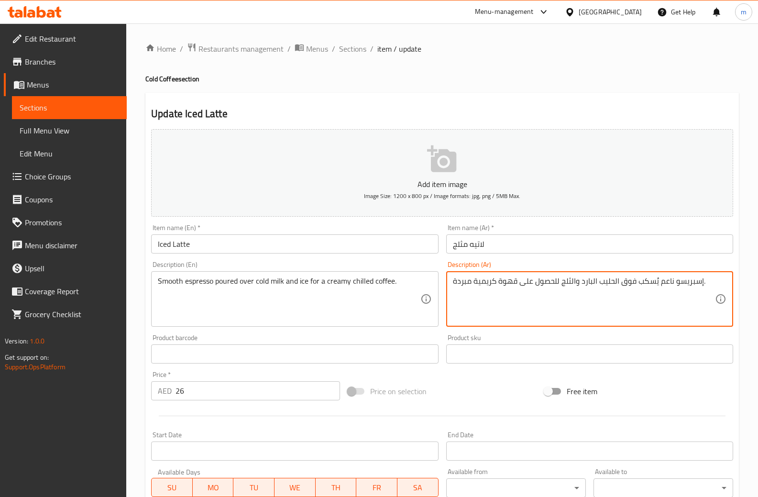
drag, startPoint x: 659, startPoint y: 280, endPoint x: 673, endPoint y: 283, distance: 14.1
click at [655, 282] on textarea "إسبريسو سموث يُسكب فوق الحليب البارد والثلج للحصول على قهوة كريمية مبردة." at bounding box center [584, 298] width 262 height 45
drag, startPoint x: 517, startPoint y: 283, endPoint x: 557, endPoint y: 285, distance: 40.2
click at [557, 285] on textarea "إسبريسو سموث يسكب فوق الحليب البارد والثلج للحصول على قهوة كريمية مبردة." at bounding box center [584, 298] width 262 height 45
drag, startPoint x: 453, startPoint y: 280, endPoint x: 472, endPoint y: 280, distance: 19.1
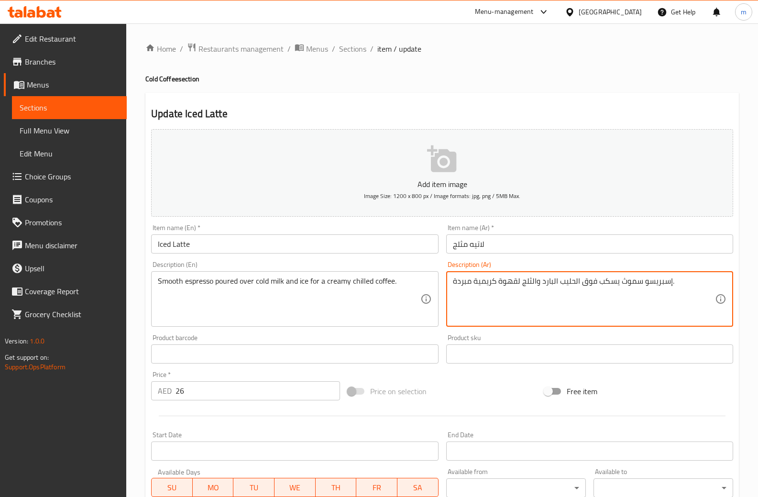
click at [472, 280] on textarea "إسبريسو سموث يسكب فوق الحليب البارد والثلج لقهوة كريمية مبردة." at bounding box center [584, 298] width 262 height 45
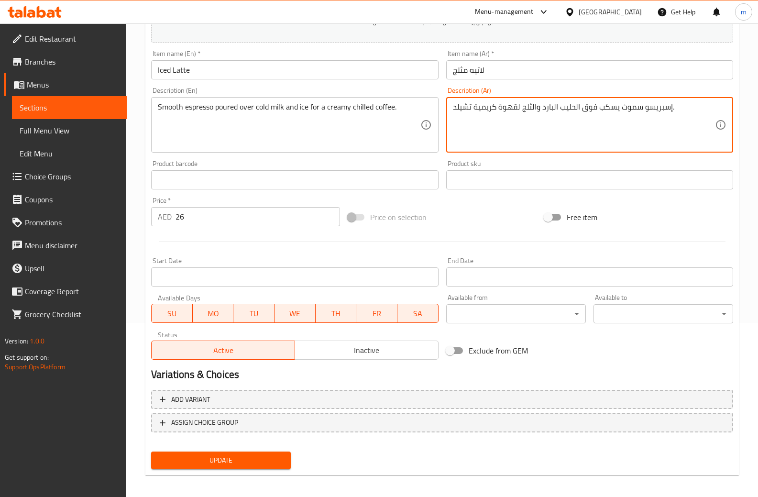
scroll to position [179, 0]
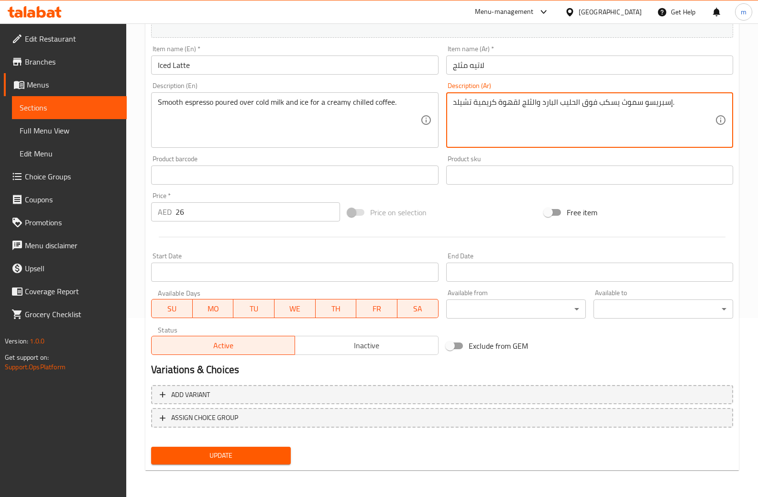
type textarea "إسبريسو سموث يسكب فوق الحليب البارد والثلج لقهوة كريمية تشيلد."
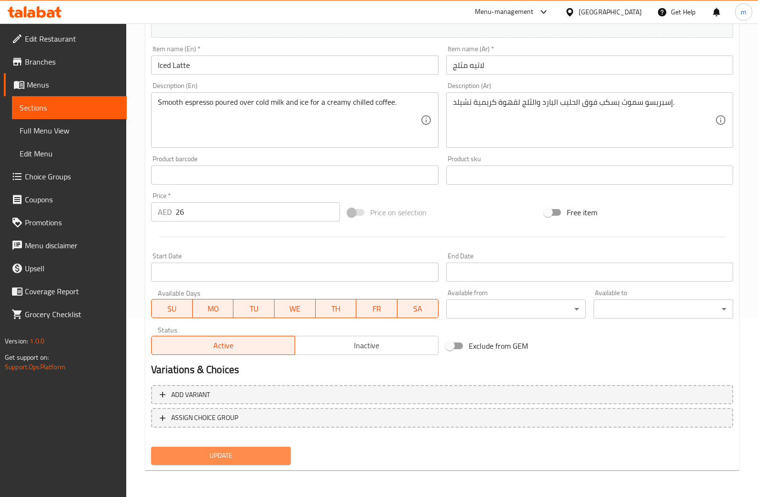
click at [238, 452] on span "Update" at bounding box center [221, 455] width 124 height 12
click at [217, 452] on span "Update" at bounding box center [221, 455] width 124 height 12
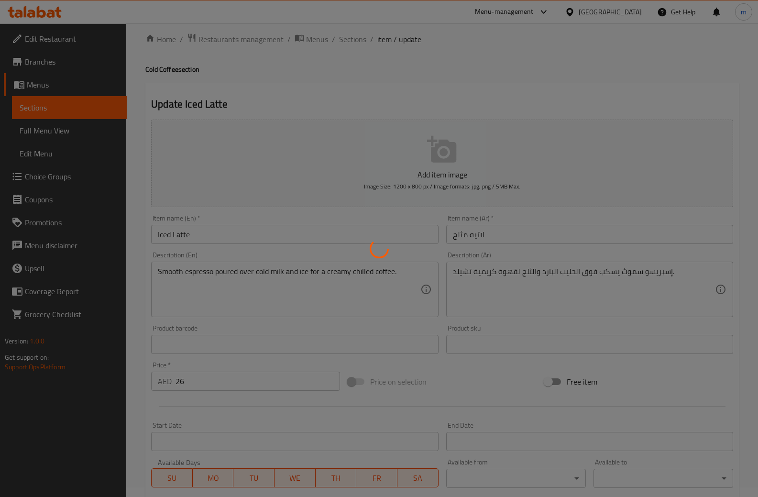
scroll to position [0, 0]
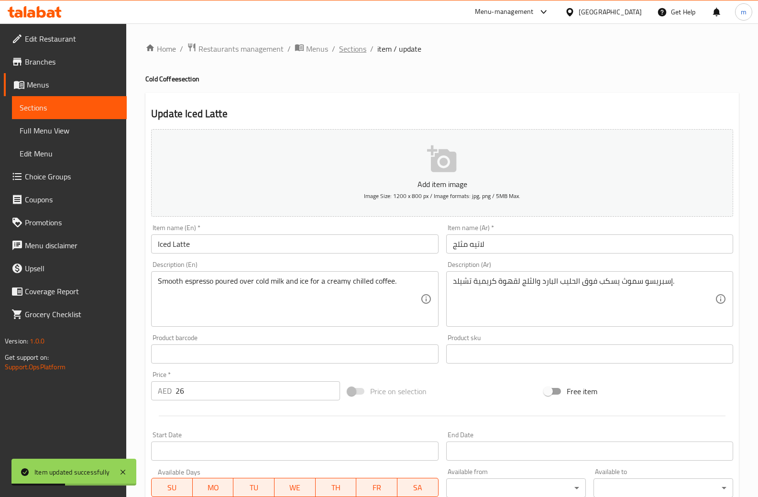
click at [349, 48] on span "Sections" at bounding box center [352, 48] width 27 height 11
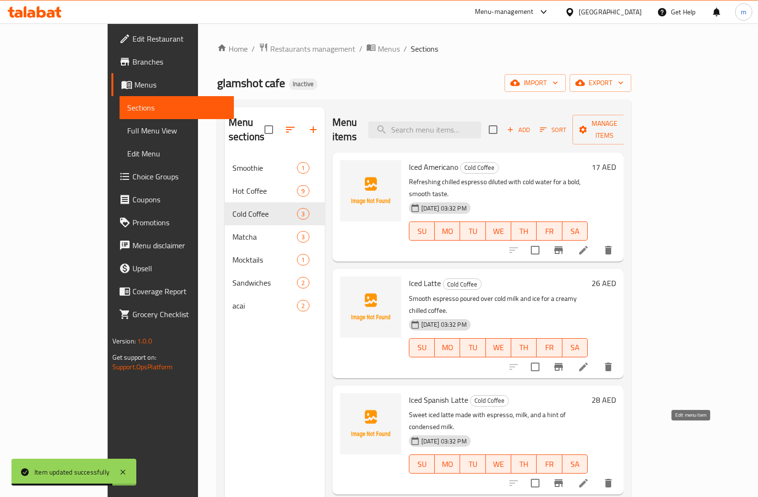
click at [589, 477] on icon at bounding box center [582, 482] width 11 height 11
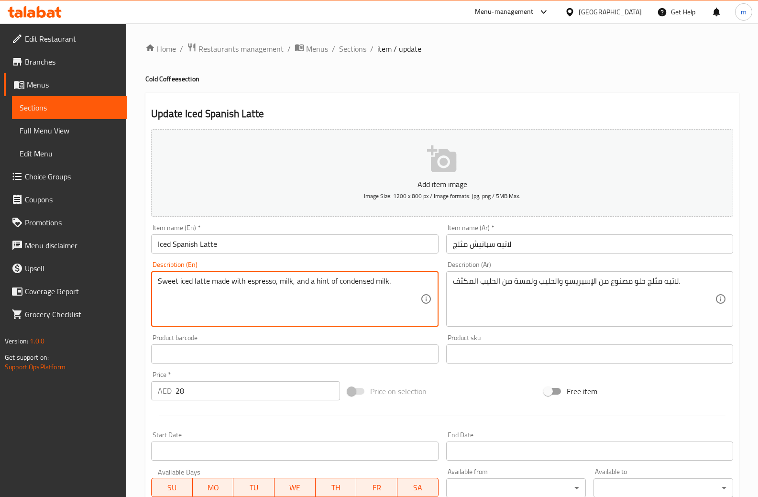
drag, startPoint x: 315, startPoint y: 280, endPoint x: 326, endPoint y: 284, distance: 12.5
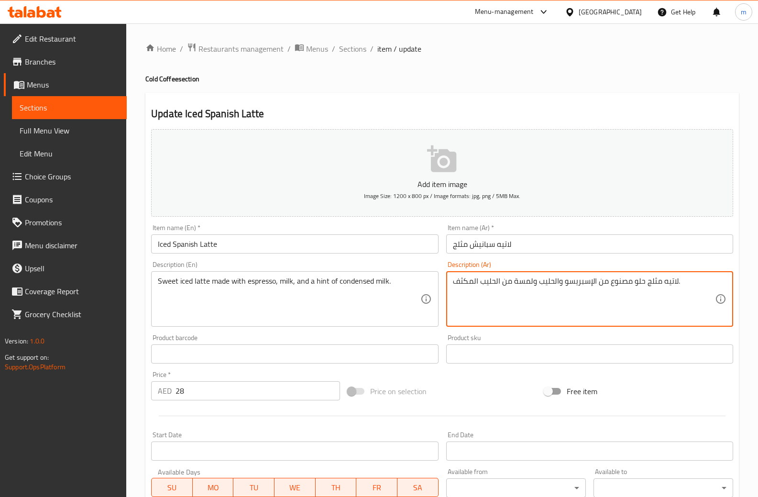
drag, startPoint x: 511, startPoint y: 283, endPoint x: 532, endPoint y: 283, distance: 20.1
paste textarea "قدار ضئيل"
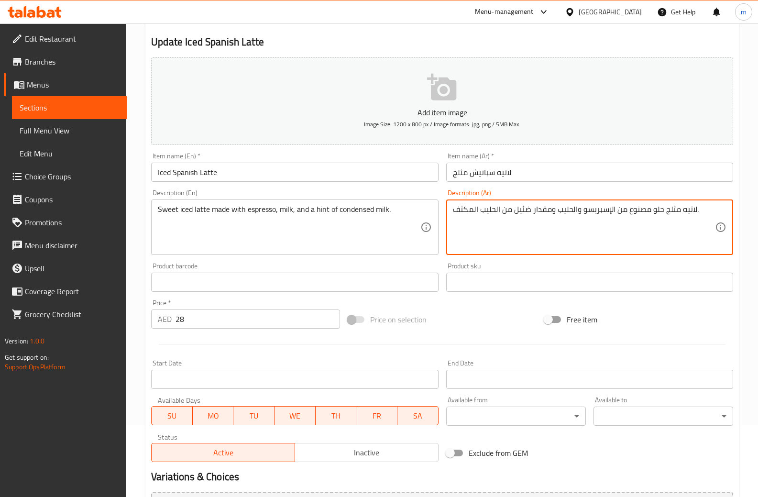
scroll to position [179, 0]
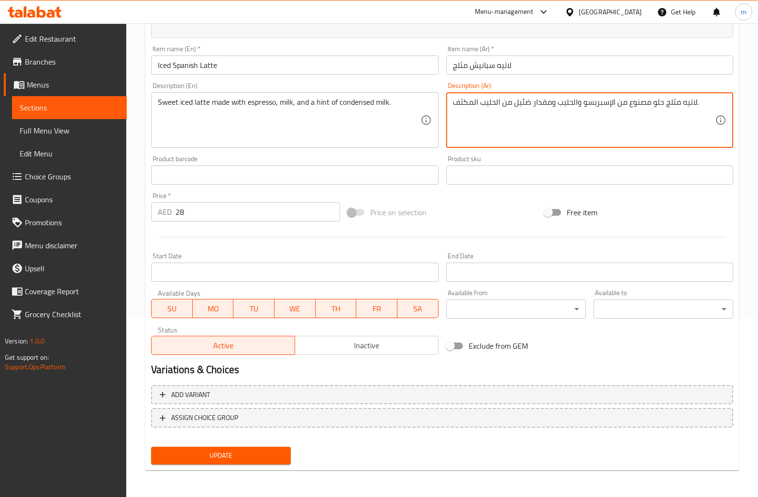
click at [223, 444] on div "Update" at bounding box center [220, 455] width 147 height 25
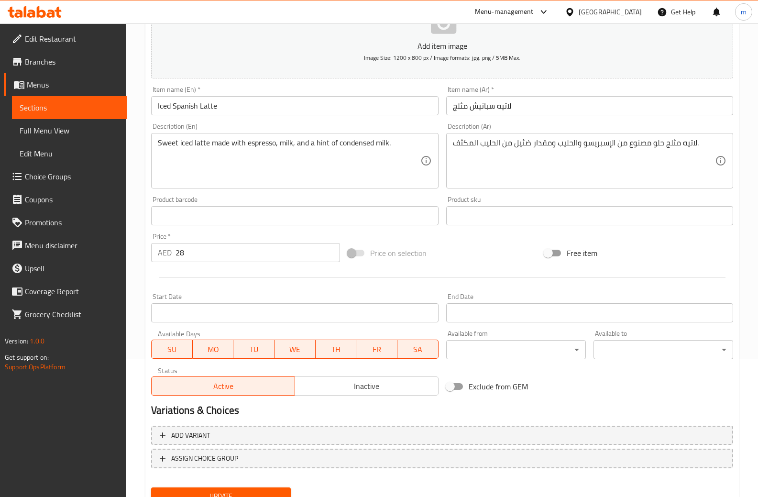
scroll to position [83, 0]
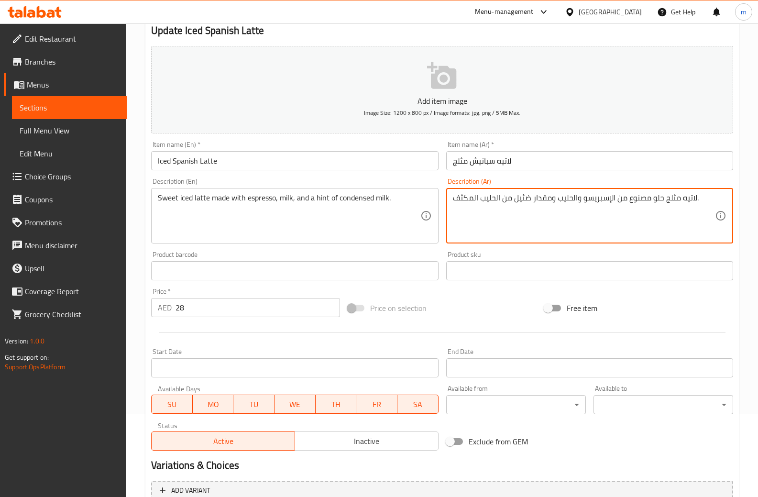
drag, startPoint x: 512, startPoint y: 199, endPoint x: 532, endPoint y: 199, distance: 19.6
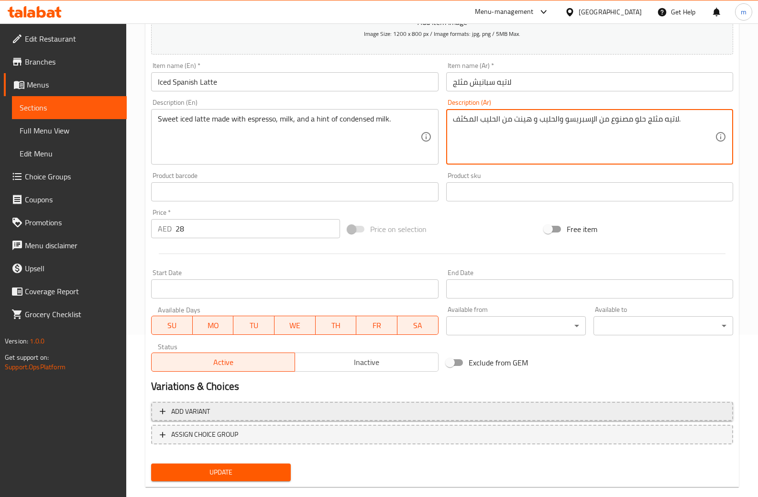
scroll to position [179, 0]
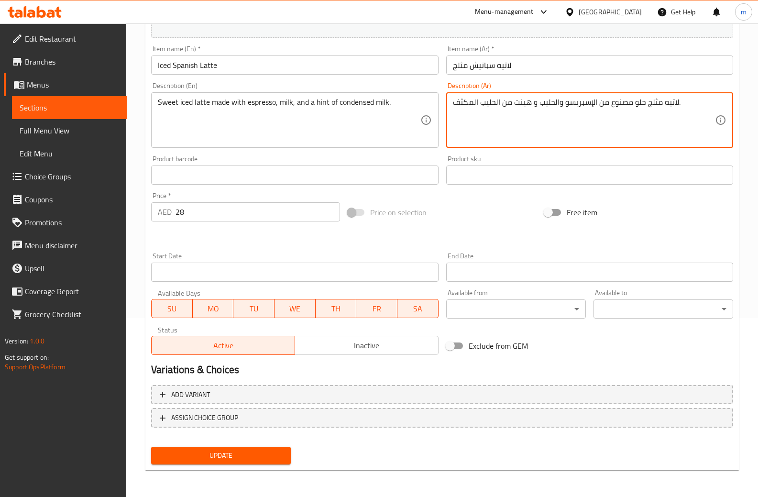
type textarea "لاتيه مثلج حلو مصنوع من الإسبريسو والحليب و هينت من الحليب المكثف."
click at [239, 448] on button "Update" at bounding box center [221, 455] width 140 height 18
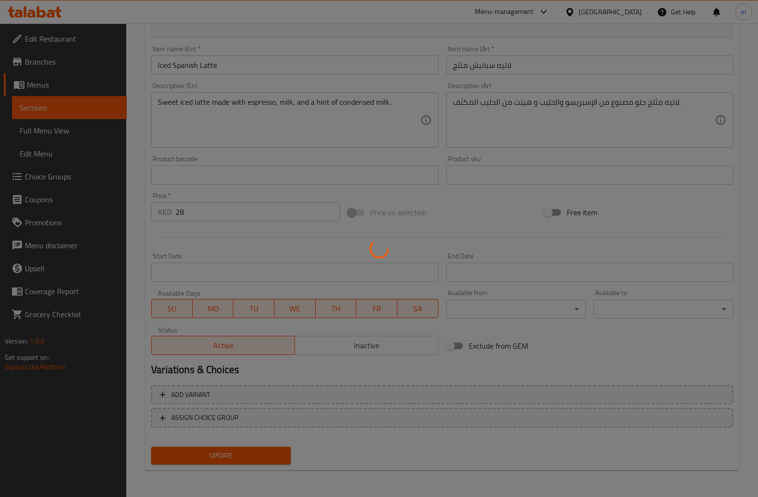
scroll to position [0, 0]
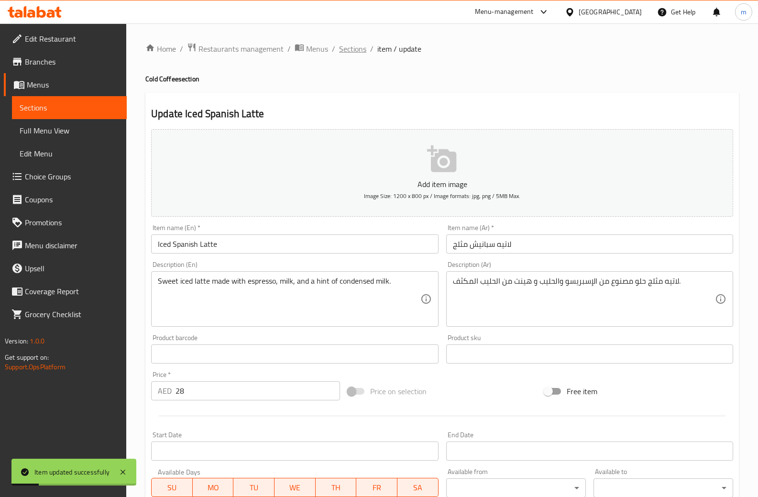
click at [355, 45] on span "Sections" at bounding box center [352, 48] width 27 height 11
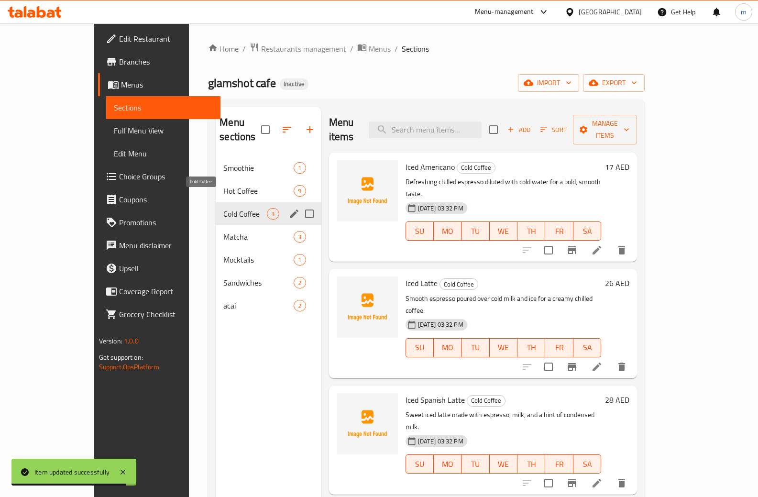
click at [223, 208] on span "Cold Coffee" at bounding box center [244, 213] width 43 height 11
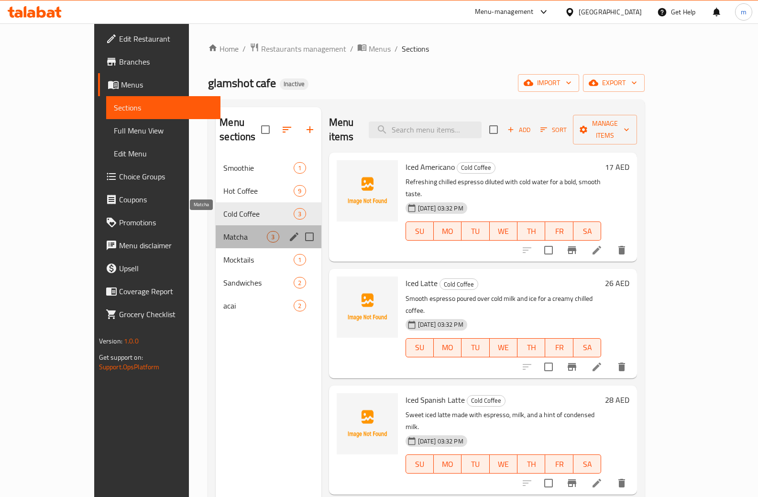
click at [223, 231] on span "Matcha" at bounding box center [244, 236] width 43 height 11
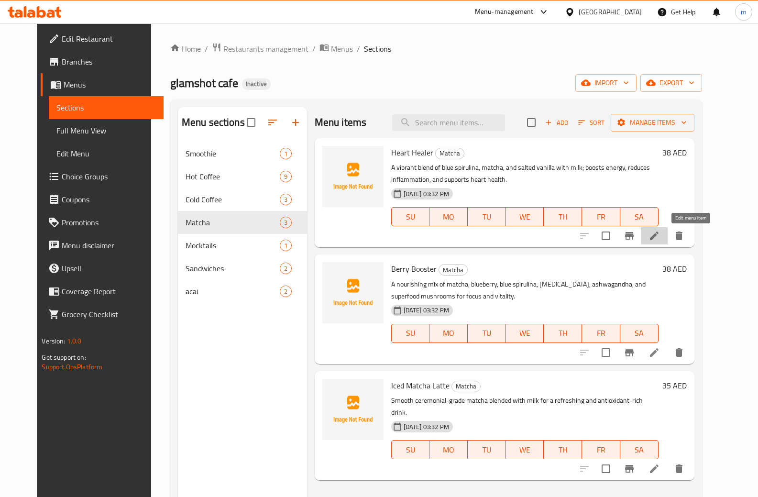
click at [660, 239] on icon at bounding box center [653, 235] width 11 height 11
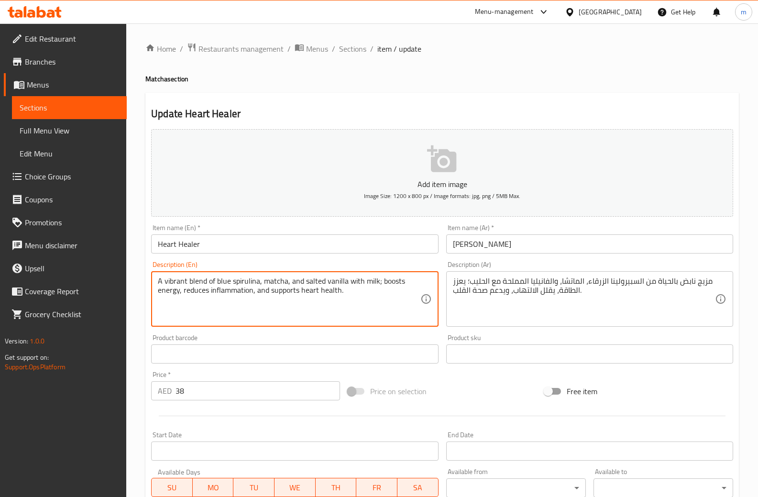
drag, startPoint x: 232, startPoint y: 280, endPoint x: 259, endPoint y: 275, distance: 27.3
click at [349, 286] on textarea "A vibrant blend of blue spirulina, matcha, and salted vanilla with milk; boosts…" at bounding box center [289, 298] width 262 height 45
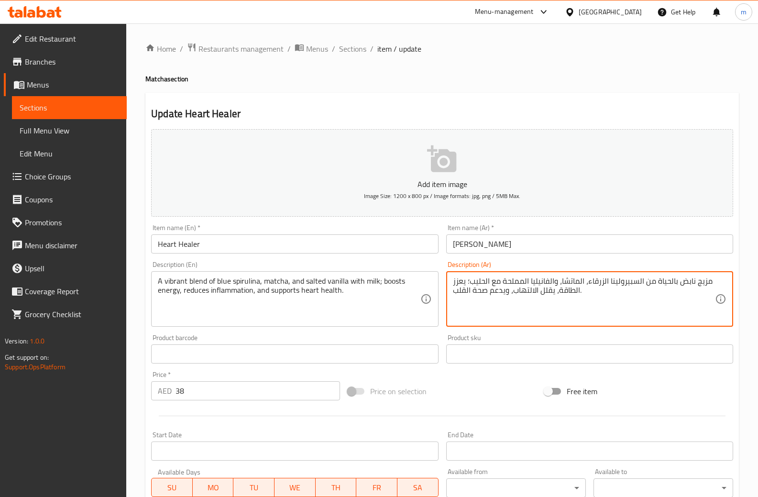
drag, startPoint x: 655, startPoint y: 281, endPoint x: 676, endPoint y: 284, distance: 20.8
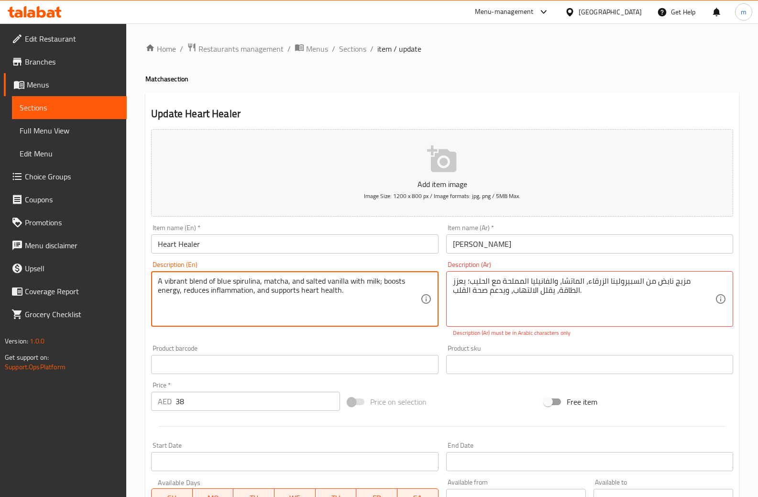
drag, startPoint x: 231, startPoint y: 280, endPoint x: 258, endPoint y: 278, distance: 26.8
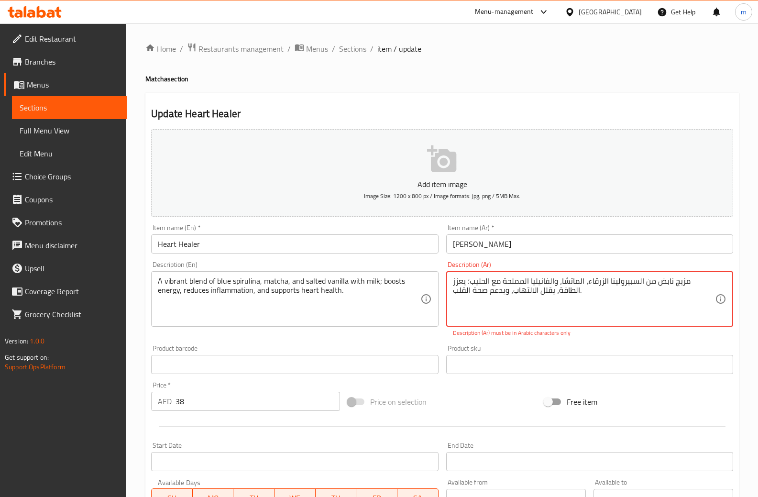
drag, startPoint x: 634, startPoint y: 280, endPoint x: 662, endPoint y: 283, distance: 27.9
paste textarea
click at [568, 316] on textarea "مزيج نابض من السبيرولينا الزرقاء، الماتشا، والفانيليا المملحة مع الحليب؛ يعزز ا…" at bounding box center [584, 298] width 262 height 45
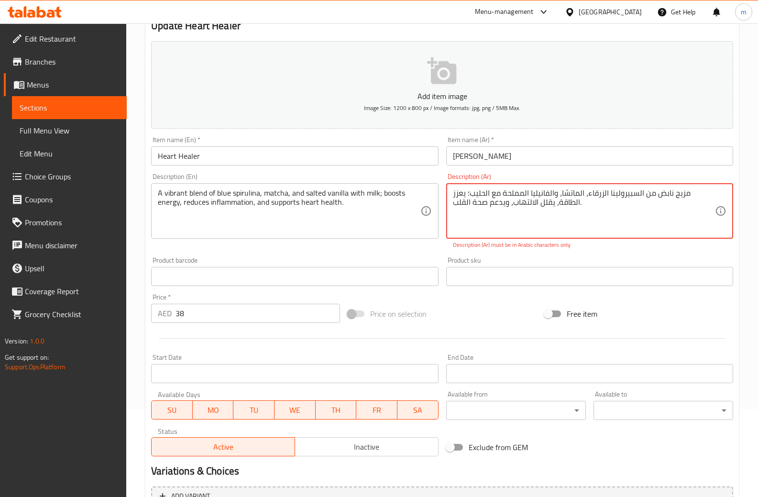
scroll to position [189, 0]
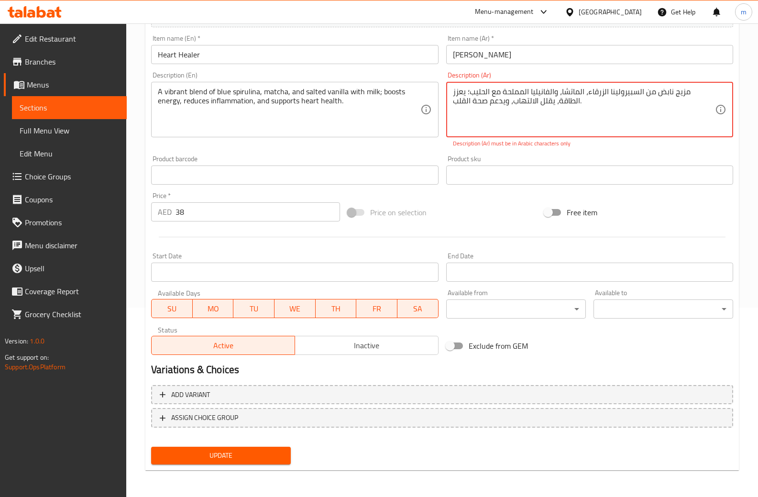
click at [220, 455] on span "Update" at bounding box center [221, 455] width 124 height 12
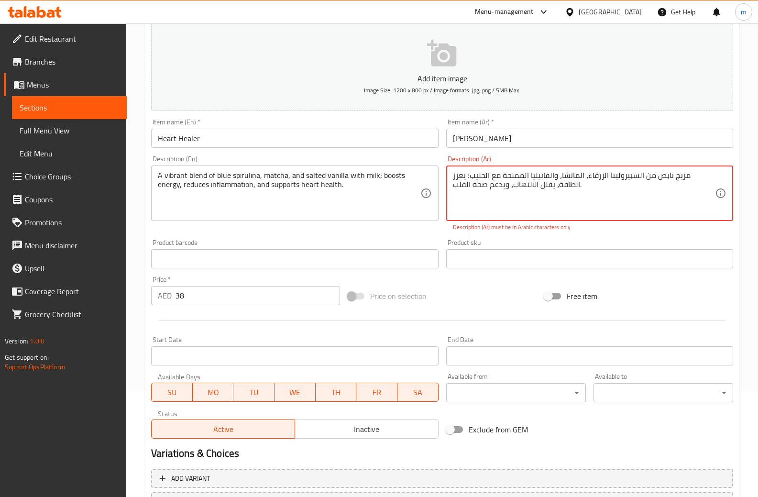
scroll to position [0, 0]
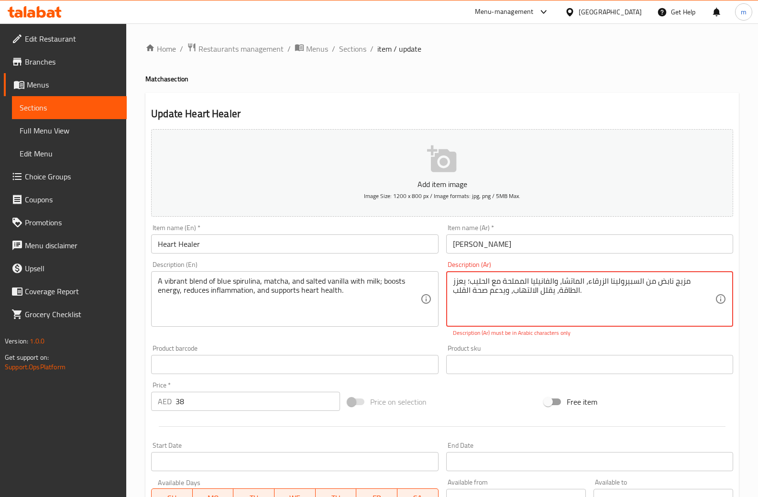
click at [584, 285] on textarea "مزيج نابض من السبيرولينا الزرقاء، الماتشا، والفانيليا المملحة مع الحليب؛ يعزز ا…" at bounding box center [584, 298] width 262 height 45
click at [492, 282] on textarea "مزيج نابض من السبيرولينا الزرقاء، الماتشا، والفانيليا المملحة مع الحليب؛ يعزز ا…" at bounding box center [584, 298] width 262 height 45
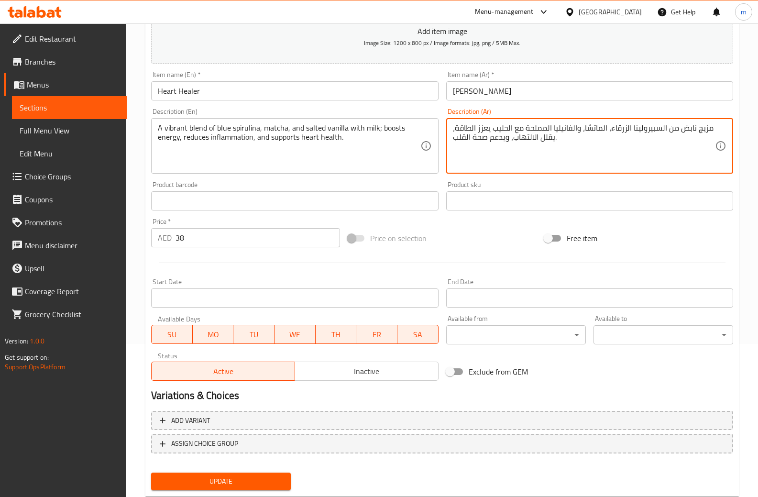
scroll to position [179, 0]
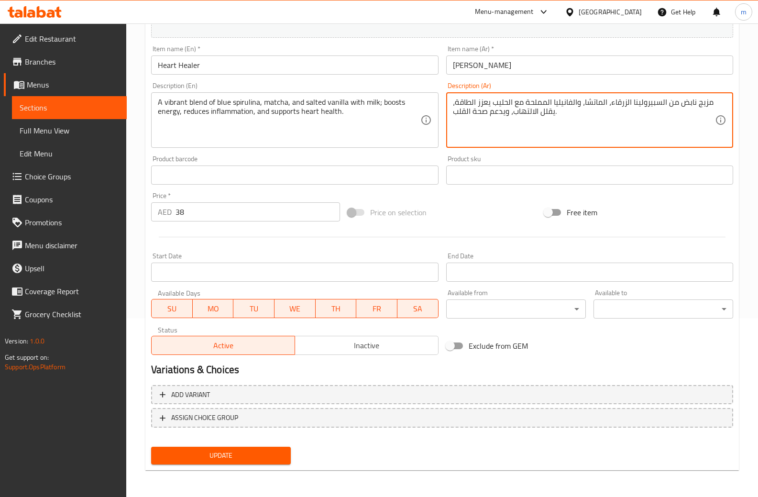
type textarea "مزيج نابض من السبيرولينا الزرقاء، الماتشا، والفانيليا المملحة مع الحليب يعزز ال…"
click at [245, 449] on button "Update" at bounding box center [221, 455] width 140 height 18
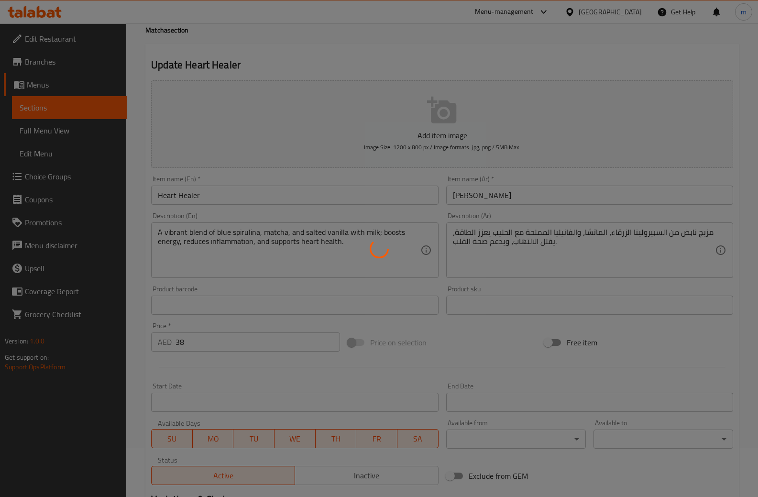
scroll to position [0, 0]
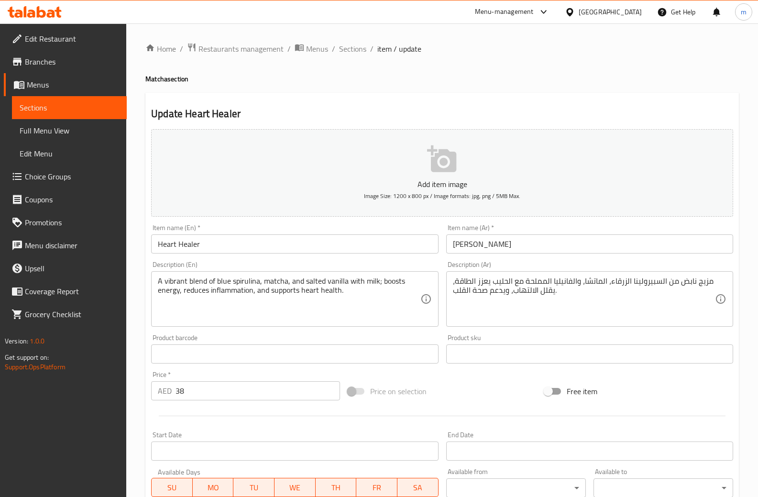
click at [359, 45] on span "Sections" at bounding box center [352, 48] width 27 height 11
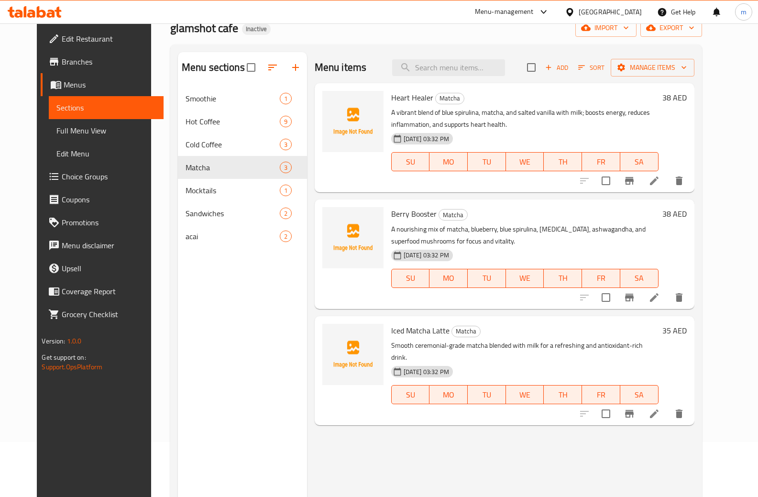
scroll to position [134, 0]
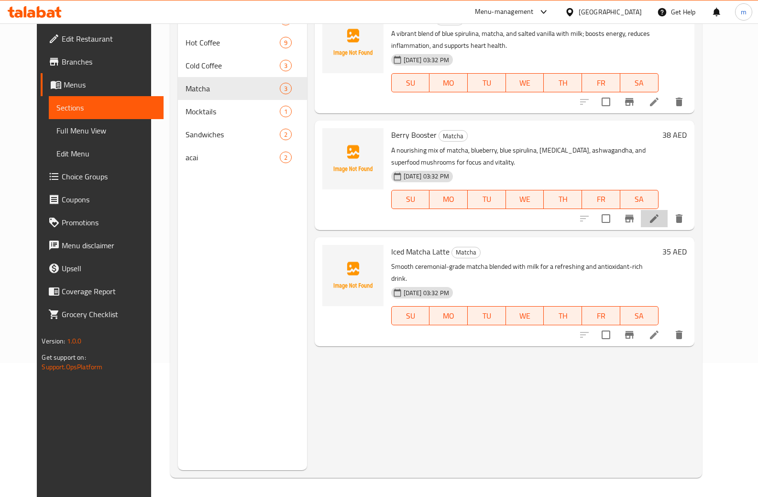
click at [667, 225] on li at bounding box center [654, 218] width 27 height 17
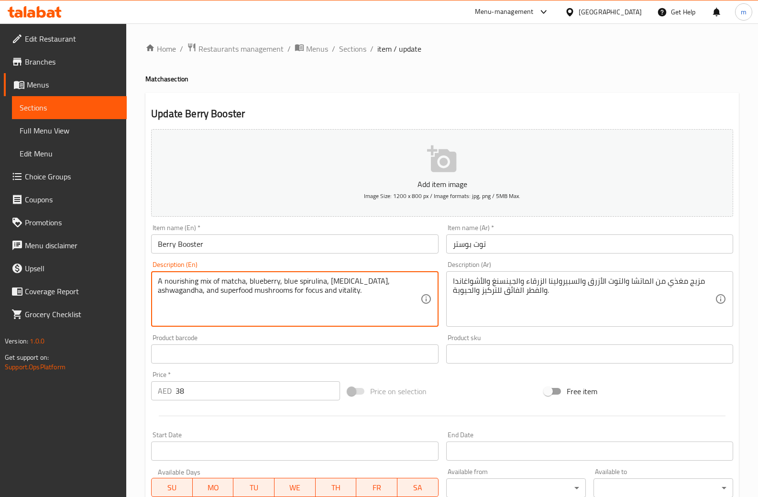
drag, startPoint x: 163, startPoint y: 280, endPoint x: 198, endPoint y: 279, distance: 34.4
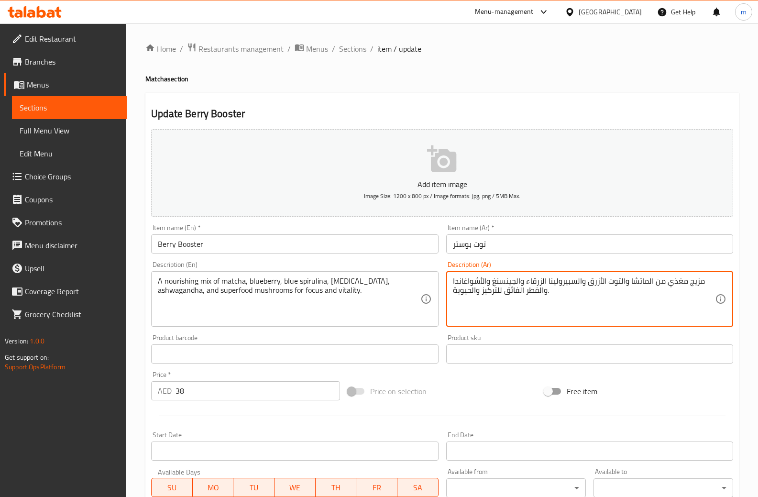
drag, startPoint x: 686, startPoint y: 281, endPoint x: 702, endPoint y: 282, distance: 15.3
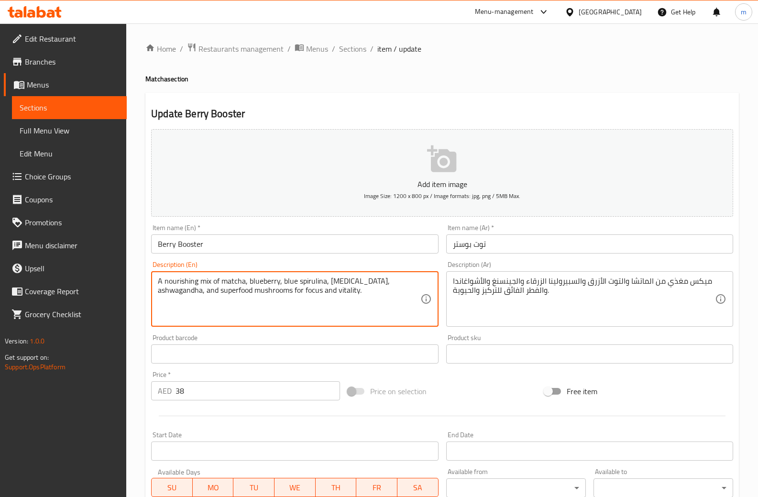
drag, startPoint x: 248, startPoint y: 280, endPoint x: 280, endPoint y: 278, distance: 31.6
drag, startPoint x: 329, startPoint y: 280, endPoint x: 353, endPoint y: 278, distance: 24.0
click at [353, 278] on textarea "A nourishing mix of matcha, blueberry, blue spirulina, ginseng, ashwagandha, an…" at bounding box center [289, 298] width 262 height 45
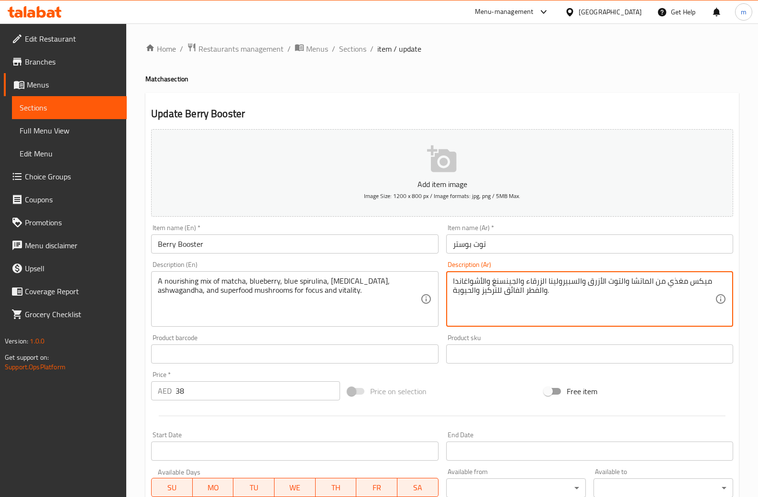
drag, startPoint x: 491, startPoint y: 283, endPoint x: 516, endPoint y: 282, distance: 24.4
paste textarea "سنج"
click at [462, 282] on textarea "ميكس مغذي من الماتشا والتوت الأزرق والسبيرولينا الزرقاء والجنسنج والأشواغاندا و…" at bounding box center [584, 298] width 262 height 45
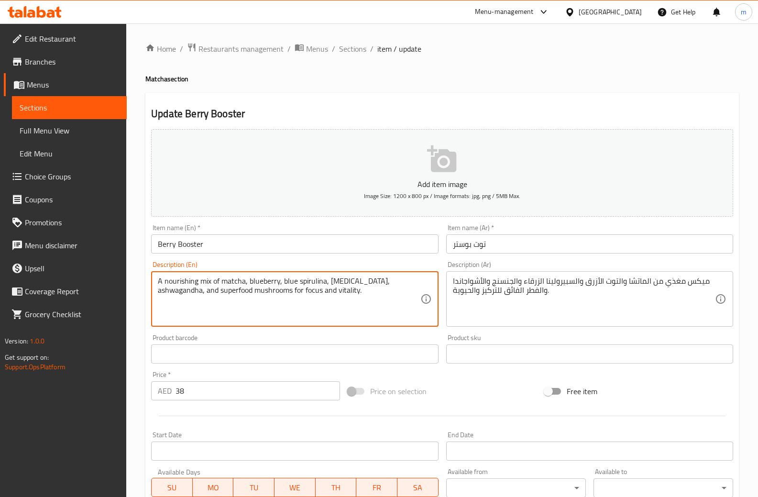
drag, startPoint x: 357, startPoint y: 282, endPoint x: 402, endPoint y: 284, distance: 45.5
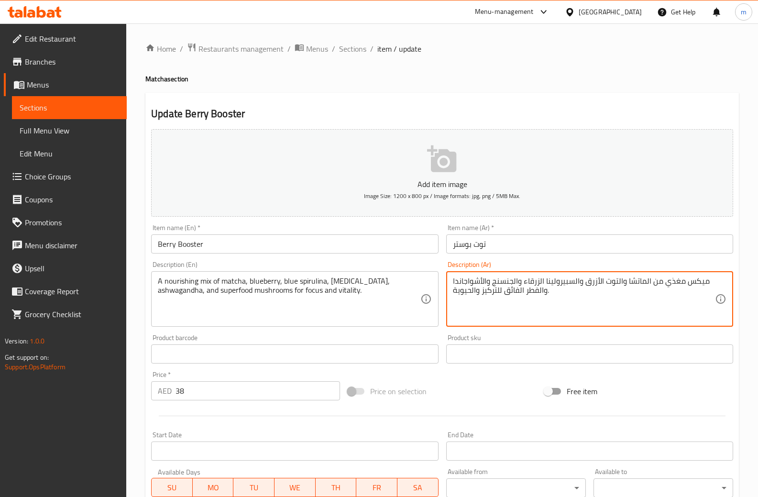
drag, startPoint x: 505, startPoint y: 292, endPoint x: 523, endPoint y: 292, distance: 17.7
click at [523, 292] on textarea "ميكس مغذي من الماتشا والتوت الأزرق والسبيرولينا الزرقاء والجنسنج والأشواجاندا و…" at bounding box center [584, 298] width 262 height 45
click at [502, 290] on textarea "ميكس مغذي من الماتشا والتوت الأزرق والسبيرولينا الزرقاء والجنسنج والأشواجاندا و…" at bounding box center [584, 298] width 262 height 45
click at [522, 291] on textarea "ميكس مغذي من الماتشا والتوت الأزرق والسبيرولينا الزرقاء والجنسنج والأشواجاندا و…" at bounding box center [584, 298] width 262 height 45
drag, startPoint x: 503, startPoint y: 289, endPoint x: 522, endPoint y: 298, distance: 20.7
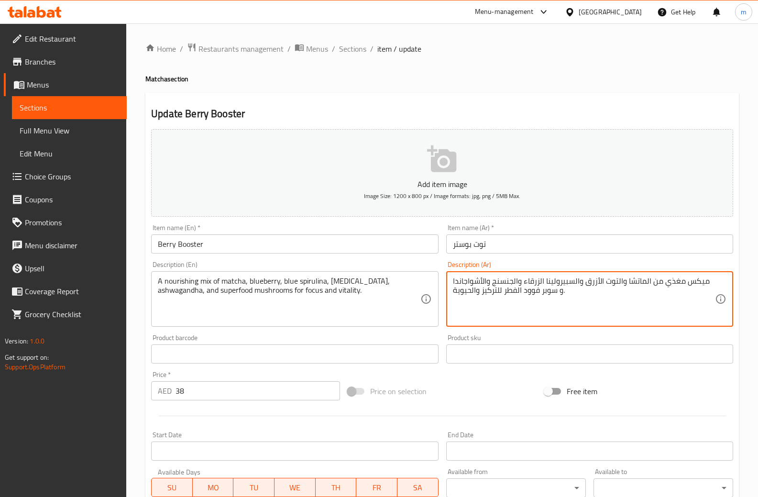
click at [522, 298] on textarea "ميكس مغذي من الماتشا والتوت الأزرق والسبيرولينا الزرقاء والجنسنج والأشواجاندا و…" at bounding box center [584, 298] width 262 height 45
drag, startPoint x: 454, startPoint y: 291, endPoint x: 471, endPoint y: 299, distance: 18.6
click at [471, 299] on textarea "ميكس مغذي من الماتشا والتوت الأزرق والسبيرولينا الزرقاء والجنسنج والأشواجاندا و…" at bounding box center [584, 298] width 262 height 45
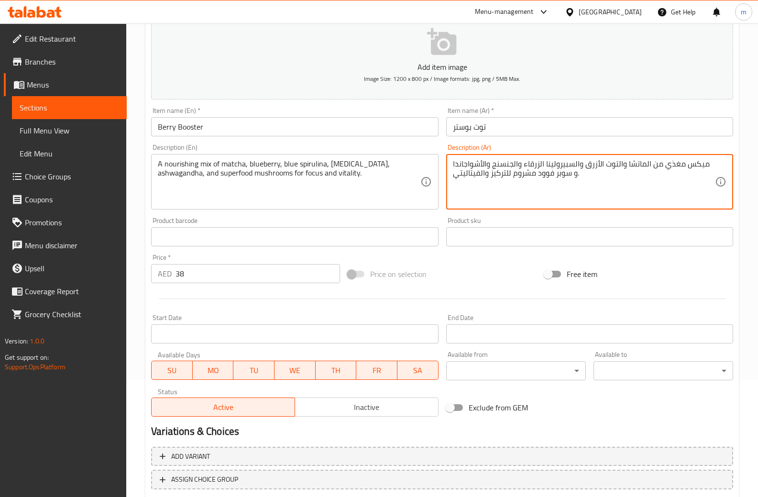
scroll to position [179, 0]
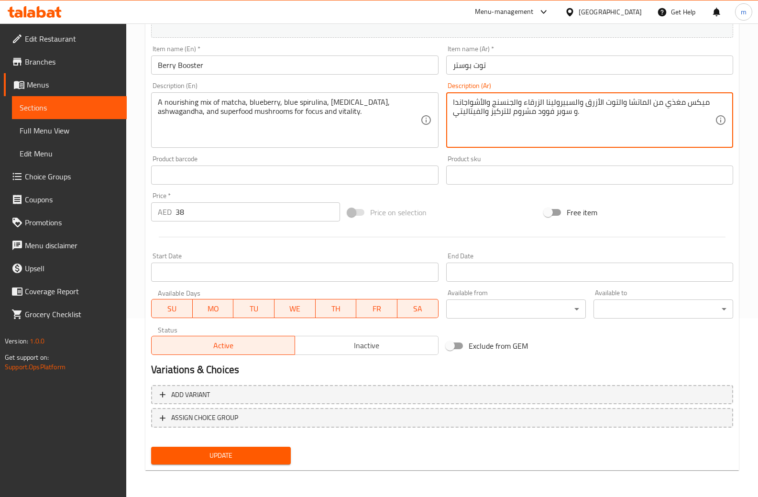
type textarea "ميكس مغذي من الماتشا والتوت الأزرق والسبيرولينا الزرقاء والجنسنج والأشواجاندا و…"
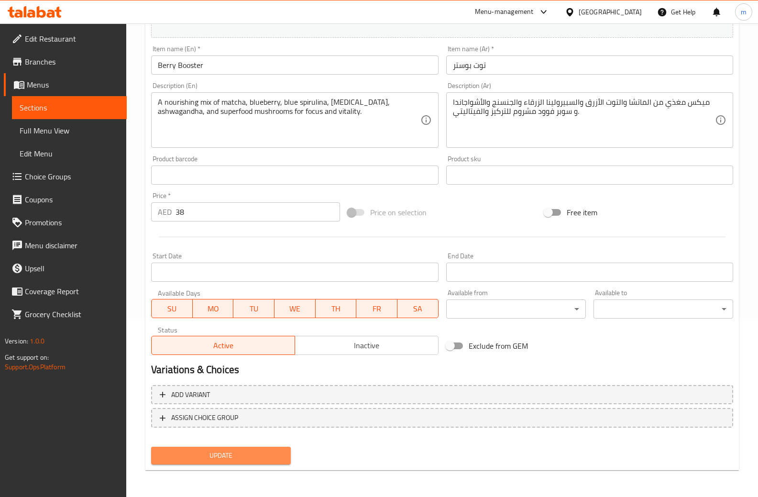
click at [256, 460] on span "Update" at bounding box center [221, 455] width 124 height 12
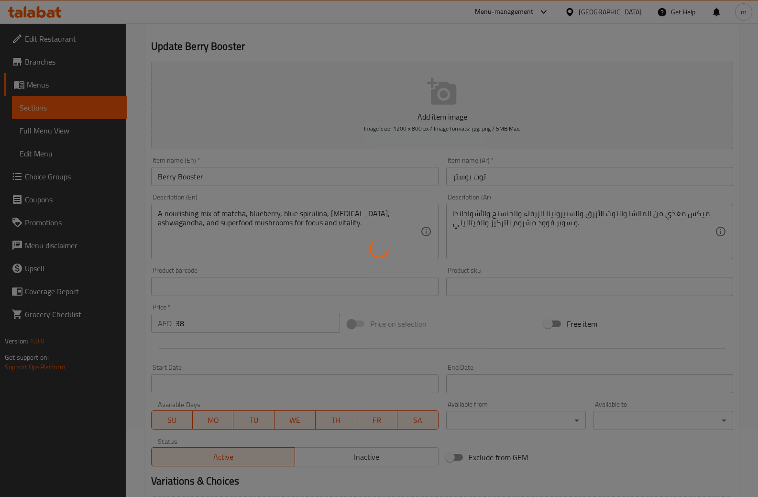
scroll to position [0, 0]
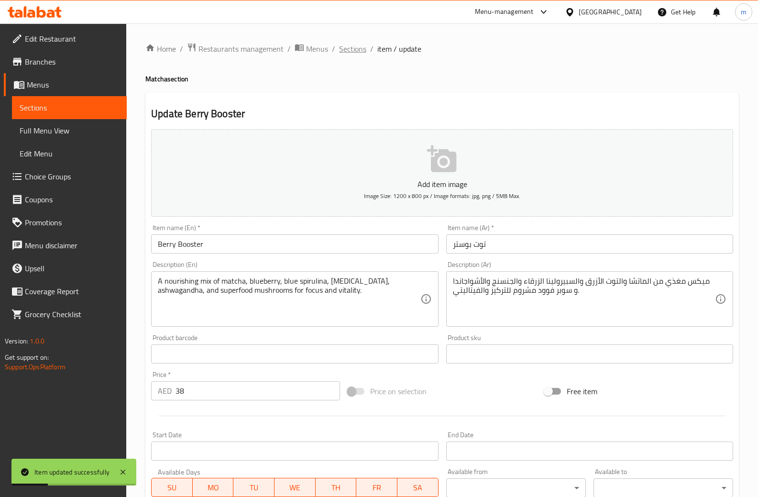
click at [357, 48] on span "Sections" at bounding box center [352, 48] width 27 height 11
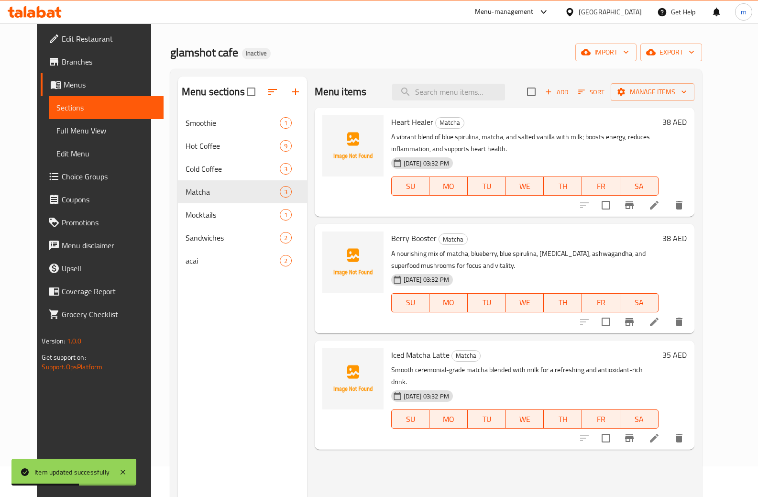
scroll to position [48, 0]
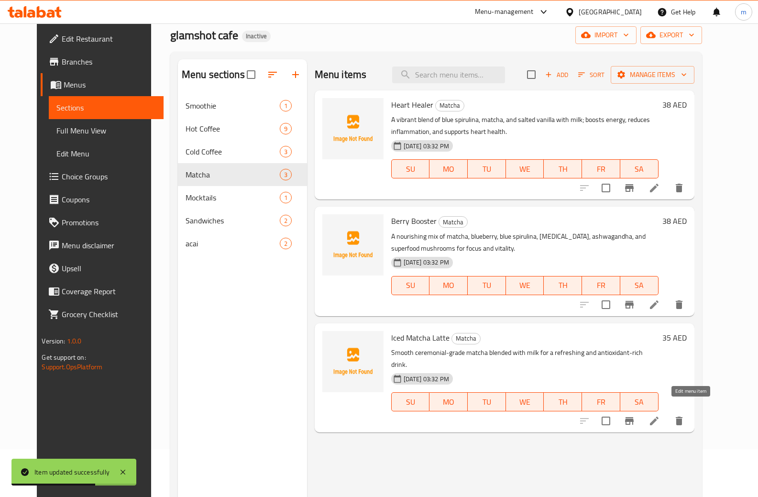
click at [658, 416] on icon at bounding box center [654, 420] width 9 height 9
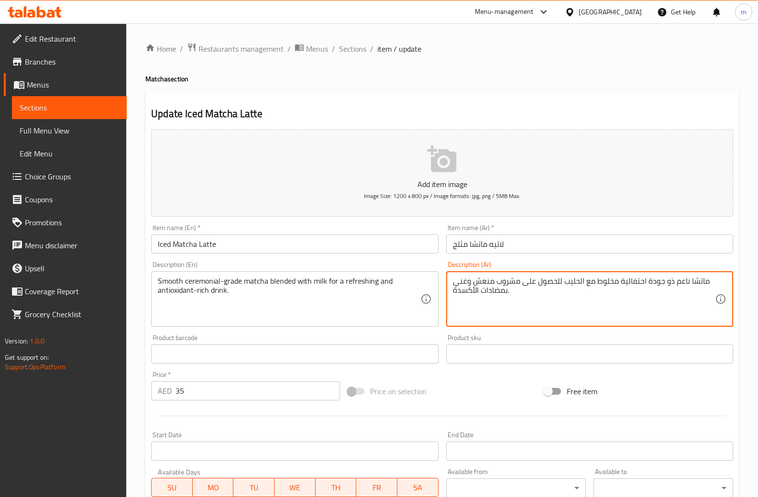
drag, startPoint x: 674, startPoint y: 280, endPoint x: 687, endPoint y: 280, distance: 12.9
drag, startPoint x: 575, startPoint y: 280, endPoint x: 592, endPoint y: 282, distance: 17.3
click at [592, 282] on textarea "ماتشا سموث ذو جودة احتفالية مخلوط مع الحليب للحصول على مشروب منعش وغني بمضادات …" at bounding box center [584, 298] width 262 height 45
drag, startPoint x: 566, startPoint y: 283, endPoint x: 575, endPoint y: 282, distance: 8.7
click at [575, 282] on textarea "ماتشا سموث ذو جودة احتفالية ممزوج مع الحليب للحصول على مشروب منعش وغني بمضادات …" at bounding box center [584, 298] width 262 height 45
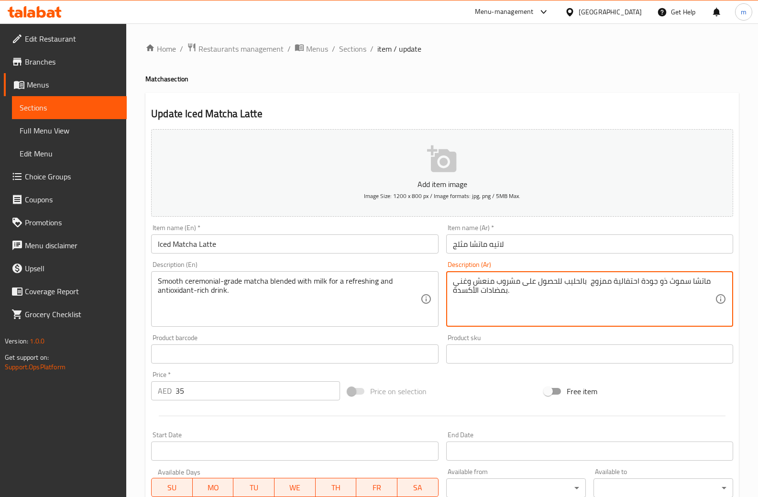
drag, startPoint x: 519, startPoint y: 280, endPoint x: 560, endPoint y: 283, distance: 40.8
click at [560, 283] on textarea "ماتشا سموث ذو جودة احتفالية ممزوج بالحليب للحصول على مشروب منعش وغني بمضادات ال…" at bounding box center [584, 298] width 262 height 45
type textarea "ماتشا سموث ذو جودة احتفالية ممزوج بالحليب لمشروب منعش وغني بمضادات الأكسدة."
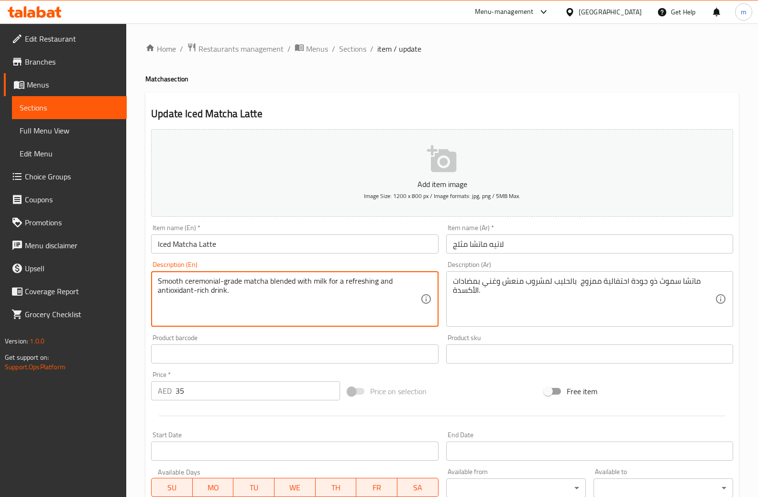
drag, startPoint x: 184, startPoint y: 279, endPoint x: 241, endPoint y: 274, distance: 57.1
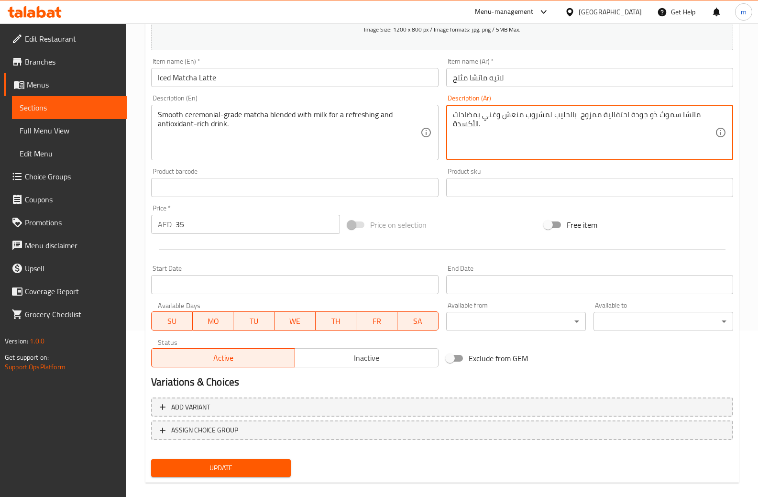
scroll to position [179, 0]
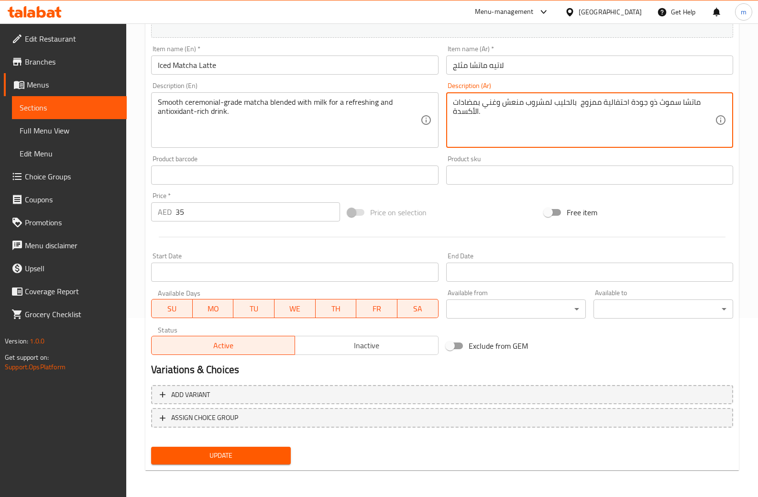
click at [247, 460] on span "Update" at bounding box center [221, 455] width 124 height 12
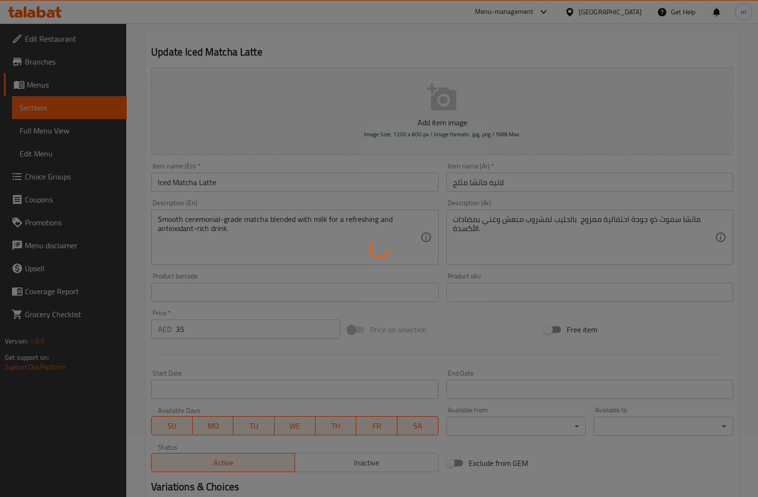
scroll to position [0, 0]
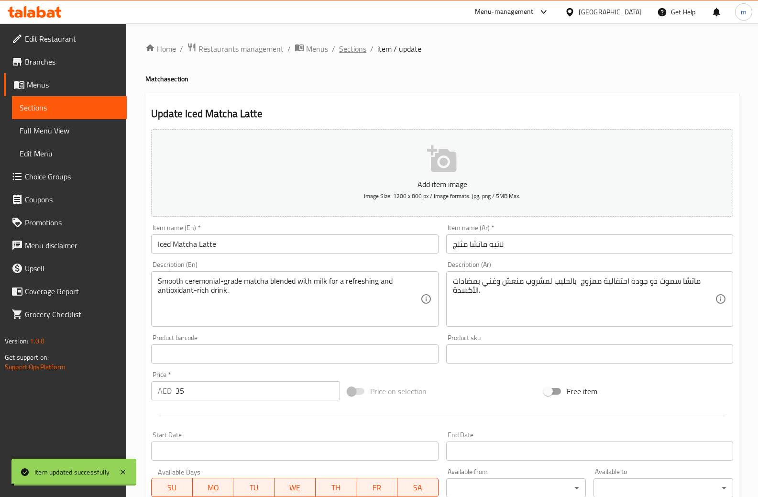
click at [353, 48] on span "Sections" at bounding box center [352, 48] width 27 height 11
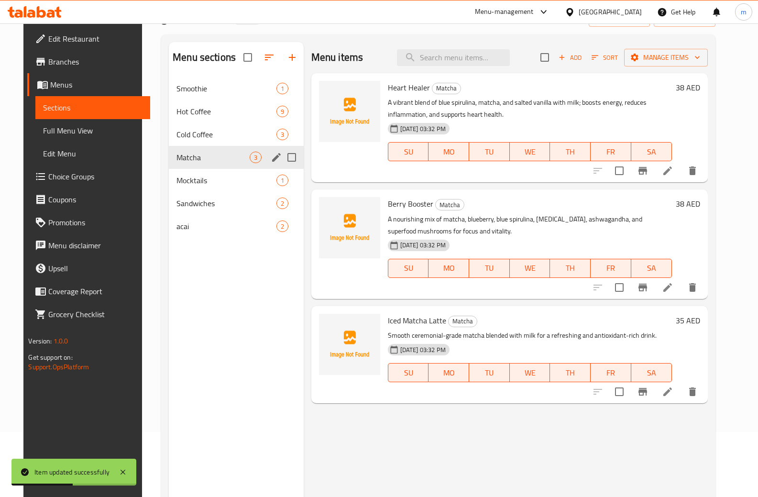
scroll to position [48, 0]
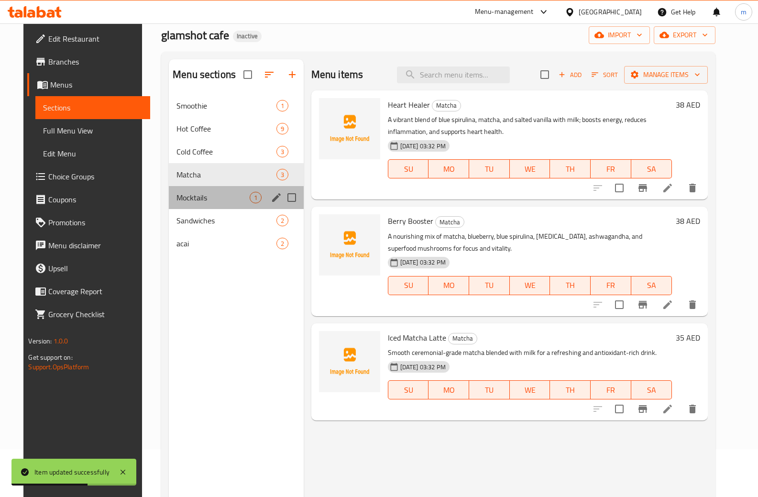
click at [179, 189] on div "Mocktails 1" at bounding box center [236, 197] width 135 height 23
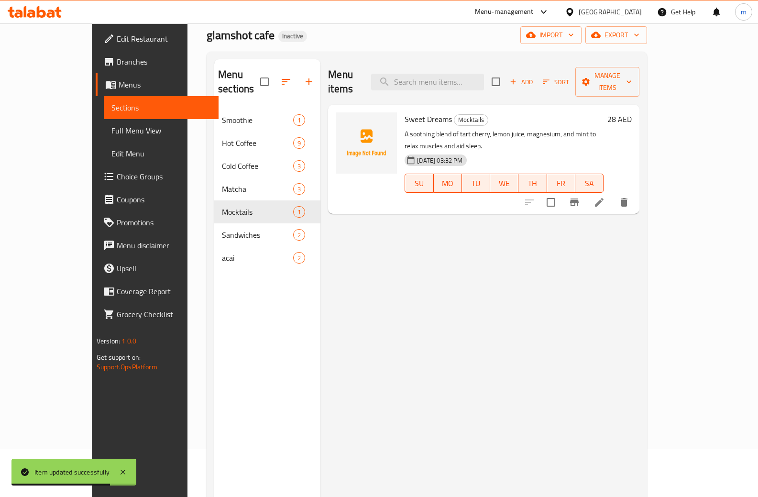
click at [612, 194] on li at bounding box center [599, 202] width 27 height 17
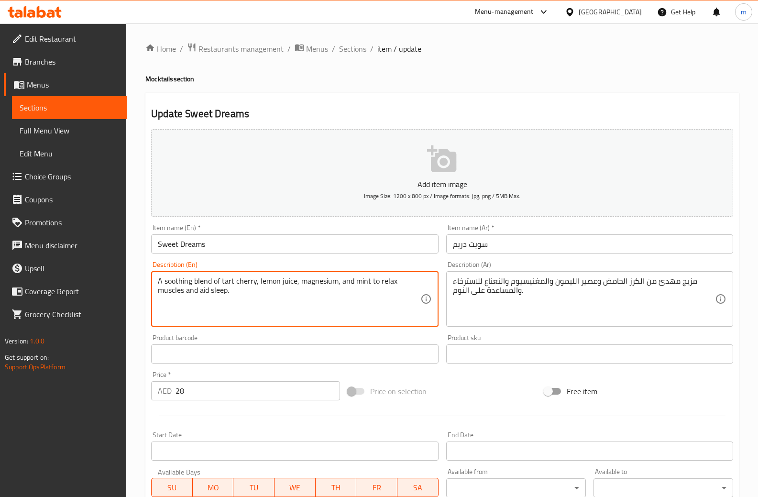
drag, startPoint x: 220, startPoint y: 280, endPoint x: 255, endPoint y: 276, distance: 34.6
click at [236, 278] on textarea "A soothing blend of tart cherry, lemon juice, magnesium, and mint to relax musc…" at bounding box center [289, 298] width 262 height 45
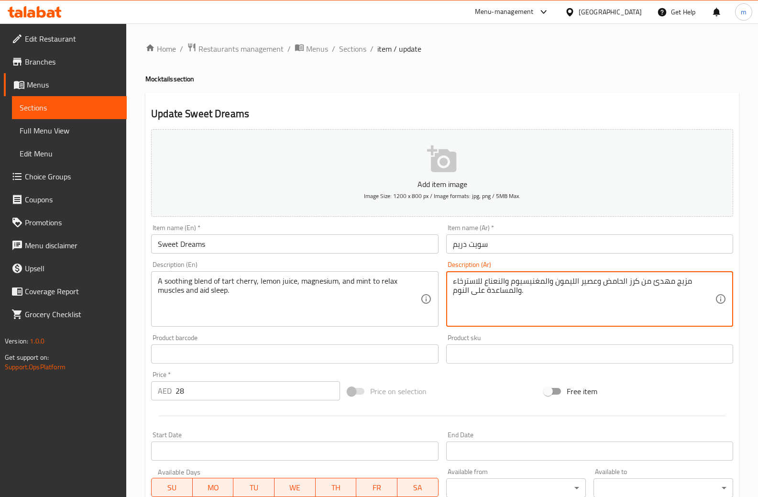
click at [599, 282] on textarea "مزيج مهدئ من كرز الحامض وعصير الليمون والمغنيسيوم والنعناع للاسترخاء والمساعدة …" at bounding box center [584, 298] width 262 height 45
drag, startPoint x: 603, startPoint y: 282, endPoint x: 623, endPoint y: 282, distance: 20.1
click at [623, 282] on textarea "مزيج مهدئ من كرز الحامض وعصير الليمون والمغنيسيوم والنعناع للاسترخاء والمساعدة …" at bounding box center [584, 298] width 262 height 45
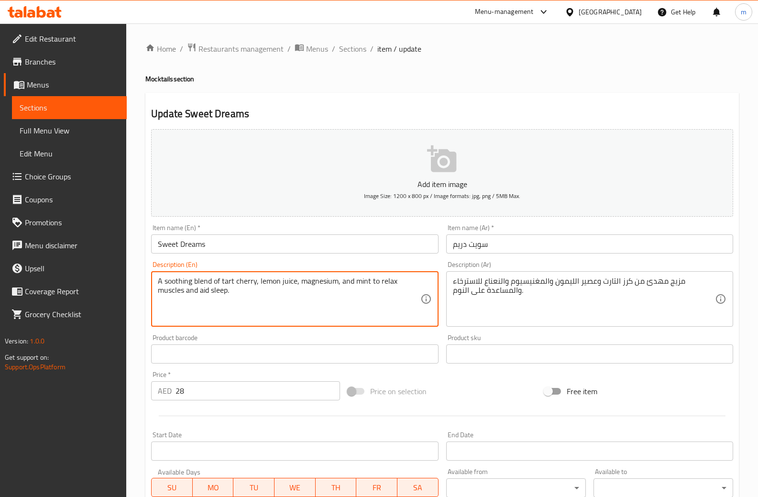
drag, startPoint x: 221, startPoint y: 282, endPoint x: 233, endPoint y: 278, distance: 12.0
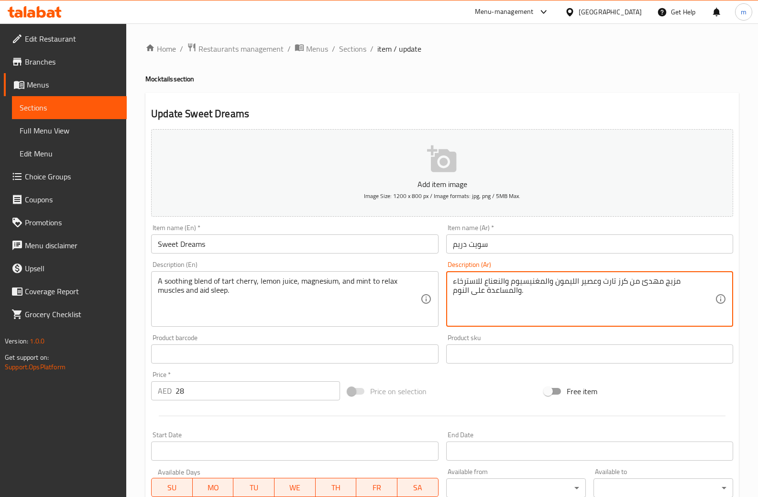
drag, startPoint x: 652, startPoint y: 284, endPoint x: 663, endPoint y: 284, distance: 10.5
click at [663, 284] on textarea "مزيج مهدئ من كرز تارت وعصير الليمون والمغنيسيوم والنعناع للاسترخاء والمساعدة عل…" at bounding box center [584, 298] width 262 height 45
click at [650, 284] on textarea "مزيج مهدئ من تارتكرز وعصير الليمون والمغنيسيوم والنعناع للاسترخاء والمساعدة على…" at bounding box center [584, 298] width 262 height 45
click at [649, 283] on textarea "مزيج مهدئ من تارتكرز وعصير الليمون والمغنيسيوم والنعناع للاسترخاء والمساعدة على…" at bounding box center [584, 298] width 262 height 45
click at [477, 281] on textarea "مزيج مهدئ من تارت كرز وعصير الليمون والمغنيسيوم والنعناع للاسترخاء والمساعدة عل…" at bounding box center [584, 298] width 262 height 45
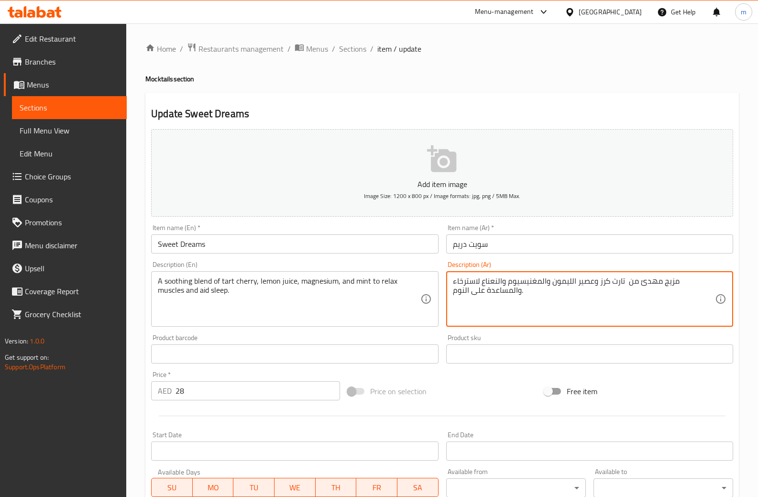
click at [489, 281] on textarea "مزيج مهدئ من تارت كرز وعصير الليمون والمغنيسيوم والنعناع لاسترخاء والمساعدة على…" at bounding box center [584, 298] width 262 height 45
type textarea "مزيج مهدئ من تارت كرز وعصير الليمون والمغنيسيوم والنعناع لاسترخاء العضلات والمس…"
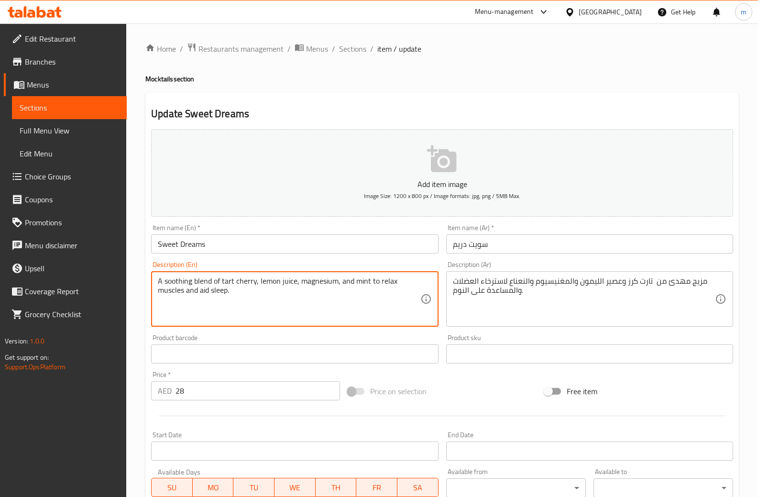
drag, startPoint x: 168, startPoint y: 281, endPoint x: 192, endPoint y: 278, distance: 24.1
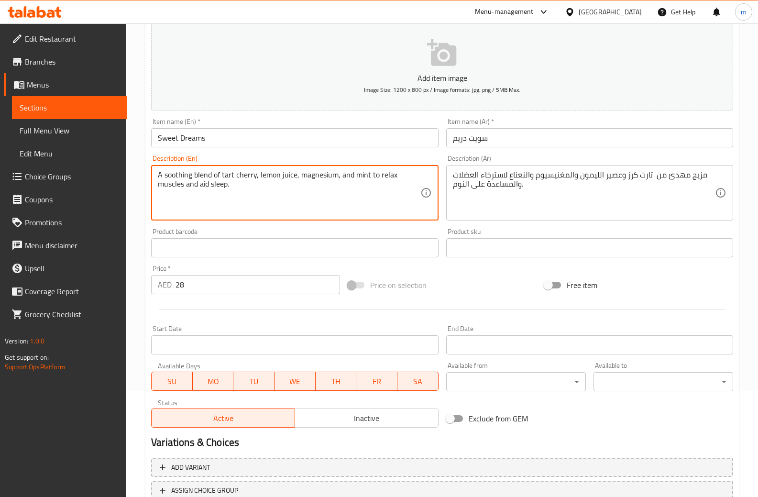
scroll to position [179, 0]
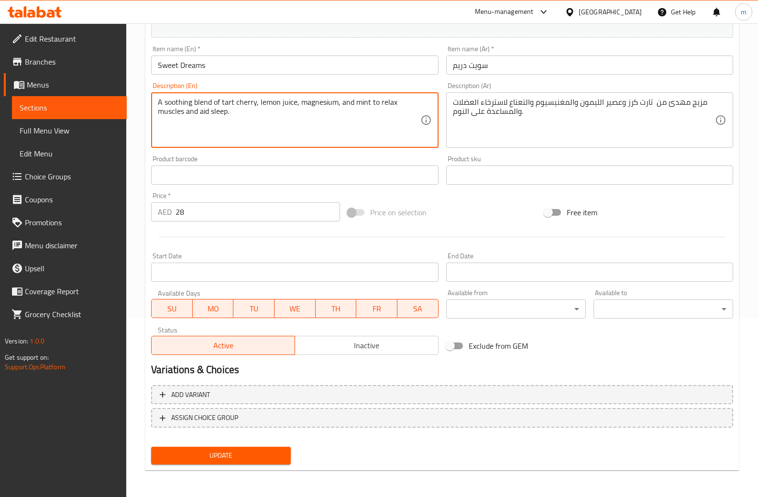
click at [214, 453] on span "Update" at bounding box center [221, 455] width 124 height 12
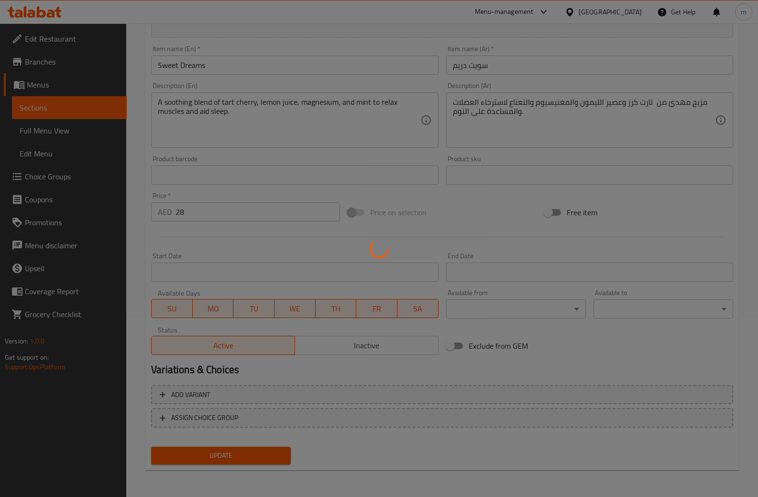
scroll to position [0, 0]
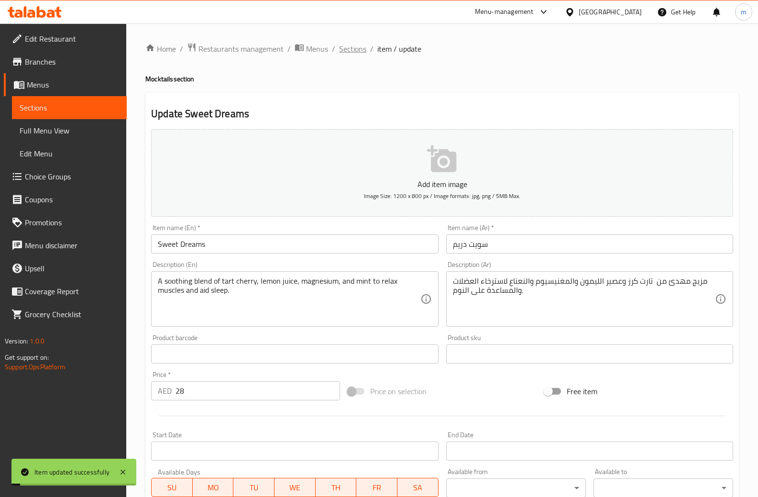
click at [353, 49] on span "Sections" at bounding box center [352, 48] width 27 height 11
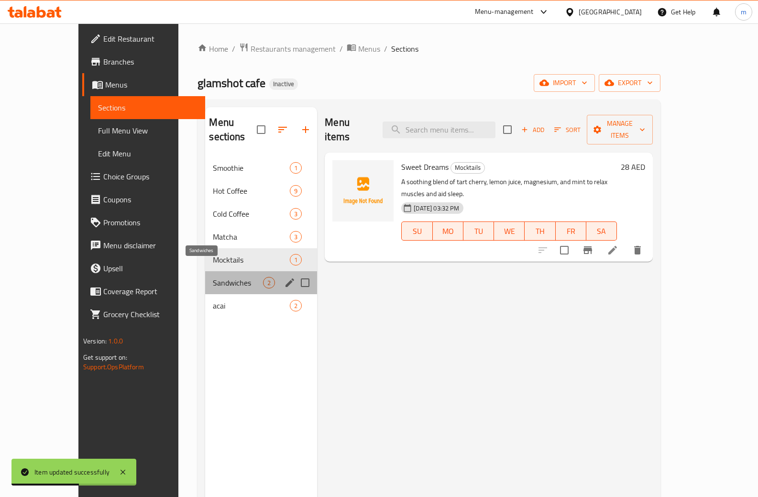
click at [213, 277] on span "Sandwiches" at bounding box center [238, 282] width 50 height 11
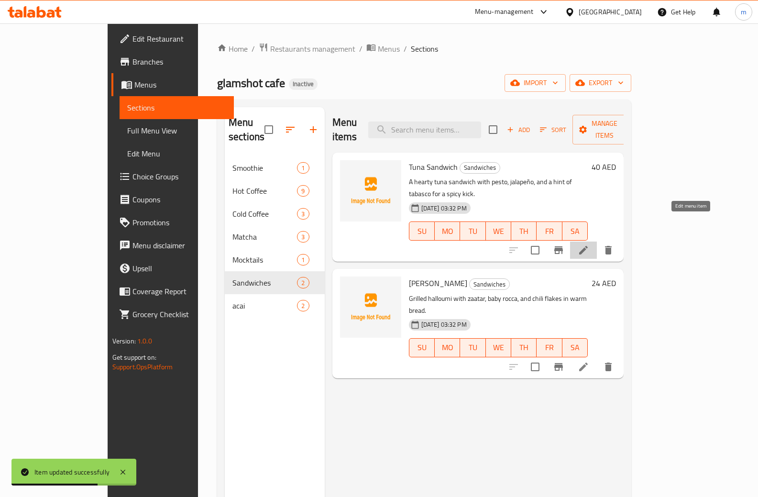
click at [587, 246] on icon at bounding box center [583, 250] width 9 height 9
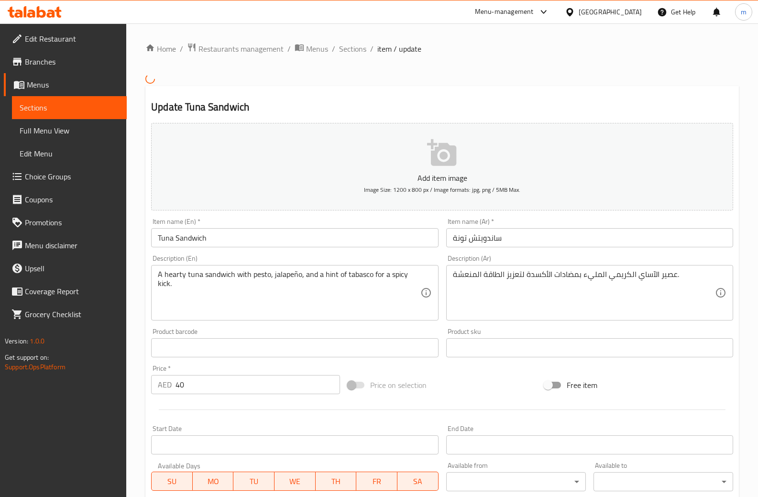
drag, startPoint x: 452, startPoint y: 274, endPoint x: 655, endPoint y: 284, distance: 203.9
click at [655, 284] on div "عصير الآساي الكريمي المليء بمضادات الأكسدة لتعزيز الطاقة المنعشة. Description (…" at bounding box center [589, 292] width 287 height 55
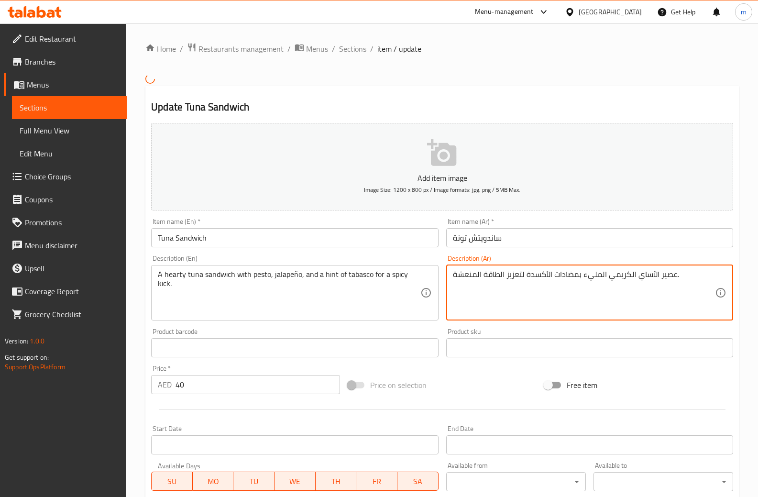
click at [667, 272] on textarea "عصير الآساي الكريمي المليء بمضادات الأكسدة لتعزيز الطاقة المنعشة." at bounding box center [584, 292] width 262 height 45
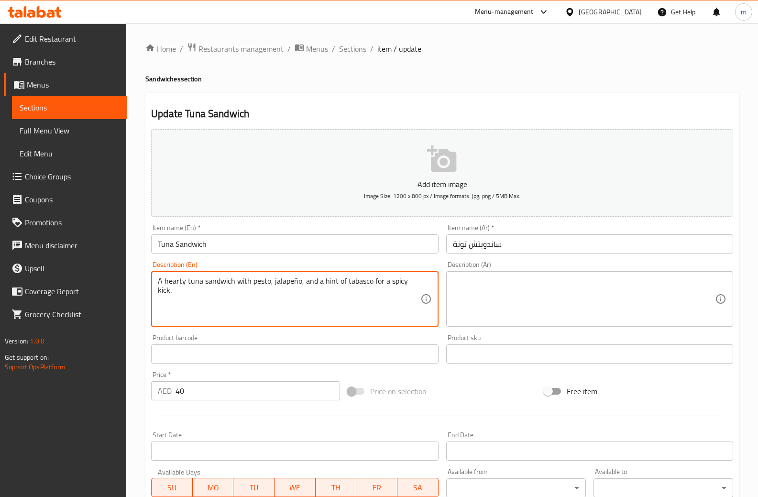
click at [305, 282] on textarea "A hearty tuna sandwich with pesto, jalapeño, and a hint of tabasco for a spicy …" at bounding box center [289, 298] width 262 height 45
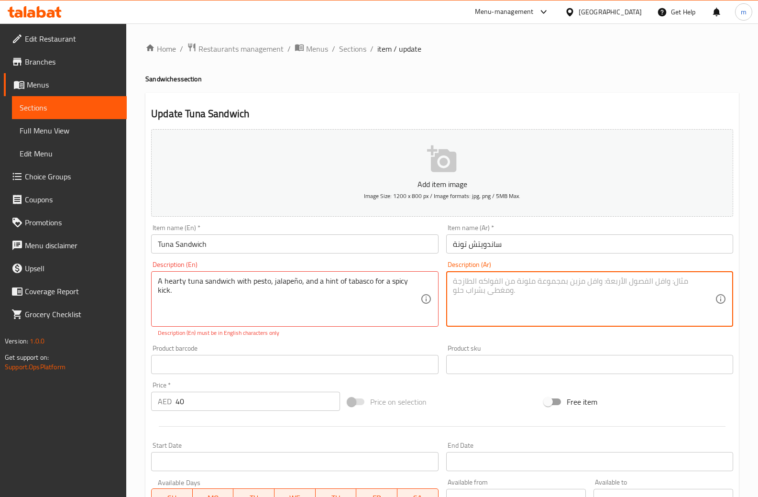
click at [531, 278] on textarea at bounding box center [584, 298] width 262 height 45
paste textarea "ساندويتش تونة شهي مع البيستو والفلفل الحار وقليل من صلصة التاباسكو للحصول على ن…"
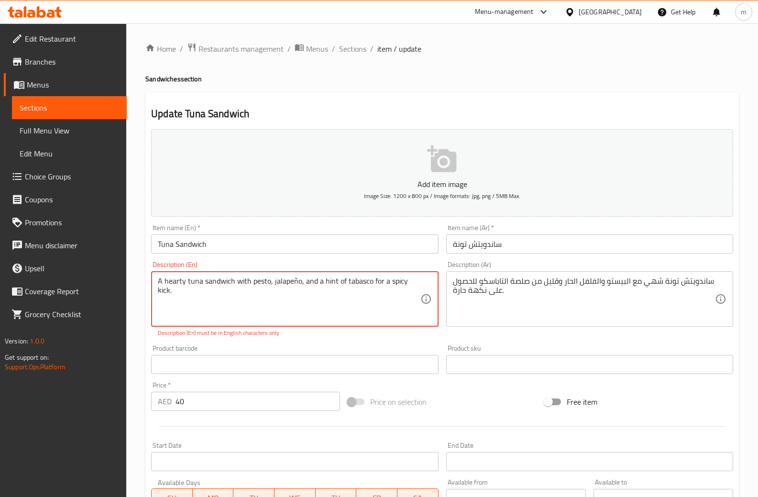
drag, startPoint x: 250, startPoint y: 282, endPoint x: 268, endPoint y: 279, distance: 17.4
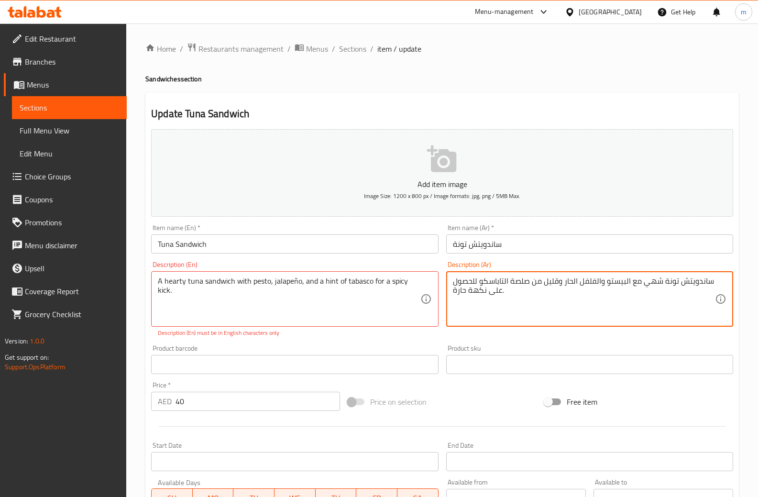
drag, startPoint x: 605, startPoint y: 281, endPoint x: 625, endPoint y: 283, distance: 20.2
drag, startPoint x: 578, startPoint y: 283, endPoint x: 622, endPoint y: 286, distance: 44.0
click at [622, 286] on textarea "ساندويتش تونة شهي مع الريحان والفلفل الحار وقليل من صلصة التاباسكو للحصول على ن…" at bounding box center [584, 298] width 262 height 45
drag, startPoint x: 579, startPoint y: 283, endPoint x: 587, endPoint y: 283, distance: 8.1
click at [587, 283] on textarea "ساندويتش تونة شهي مع الهالبينو الحار وقليل من صلصة التاباسكو للحصول على نكهة حا…" at bounding box center [584, 298] width 262 height 45
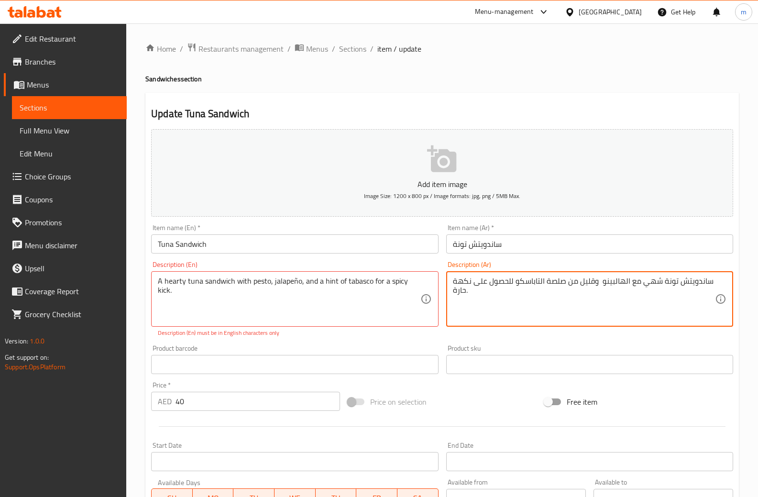
click at [580, 281] on textarea "ساندويتش تونة شهي مع الهالبينو وقليل من صلصة التاباسكو للحصول على نكهة حارة." at bounding box center [584, 298] width 262 height 45
drag, startPoint x: 578, startPoint y: 281, endPoint x: 594, endPoint y: 282, distance: 15.8
click at [594, 282] on textarea "ساندويتش تونة شهي مع الهالبينو وقليل من صلصة التاباسكو للحصول على نكهة حارة." at bounding box center [584, 298] width 262 height 45
drag, startPoint x: 544, startPoint y: 283, endPoint x: 566, endPoint y: 283, distance: 22.5
click at [566, 283] on textarea "ساندويتش تونة شهي مع الهالبينو وهينت من صلصة التاباسكو للحصول على نكهة حارة." at bounding box center [584, 298] width 262 height 45
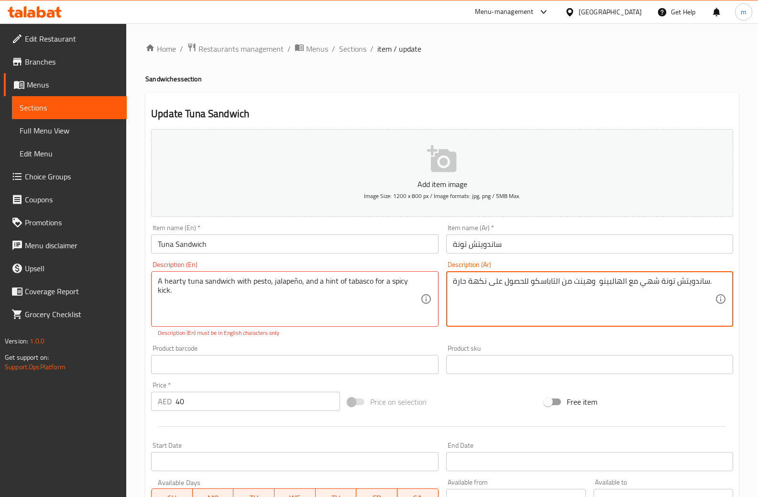
drag, startPoint x: 485, startPoint y: 281, endPoint x: 525, endPoint y: 282, distance: 40.2
click at [525, 282] on textarea "ساندويتش تونة شهي مع الهالبينو وهينت من التاباسكو للحصول على نكهة حارة." at bounding box center [584, 298] width 262 height 45
click at [584, 283] on textarea "ساندويتش تونة شهي مع الهالبينو وهينت من التاباسكو لمسة حارة." at bounding box center [584, 298] width 262 height 45
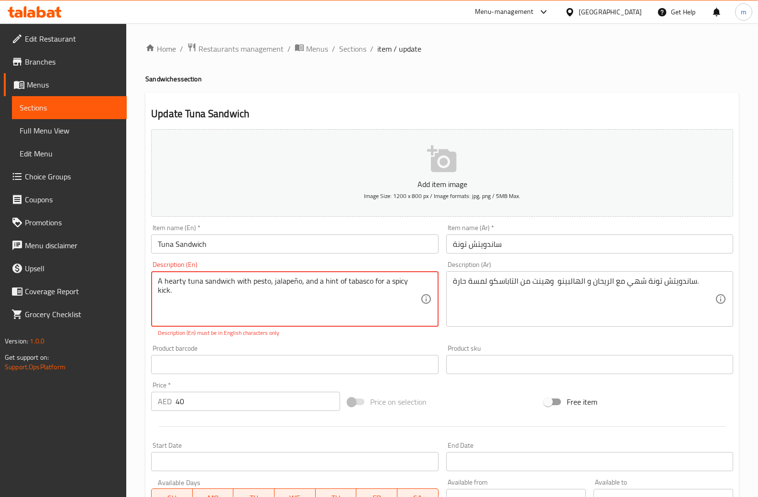
drag, startPoint x: 252, startPoint y: 283, endPoint x: 268, endPoint y: 282, distance: 15.8
drag, startPoint x: 343, startPoint y: 280, endPoint x: 368, endPoint y: 280, distance: 24.9
click at [368, 280] on textarea "A hearty tuna sandwich with pesto, jalapeño, and a hint of tabasco for a spicy …" at bounding box center [289, 298] width 262 height 45
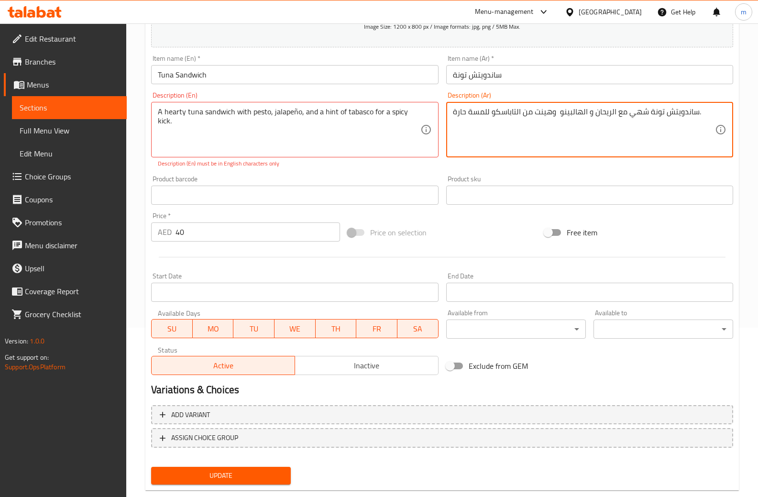
scroll to position [189, 0]
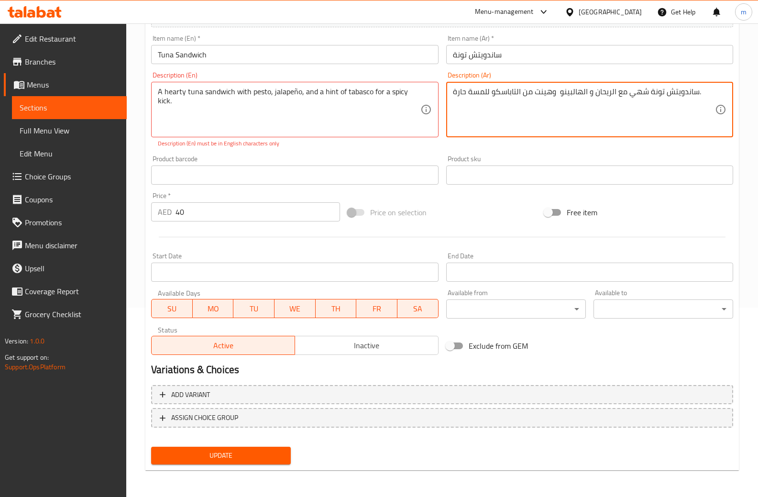
type textarea "ساندويتش تونة شهي مع الريحان و الهالبينو وهينت من التاباسكو للمسة حارة."
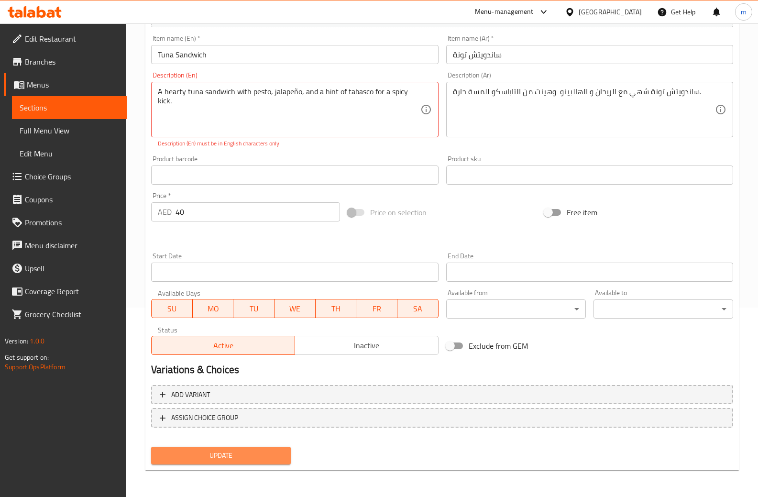
click at [229, 453] on span "Update" at bounding box center [221, 455] width 124 height 12
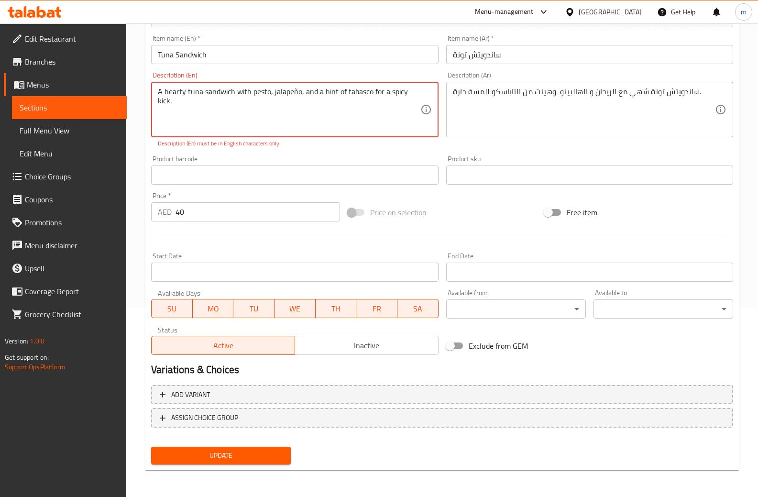
click at [336, 120] on textarea "A hearty tuna sandwich with pesto, jalapeño, and a hint of tabasco for a spicy …" at bounding box center [289, 109] width 262 height 45
click at [296, 90] on textarea "A hearty tuna sandwich with pesto, jalapeño, and a hint of tabasco for a spicy …" at bounding box center [289, 109] width 262 height 45
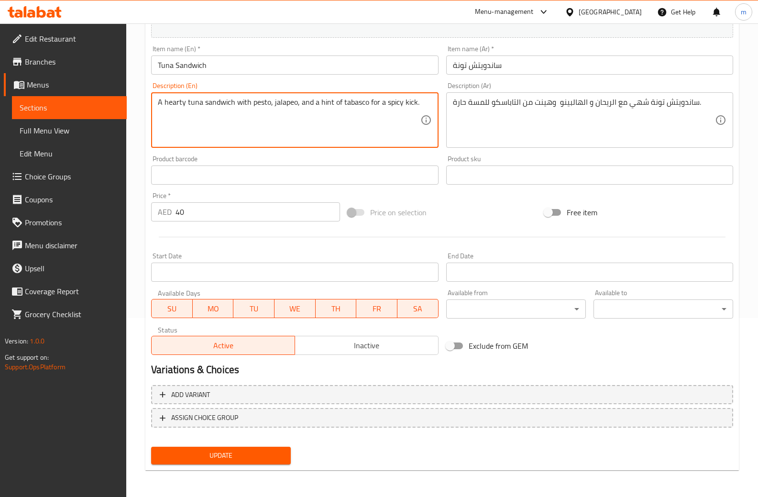
scroll to position [179, 0]
type textarea "A hearty tuna sandwich with pesto, jalapeno, and a hint of tabasco for a spicy …"
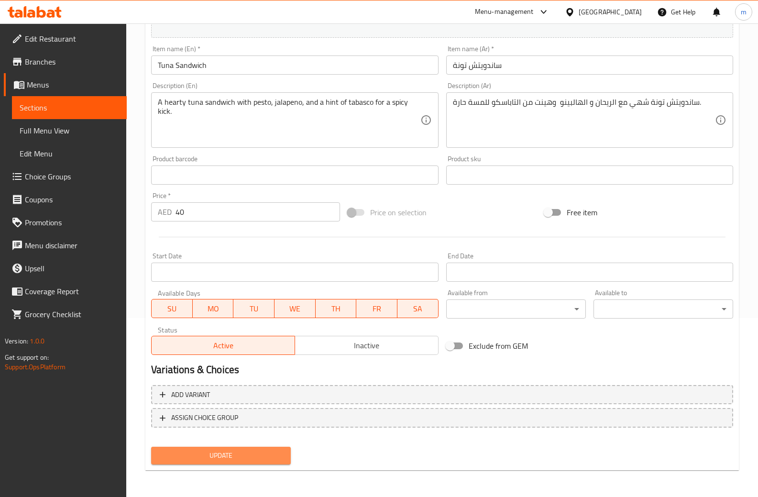
click at [213, 453] on span "Update" at bounding box center [221, 455] width 124 height 12
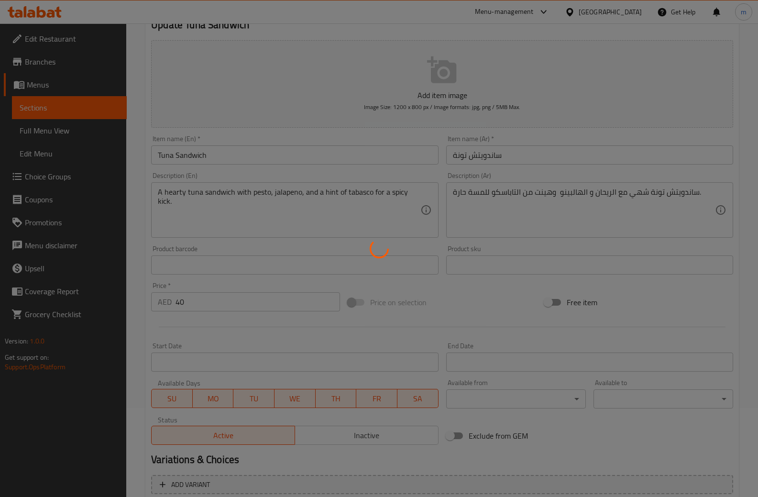
scroll to position [0, 0]
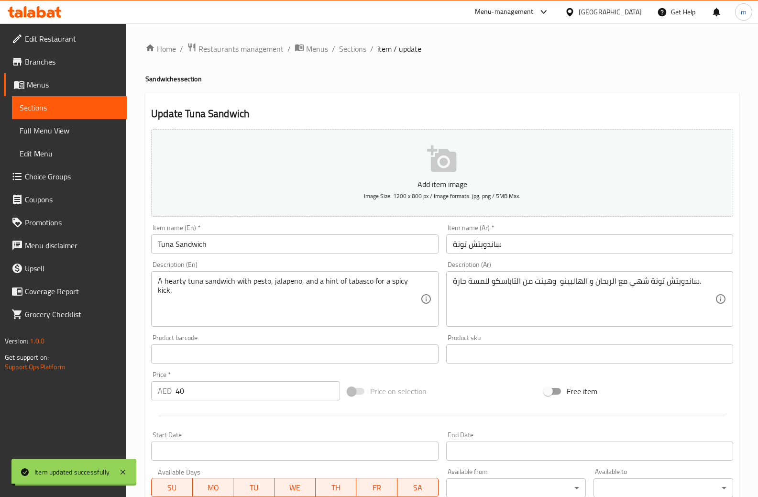
click at [353, 46] on span "Sections" at bounding box center [352, 48] width 27 height 11
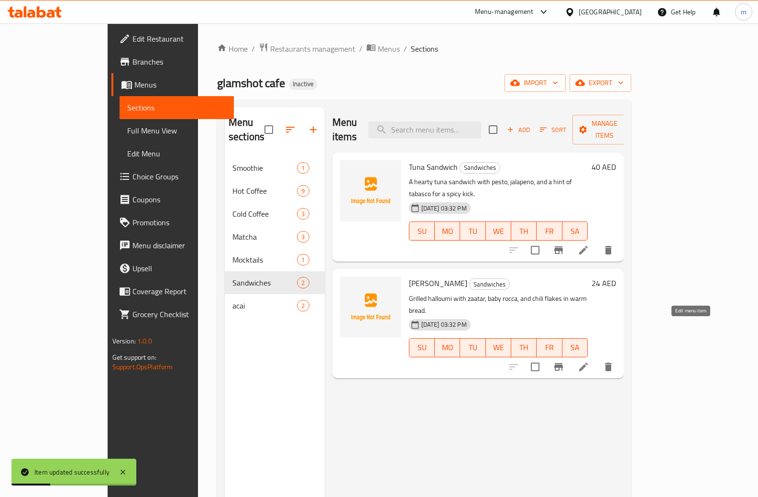
click at [589, 361] on icon at bounding box center [582, 366] width 11 height 11
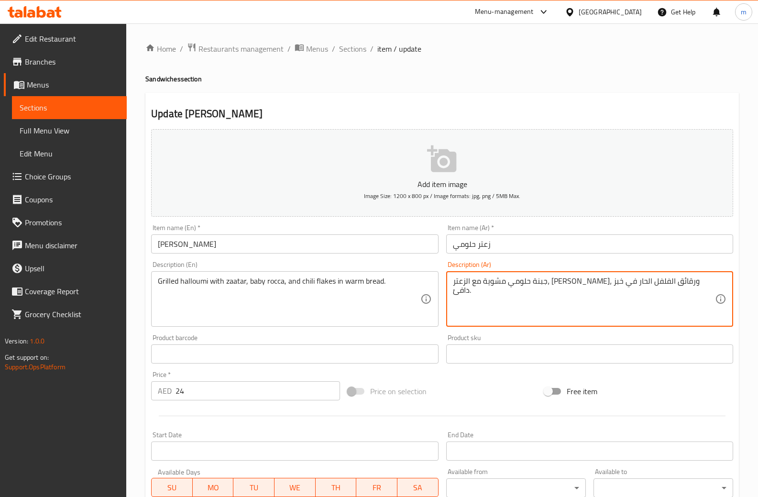
drag, startPoint x: 679, startPoint y: 279, endPoint x: 692, endPoint y: 279, distance: 12.9
click at [630, 282] on textarea "حلومي مشوية مع الزعتر، جرجير صغير، ورقائق الفلفل الحار في خبز دافئ." at bounding box center [584, 298] width 262 height 45
click at [631, 281] on textarea "حلومي مشوية مع الزعتر، جرجير صغير، ورقائق الفلفل الحار في خبز دافئ." at bounding box center [584, 298] width 262 height 45
type textarea "حلومي مشوي مع الزعتر، جرجير صغير، ورقائق الفلفل الحار في خبز دافئ."
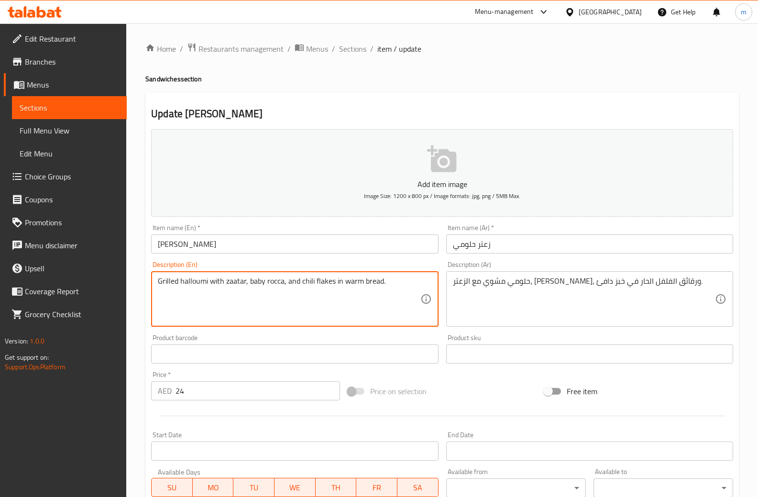
drag, startPoint x: 266, startPoint y: 281, endPoint x: 282, endPoint y: 279, distance: 16.3
click at [298, 291] on textarea "Grilled halloumi with zaatar, baby rocca, and chili flakes in warm bread." at bounding box center [289, 298] width 262 height 45
drag, startPoint x: 314, startPoint y: 279, endPoint x: 332, endPoint y: 279, distance: 18.2
click at [332, 279] on textarea "Grilled halloumi with zaatar, baby rocca, and chili flakes in warm bread." at bounding box center [289, 298] width 262 height 45
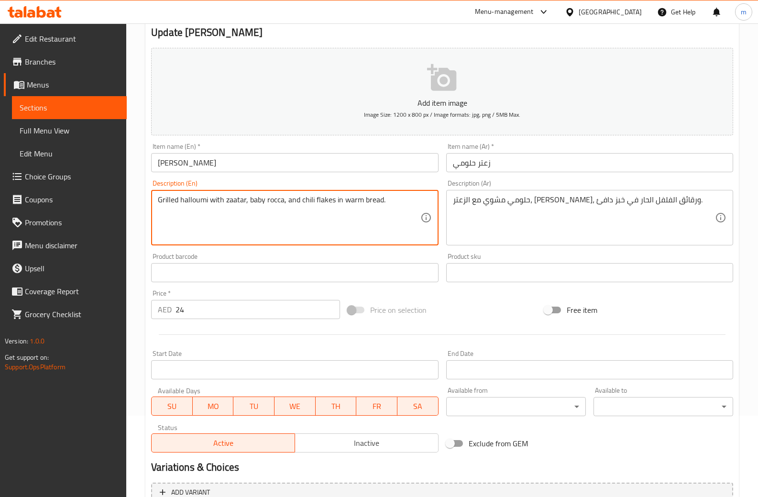
scroll to position [96, 0]
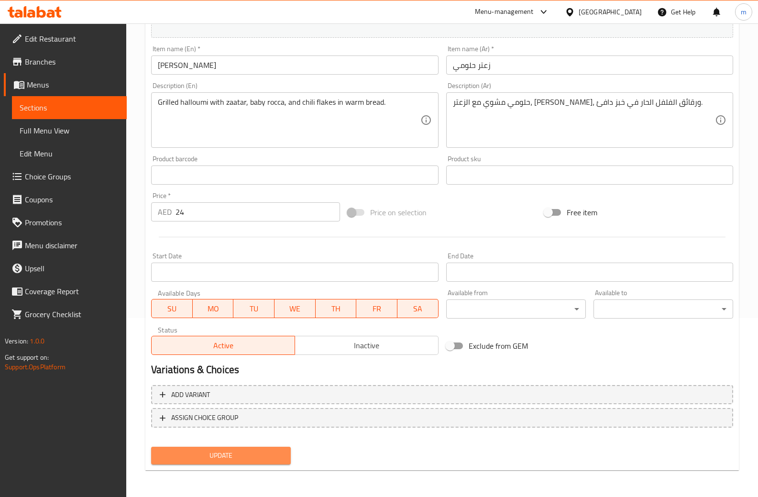
click at [228, 455] on span "Update" at bounding box center [221, 455] width 124 height 12
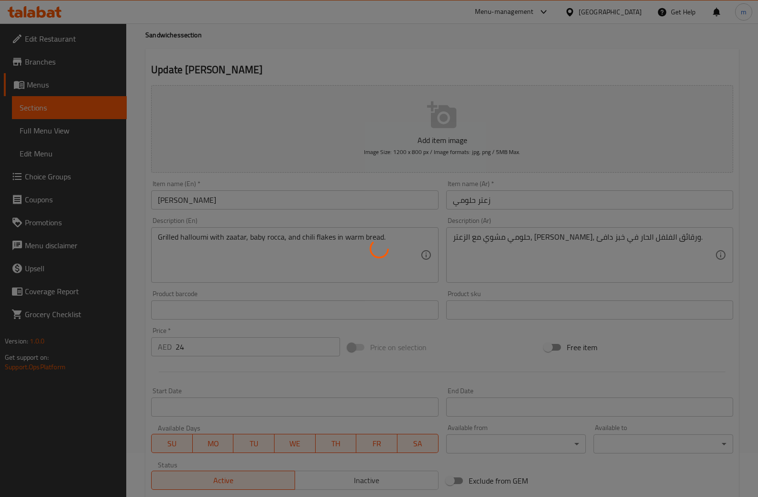
scroll to position [0, 0]
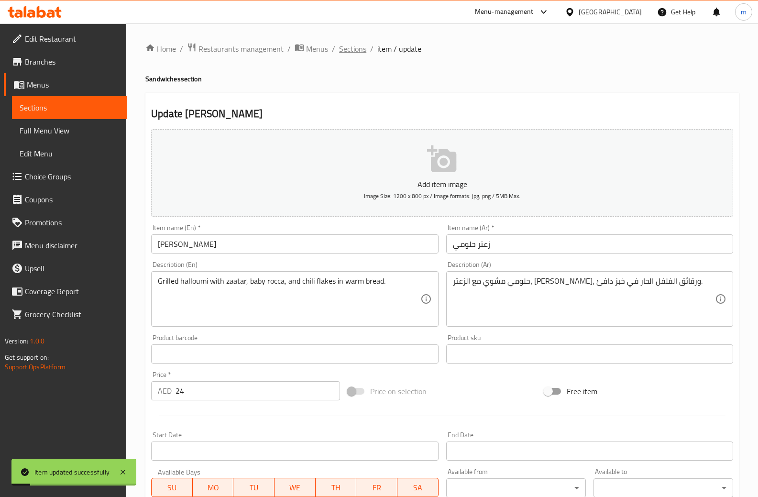
click at [353, 49] on span "Sections" at bounding box center [352, 48] width 27 height 11
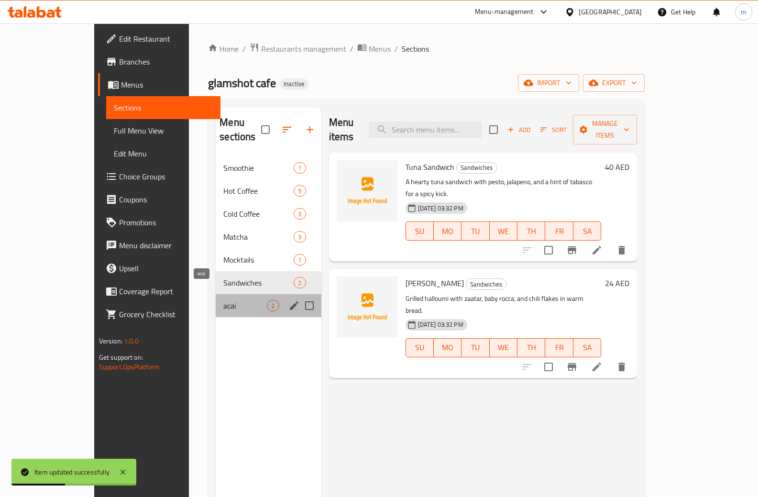
click at [223, 300] on span "acai" at bounding box center [244, 305] width 43 height 11
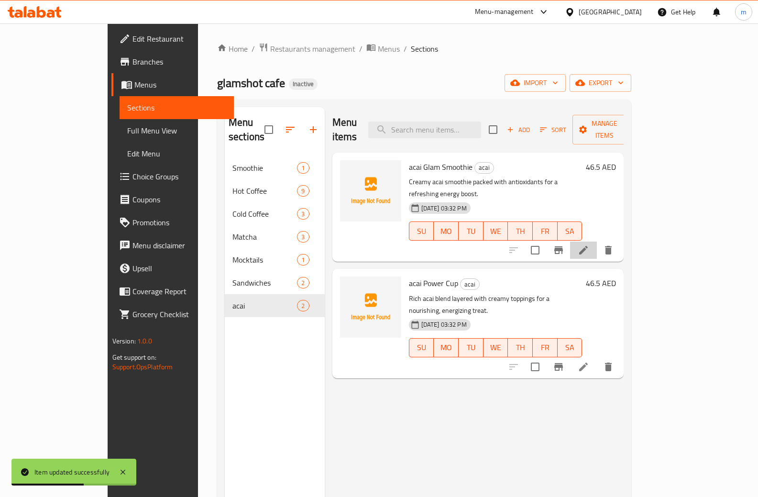
click at [597, 241] on li at bounding box center [583, 249] width 27 height 17
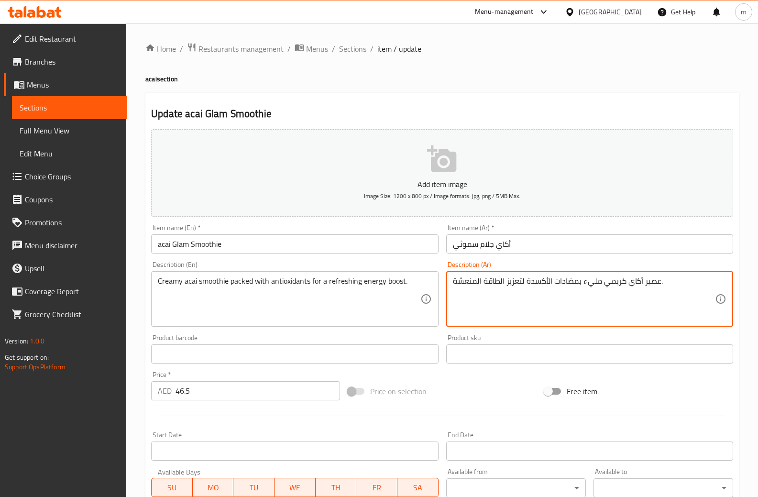
drag, startPoint x: 644, startPoint y: 284, endPoint x: 659, endPoint y: 284, distance: 14.8
type textarea "سموثي أكاي كريمي مليء بمضادات الأكسدة لتعزيز الطاقة المنعشة."
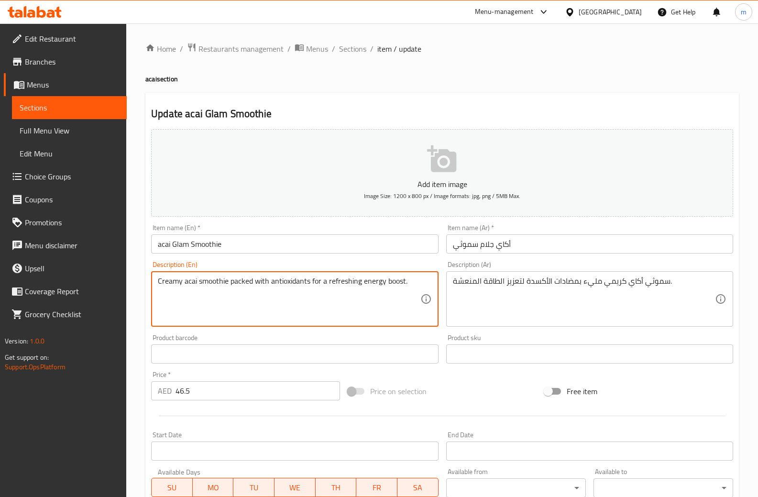
drag, startPoint x: 328, startPoint y: 281, endPoint x: 404, endPoint y: 289, distance: 76.4
drag, startPoint x: 229, startPoint y: 280, endPoint x: 253, endPoint y: 277, distance: 23.7
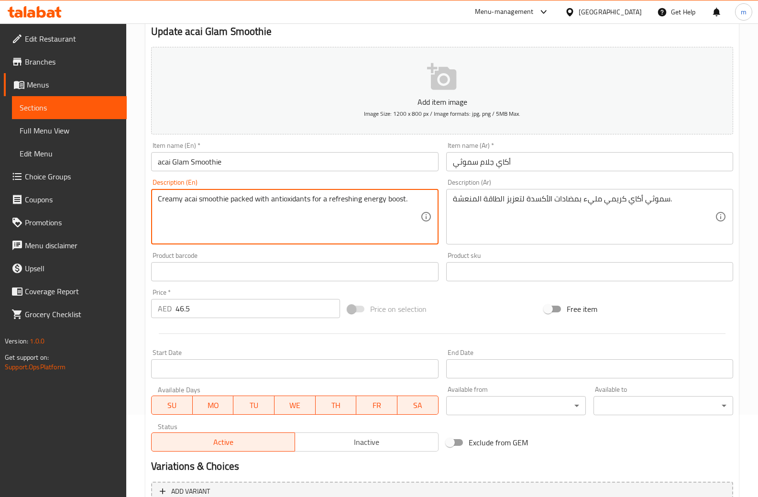
scroll to position [179, 0]
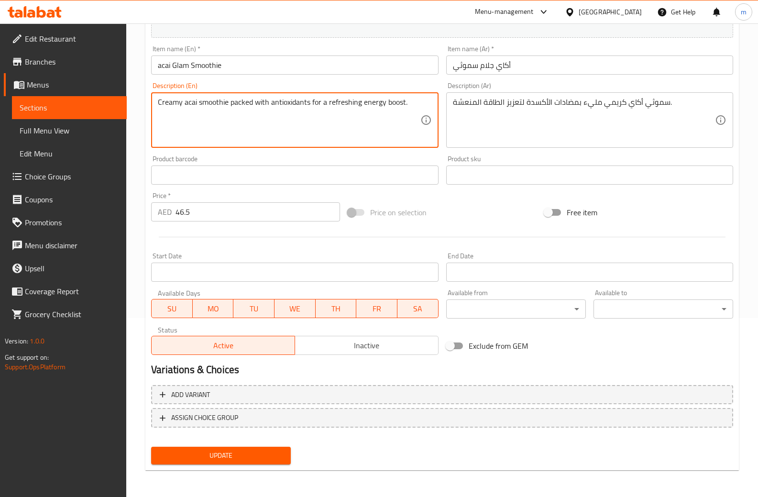
click at [242, 451] on span "Update" at bounding box center [221, 455] width 124 height 12
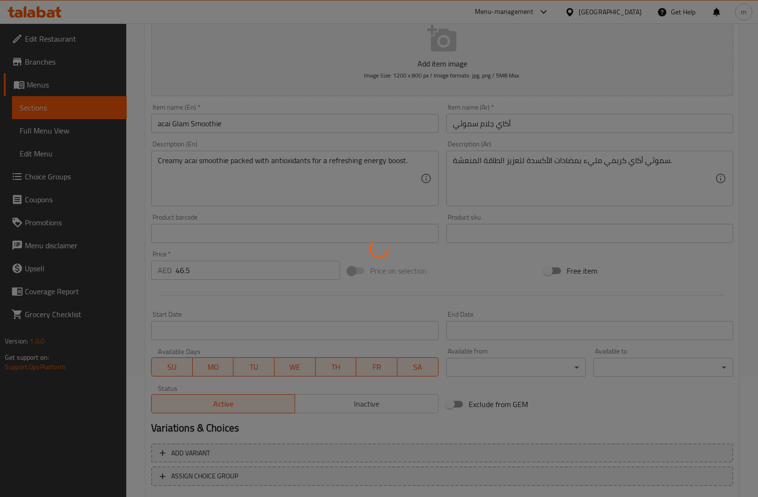
scroll to position [0, 0]
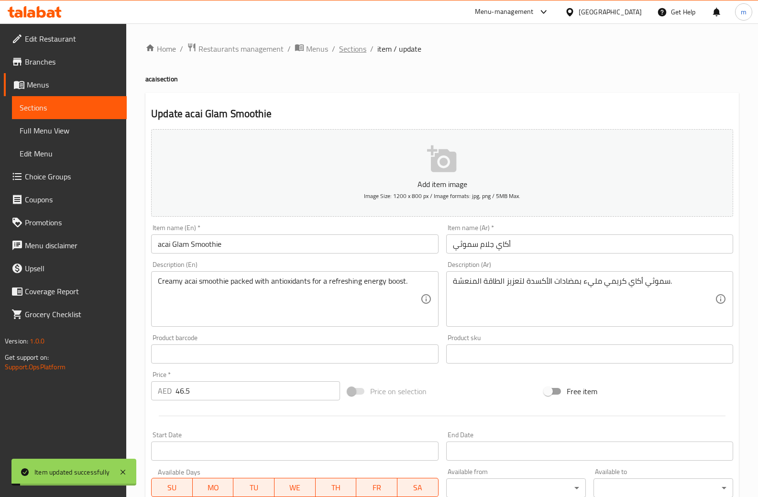
click at [354, 50] on span "Sections" at bounding box center [352, 48] width 27 height 11
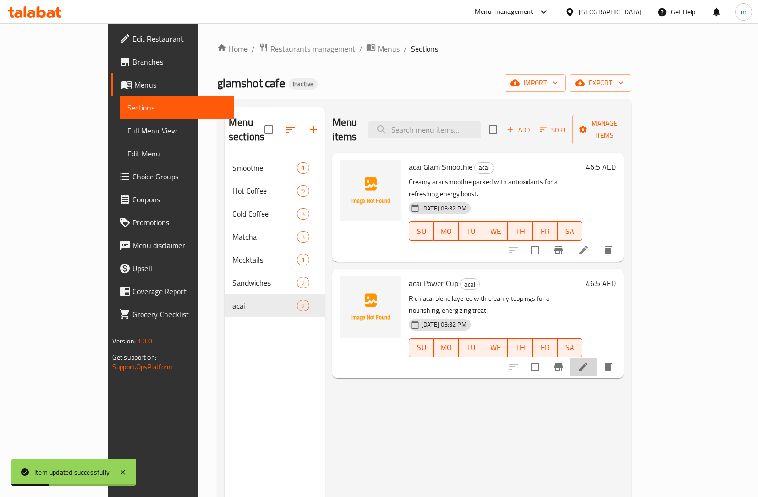
click at [597, 358] on li at bounding box center [583, 366] width 27 height 17
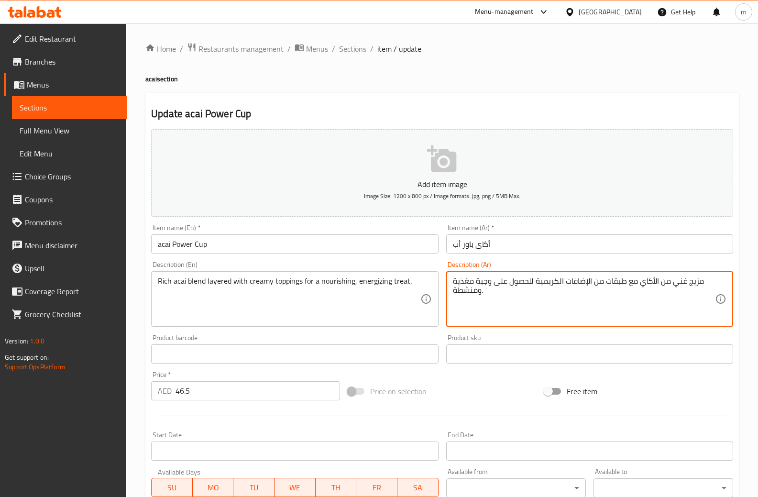
drag, startPoint x: 565, startPoint y: 281, endPoint x: 590, endPoint y: 280, distance: 25.4
click at [590, 280] on textarea "مزيج غني من الأكاي مع طبقات من الإضافات الكريمية للحصول على وجبة مغذية ومنشطة." at bounding box center [584, 298] width 262 height 45
drag, startPoint x: 490, startPoint y: 283, endPoint x: 530, endPoint y: 284, distance: 39.2
click at [530, 284] on textarea "مزيج غني من الأكاي مع طبقات من التوبينج الكريمية للحصول على وجبة مغذية ومنشطة." at bounding box center [584, 298] width 262 height 45
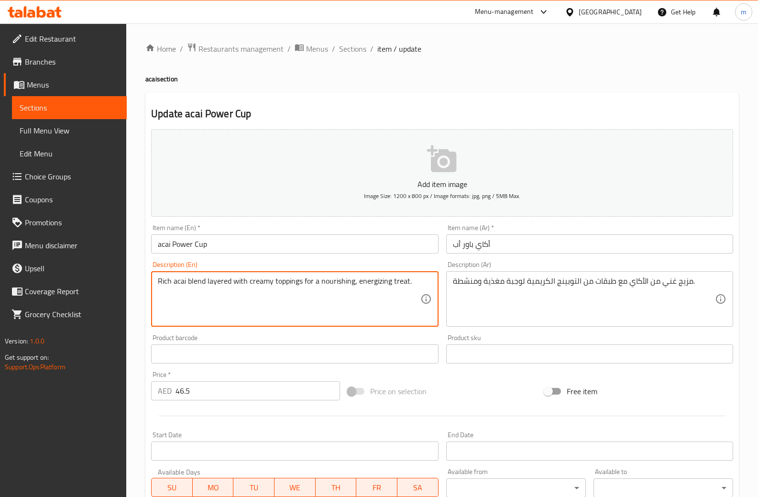
drag, startPoint x: 358, startPoint y: 284, endPoint x: 389, endPoint y: 283, distance: 31.1
click at [544, 98] on div "Update acai Power Cup Add item image Image Size: 1200 x 800 px / Image formats:…" at bounding box center [441, 371] width 593 height 556
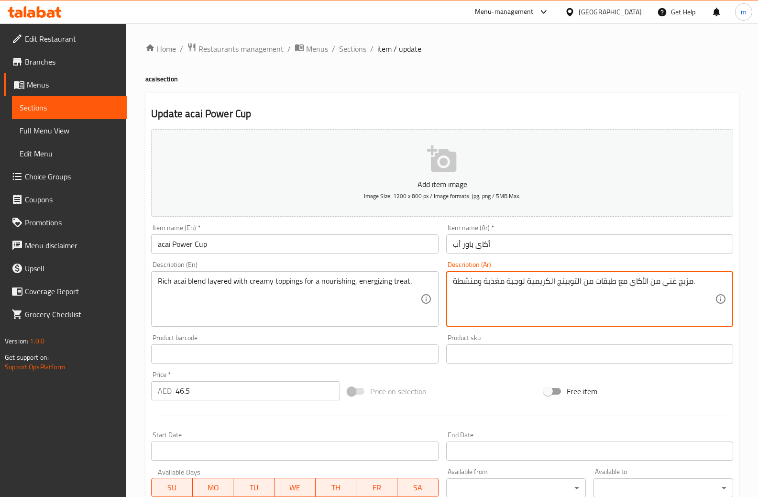
drag, startPoint x: 506, startPoint y: 281, endPoint x: 522, endPoint y: 285, distance: 16.8
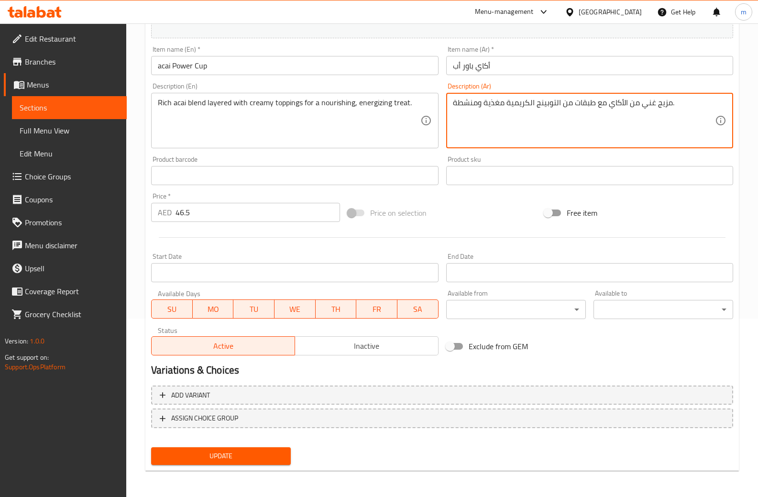
scroll to position [179, 0]
type textarea "مزيج غني من الأكاي مع طبقات من التوبينج الكريمية مغذية ومنشطة."
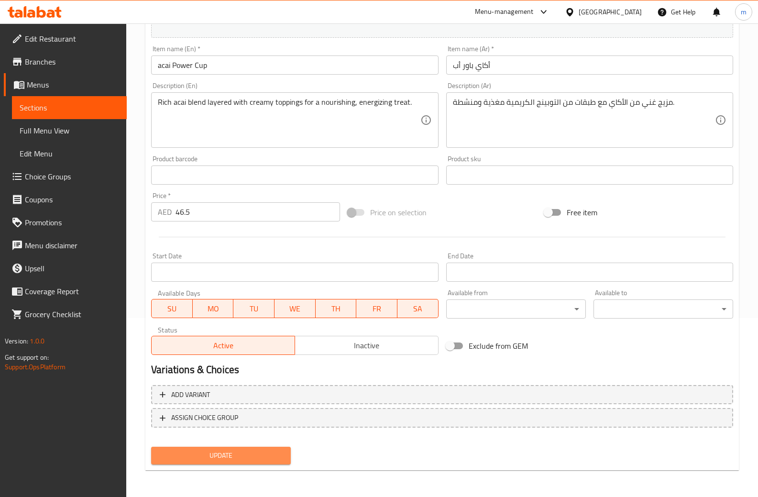
click at [236, 457] on span "Update" at bounding box center [221, 455] width 124 height 12
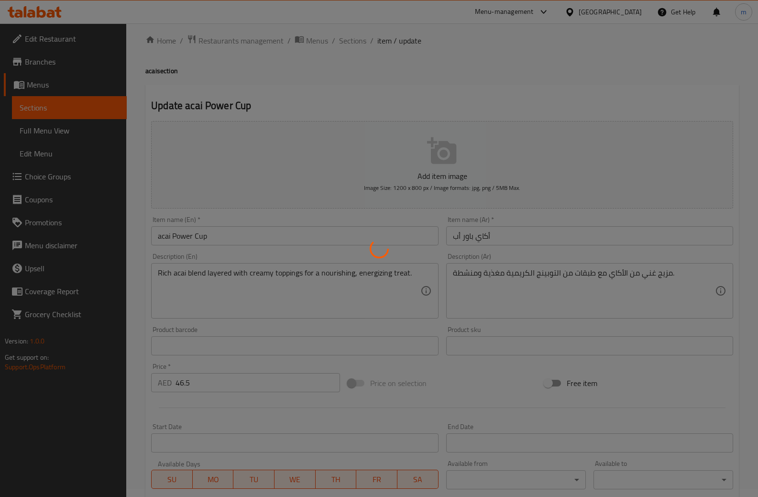
scroll to position [0, 0]
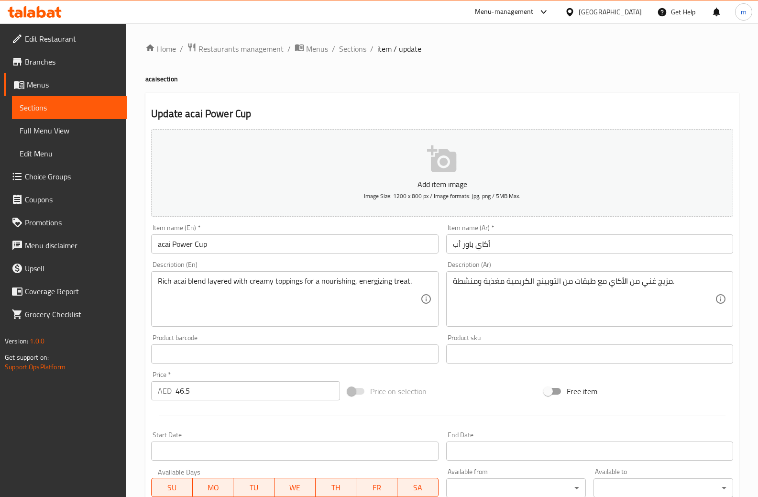
click at [362, 98] on div "Update acai Power Cup Add item image Image Size: 1200 x 800 px / Image formats:…" at bounding box center [441, 371] width 593 height 556
click at [52, 130] on span "Full Menu View" at bounding box center [69, 130] width 99 height 11
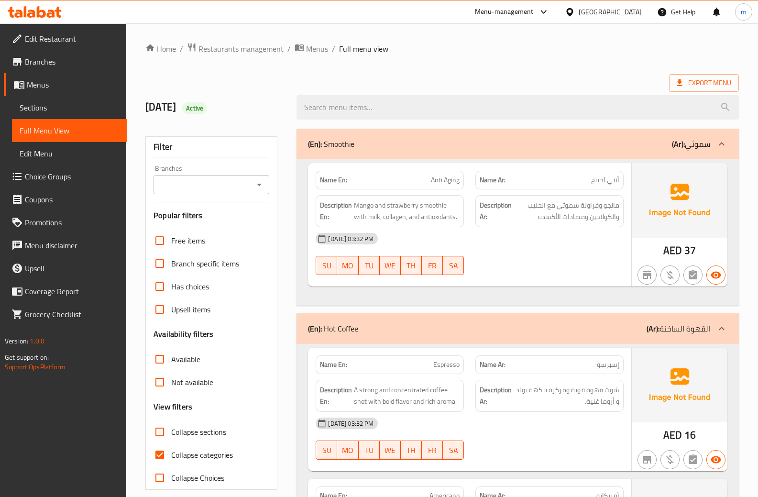
click at [184, 455] on span "Collapse categories" at bounding box center [202, 454] width 62 height 11
click at [171, 455] on input "Collapse categories" at bounding box center [159, 454] width 23 height 23
checkbox input "false"
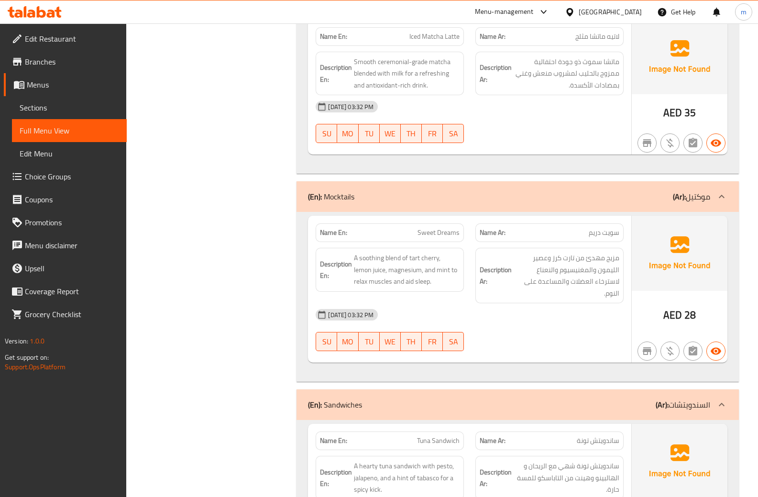
scroll to position [2486, 0]
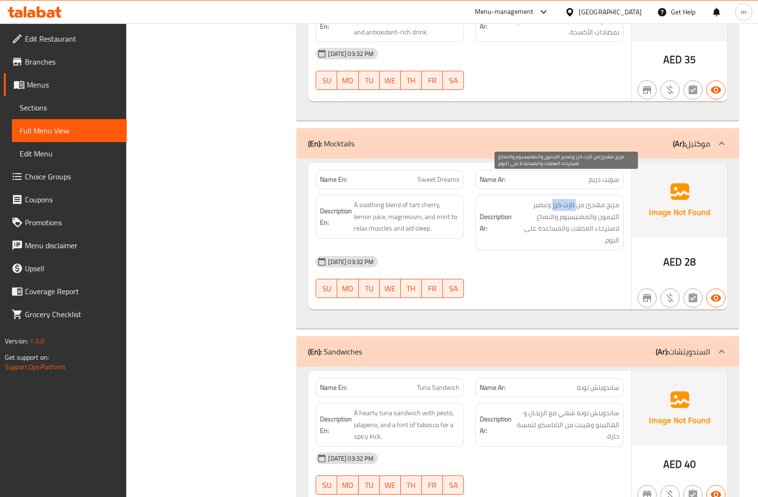
drag, startPoint x: 552, startPoint y: 182, endPoint x: 575, endPoint y: 184, distance: 23.0
click at [575, 199] on span "مزيج مهدئ من تارت كرز وعصير الليمون والمغنيسيوم والنعناع لاسترخاء العضلات والمس…" at bounding box center [566, 222] width 106 height 47
click at [542, 138] on div "(En): Mocktails (Ar): موكتيل" at bounding box center [509, 143] width 402 height 11
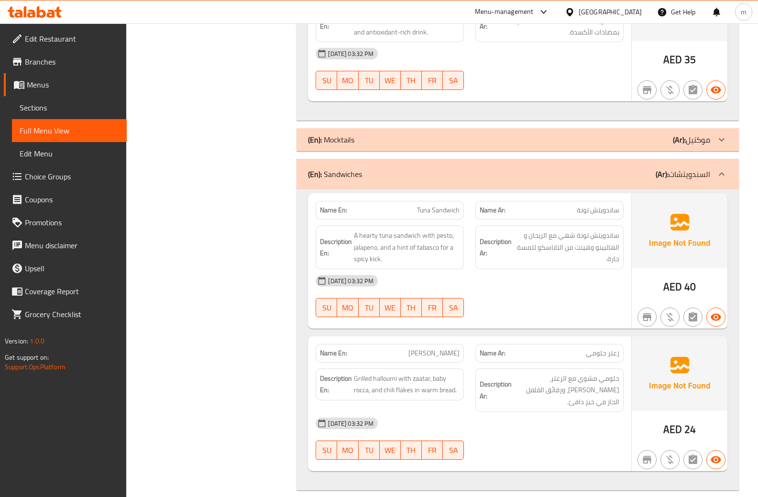
click at [542, 134] on div "(En): Mocktails (Ar): موكتيل" at bounding box center [509, 139] width 402 height 11
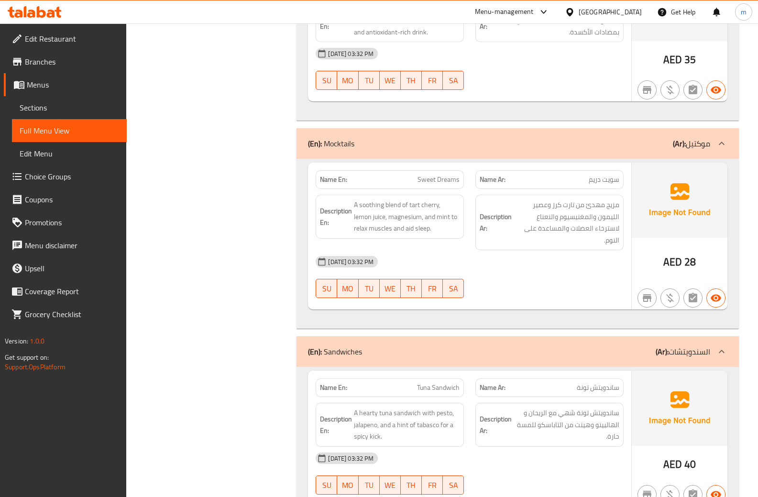
click at [535, 250] on div "15-09-2025 03:32 PM" at bounding box center [469, 261] width 319 height 23
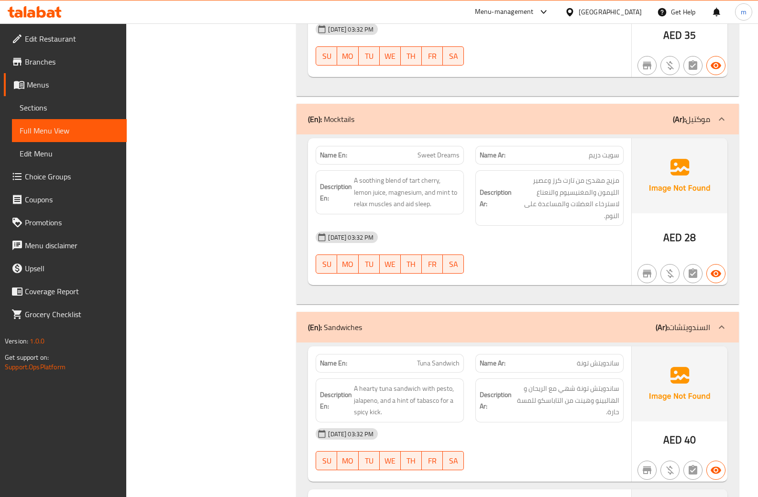
scroll to position [2533, 0]
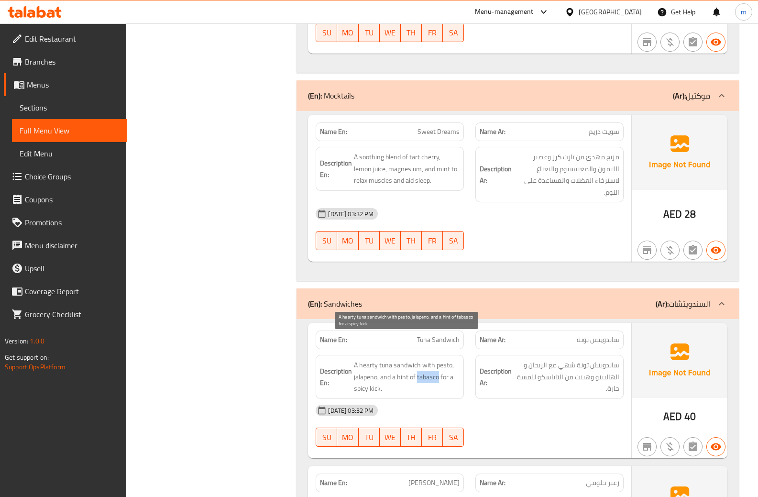
drag, startPoint x: 418, startPoint y: 355, endPoint x: 438, endPoint y: 354, distance: 20.6
click at [438, 359] on span "A hearty tuna sandwich with pesto, jalapeno, and a hint of tabasco for a spicy …" at bounding box center [407, 376] width 106 height 35
copy span "tabasco"
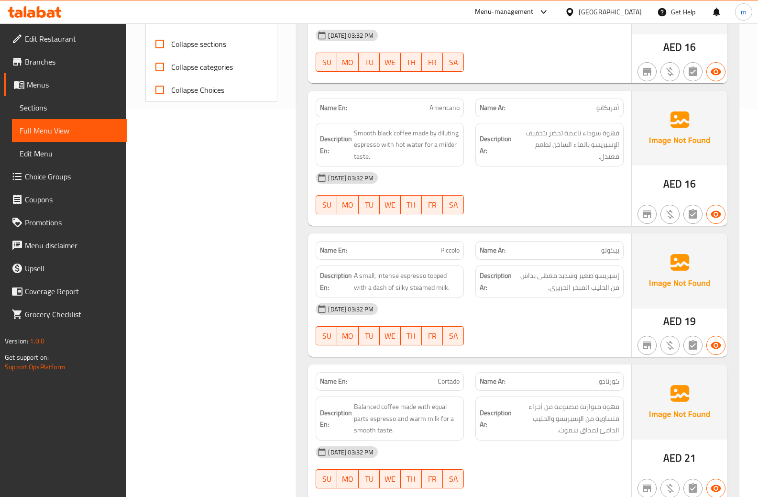
scroll to position [350, 0]
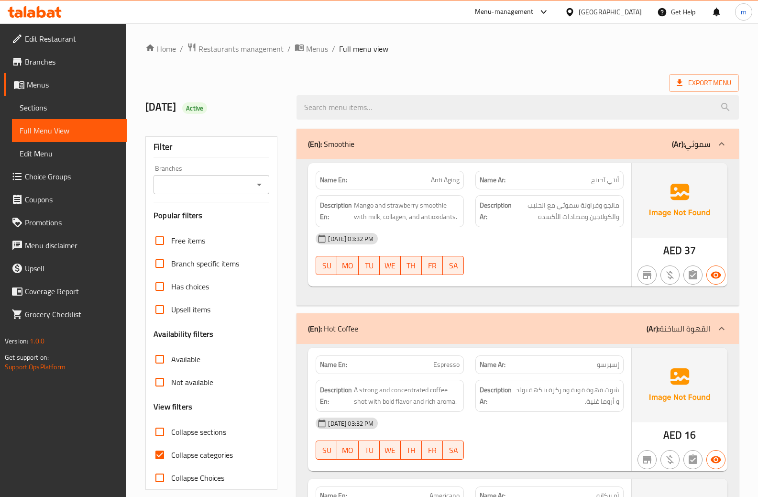
click at [196, 451] on span "Collapse categories" at bounding box center [202, 454] width 62 height 11
click at [171, 451] on input "Collapse categories" at bounding box center [159, 454] width 23 height 23
checkbox input "false"
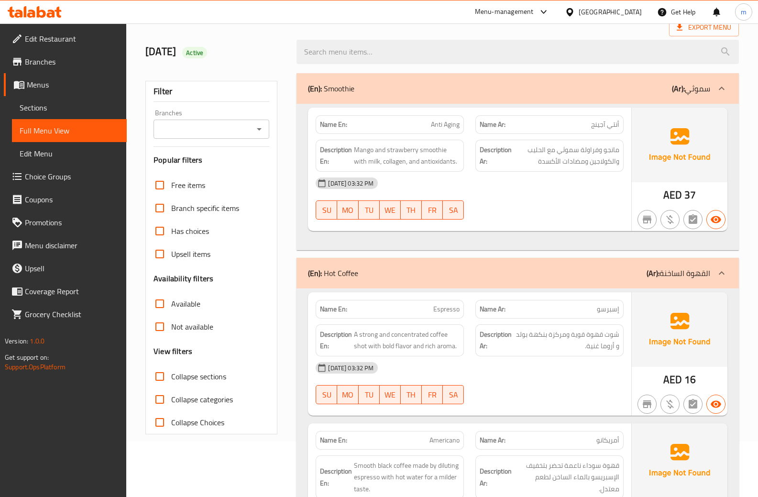
scroll to position [7, 0]
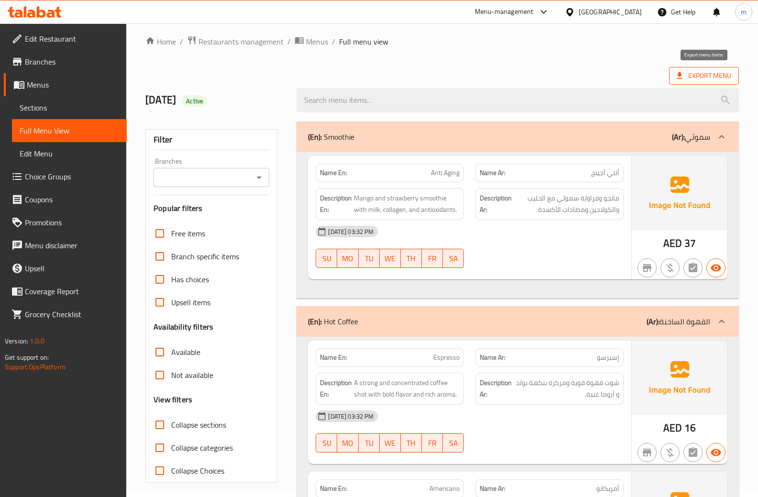
click at [714, 83] on span "Export Menu" at bounding box center [704, 76] width 70 height 18
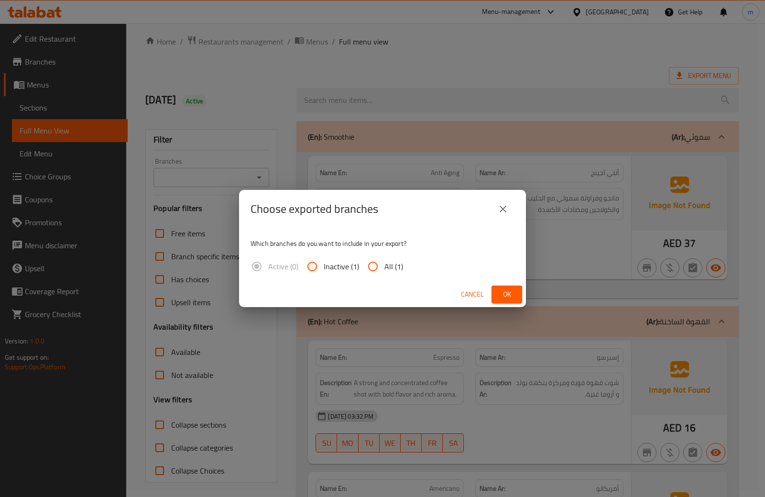
click at [391, 264] on span "All (1)" at bounding box center [393, 266] width 19 height 11
click at [384, 264] on input "All (1)" at bounding box center [372, 266] width 23 height 23
radio input "true"
click at [500, 293] on span "Ok" at bounding box center [506, 294] width 15 height 12
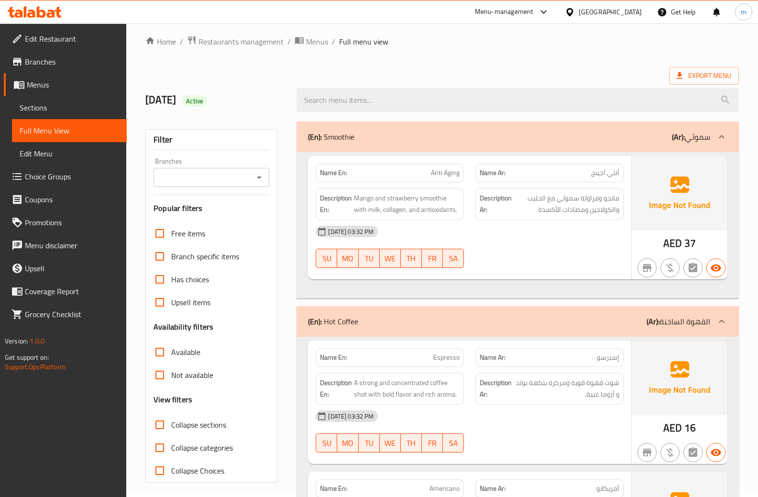
click at [618, 13] on div "United Arab Emirates" at bounding box center [609, 12] width 63 height 11
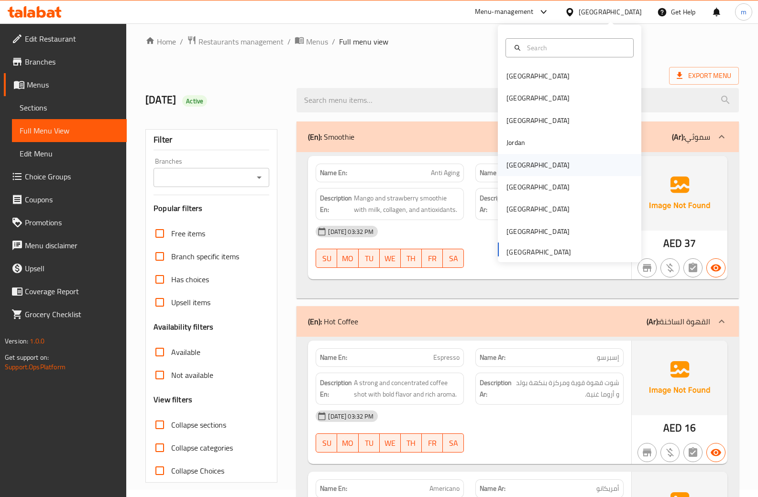
click at [521, 168] on div "[GEOGRAPHIC_DATA]" at bounding box center [538, 165] width 78 height 22
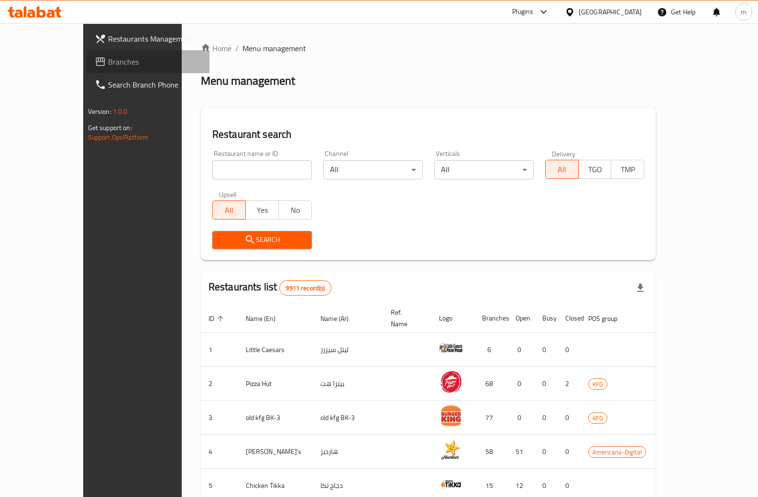
click at [108, 63] on span "Branches" at bounding box center [155, 61] width 94 height 11
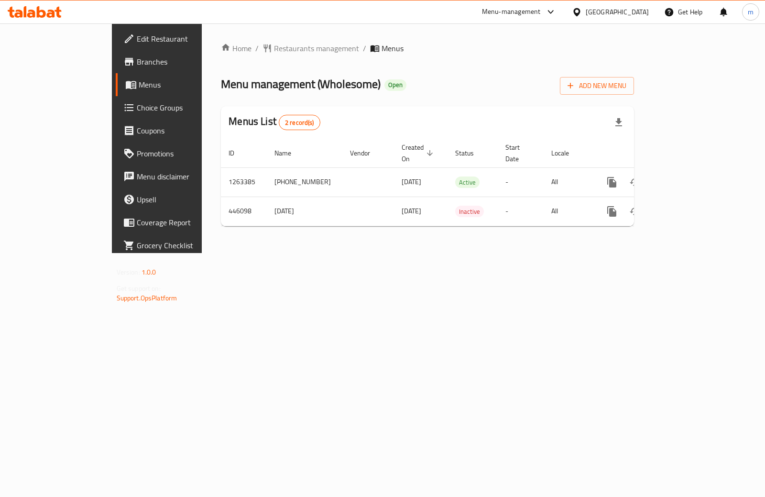
click at [116, 67] on link "Branches" at bounding box center [178, 61] width 124 height 23
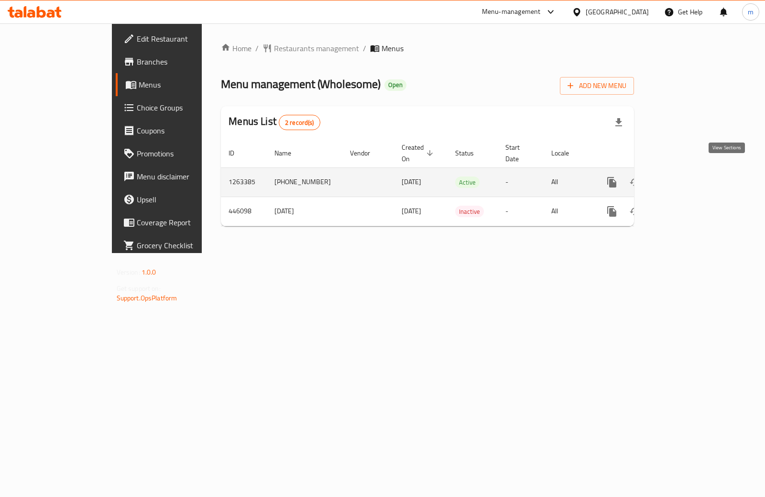
click at [692, 178] on link "enhanced table" at bounding box center [680, 182] width 23 height 23
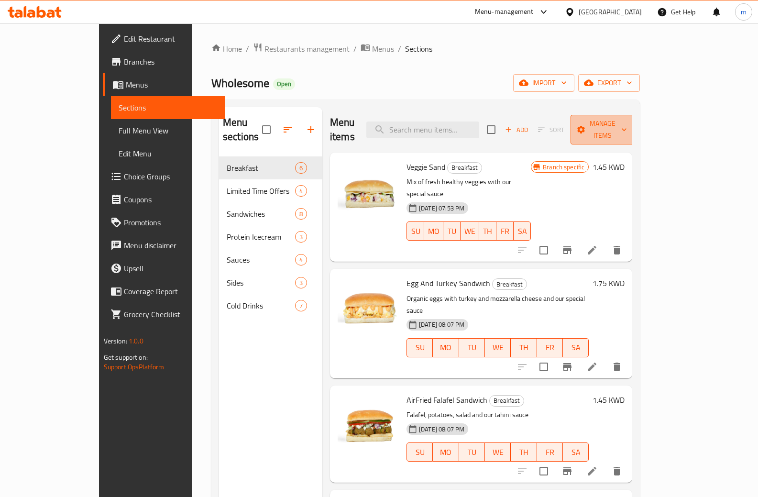
click at [627, 124] on span "Manage items" at bounding box center [602, 130] width 49 height 24
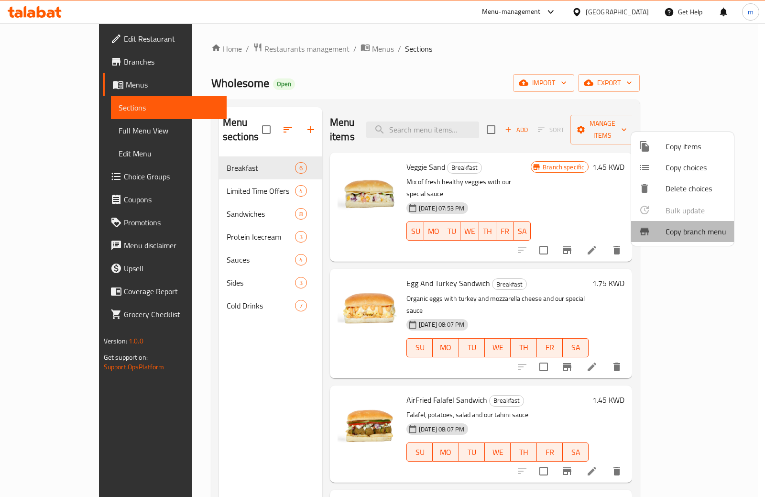
click at [687, 232] on span "Copy branch menu" at bounding box center [695, 231] width 61 height 11
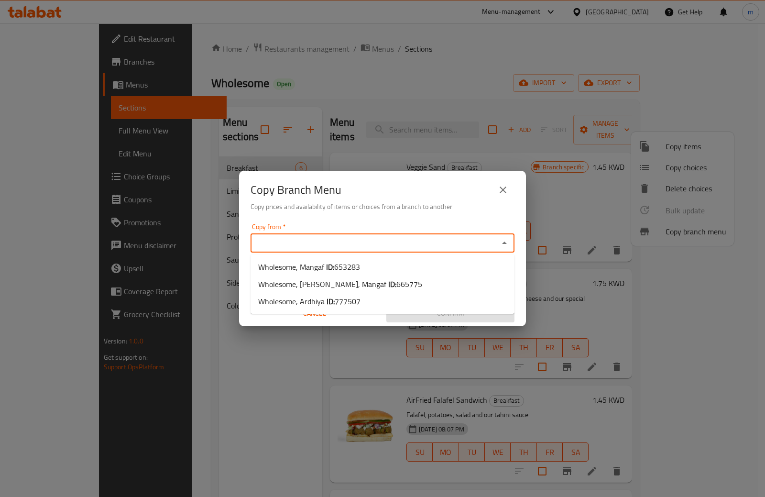
click at [470, 249] on input "Copy from   *" at bounding box center [374, 242] width 242 height 13
click at [211, 325] on div "Copy Branch Menu Copy prices and availability of items or choices from a branch…" at bounding box center [382, 248] width 765 height 497
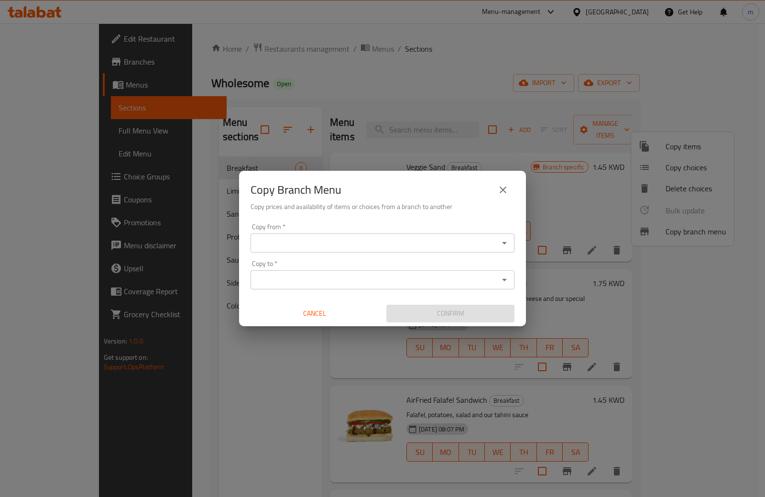
click at [82, 97] on div "Copy Branch Menu Copy prices and availability of items or choices from a branch…" at bounding box center [382, 248] width 765 height 497
click at [507, 188] on icon "close" at bounding box center [502, 189] width 11 height 11
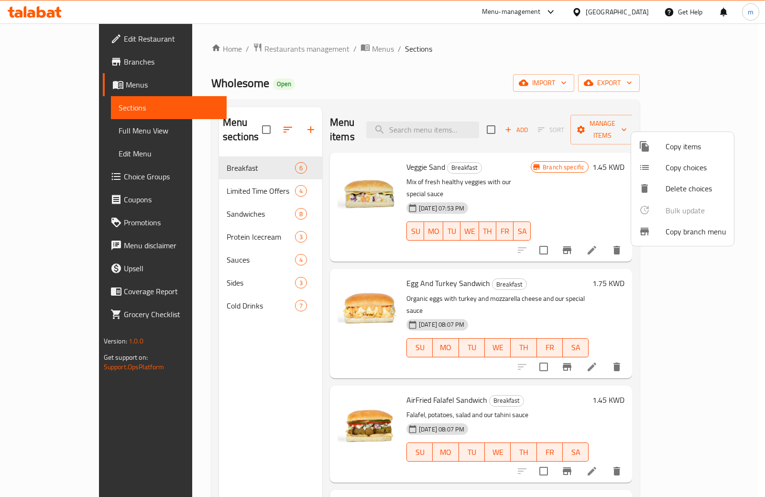
click at [61, 58] on div at bounding box center [382, 248] width 765 height 497
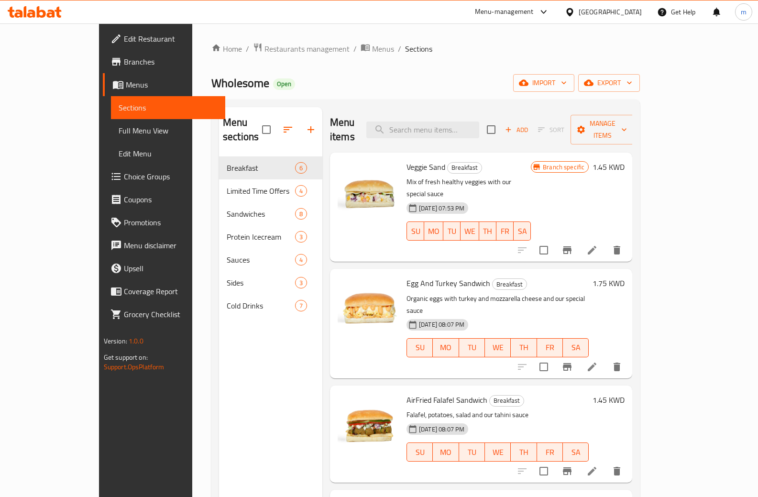
click at [124, 60] on span "Branches" at bounding box center [171, 61] width 94 height 11
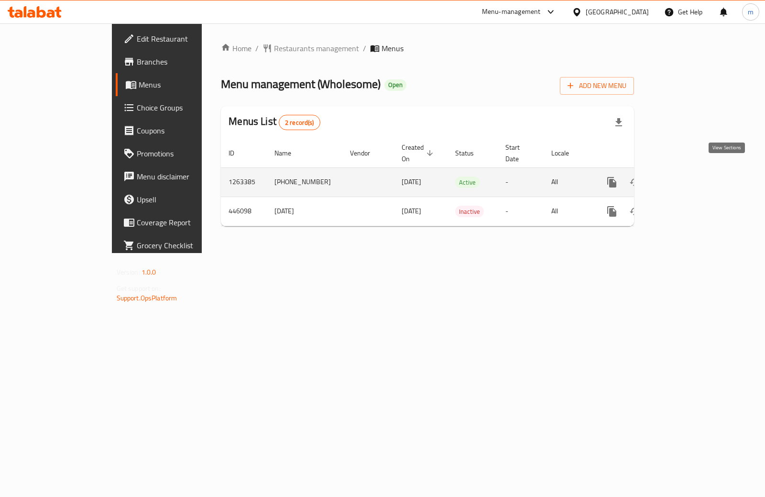
click at [686, 176] on icon "enhanced table" at bounding box center [680, 181] width 11 height 11
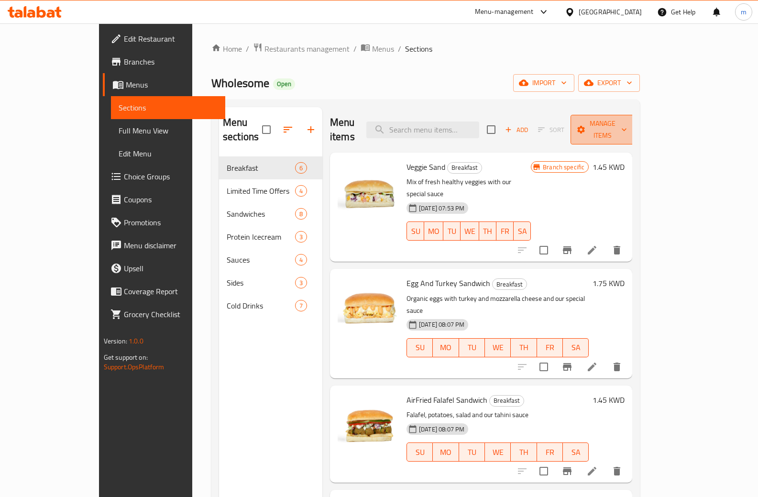
click at [627, 128] on span "Manage items" at bounding box center [602, 130] width 49 height 24
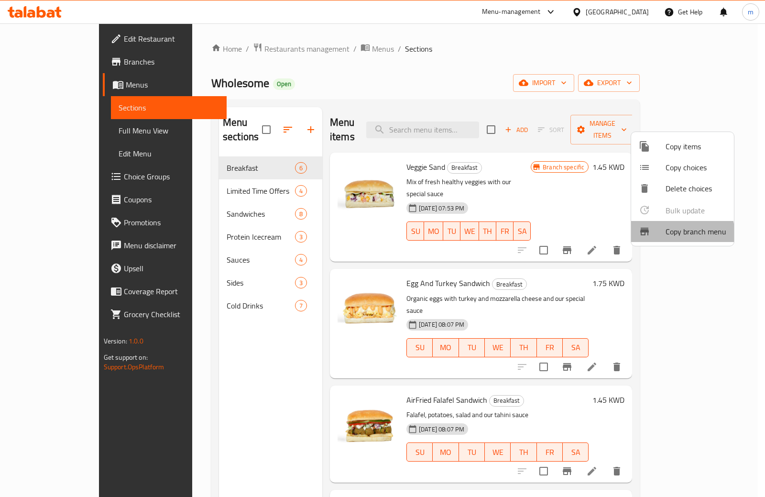
click at [666, 235] on span "Copy branch menu" at bounding box center [695, 231] width 61 height 11
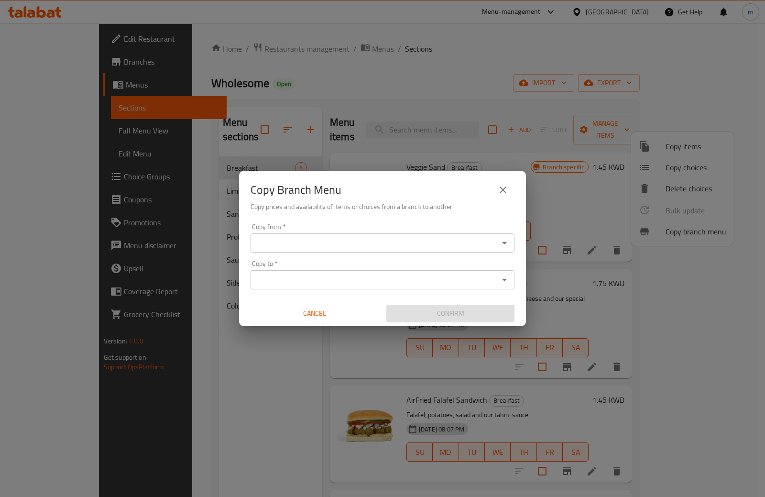
click at [397, 244] on input "Copy from   *" at bounding box center [374, 242] width 242 height 13
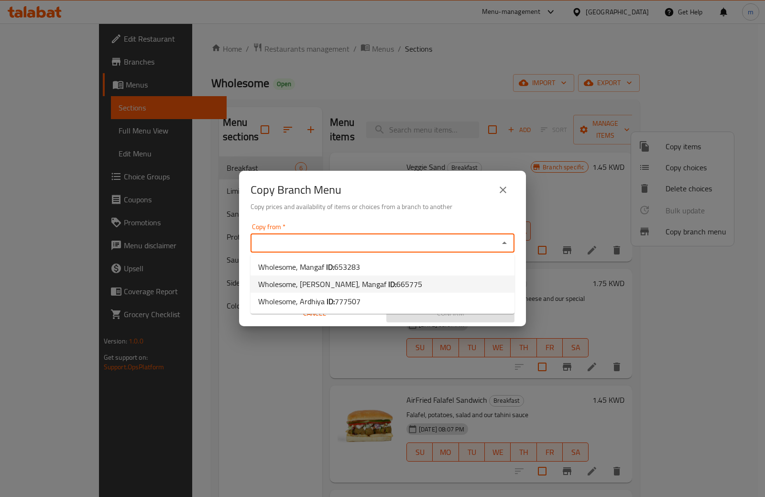
click at [393, 283] on li "Wholesome, [PERSON_NAME], Mangaf ID: 665775" at bounding box center [382, 283] width 264 height 17
type input "Wholesome, [PERSON_NAME], Mangaf"
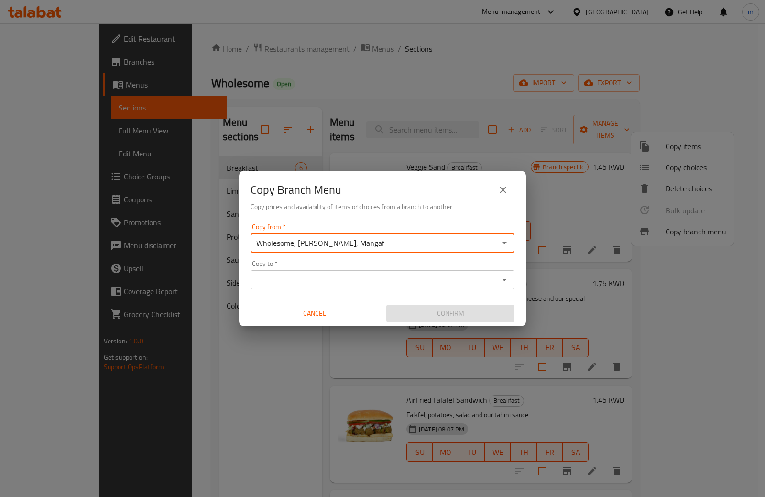
click at [393, 283] on input "Copy to   *" at bounding box center [374, 279] width 242 height 13
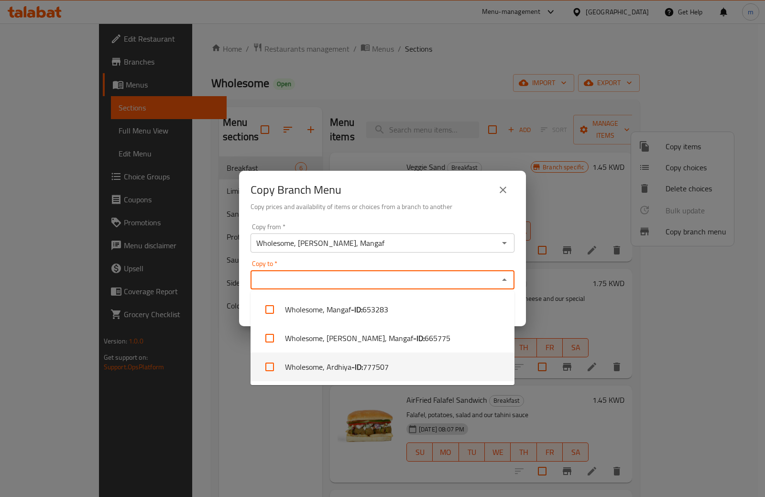
click at [361, 363] on b "- ID:" at bounding box center [356, 366] width 11 height 11
checkbox input "true"
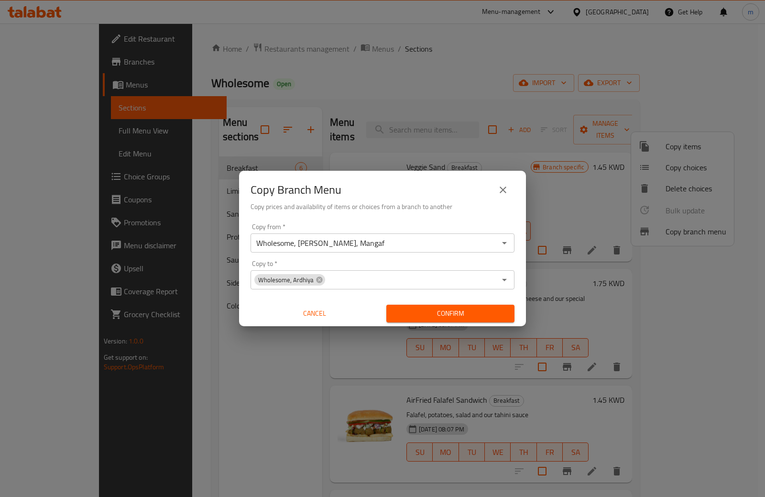
click at [454, 192] on div "Copy Branch Menu" at bounding box center [382, 189] width 264 height 23
click at [432, 308] on span "Confirm" at bounding box center [450, 313] width 113 height 12
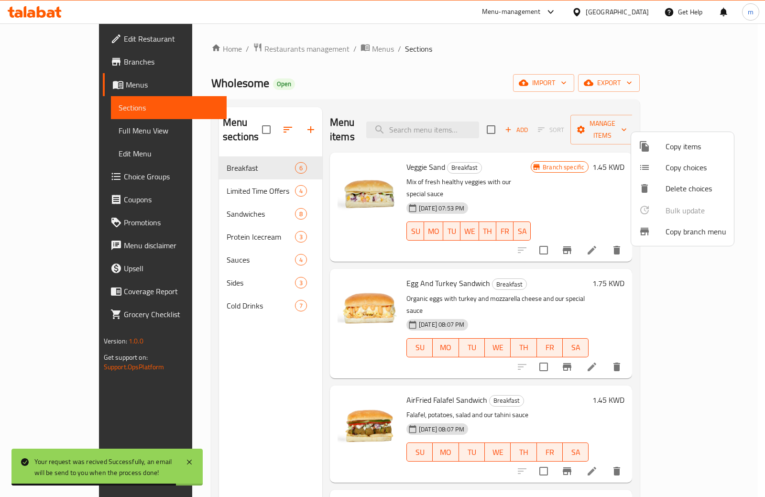
click at [464, 59] on div at bounding box center [382, 248] width 765 height 497
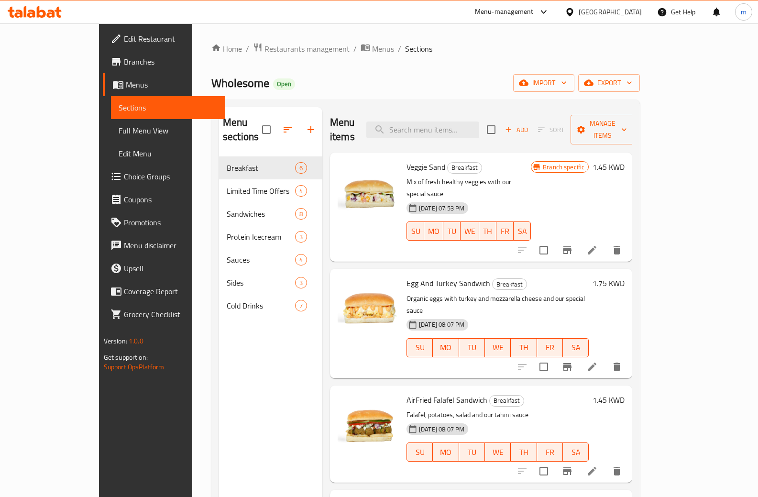
click at [124, 59] on span "Branches" at bounding box center [171, 61] width 94 height 11
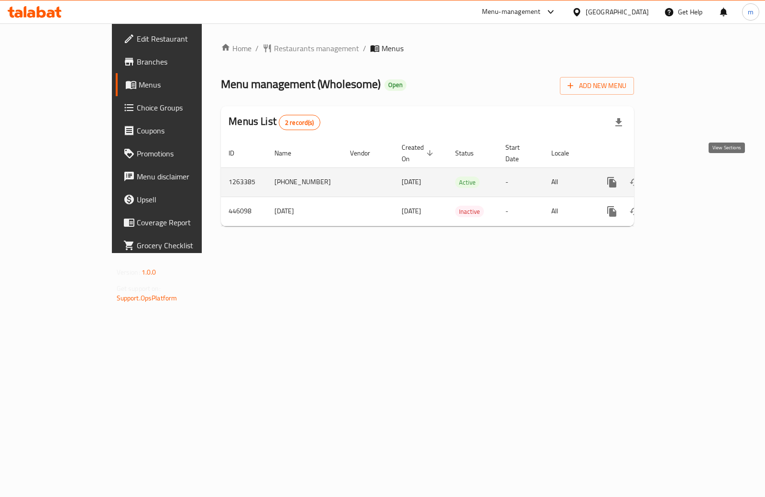
click at [685, 178] on icon "enhanced table" at bounding box center [680, 182] width 9 height 9
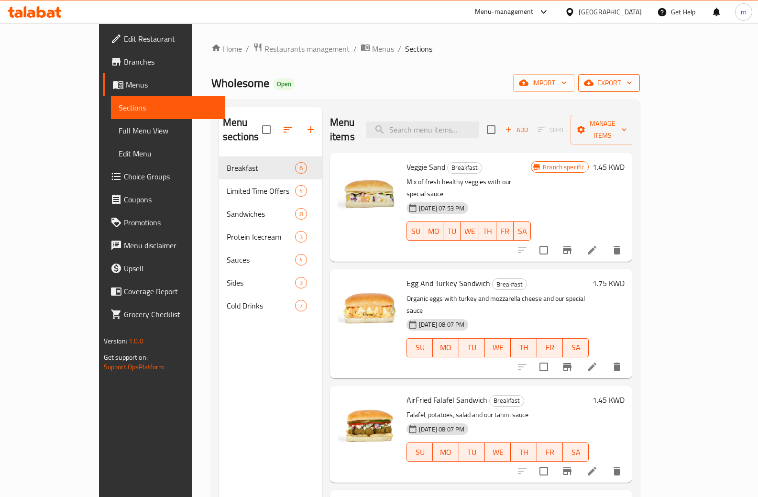
click at [632, 84] on span "export" at bounding box center [609, 83] width 46 height 12
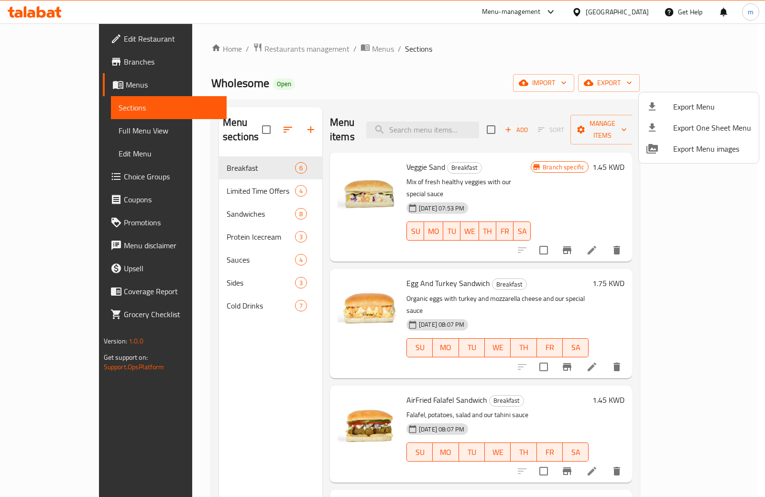
click at [45, 128] on div at bounding box center [382, 248] width 765 height 497
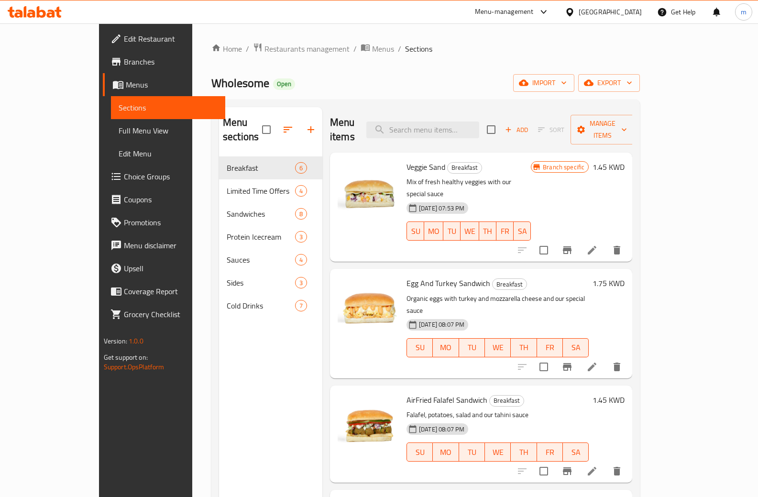
click at [119, 128] on span "Full Menu View" at bounding box center [168, 130] width 99 height 11
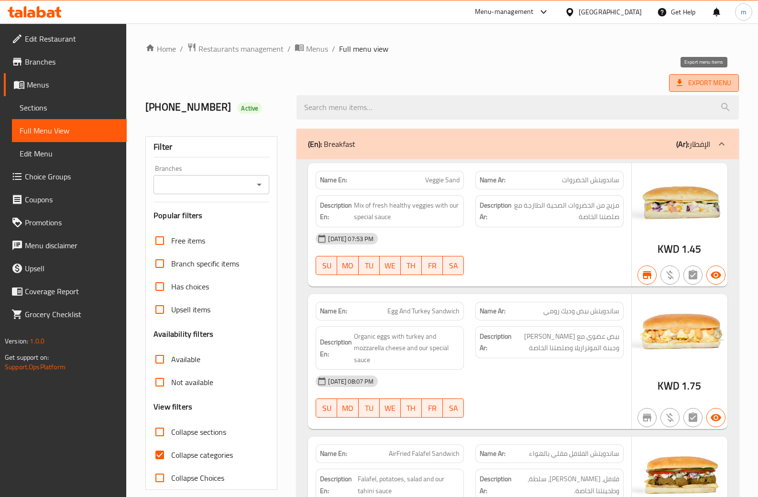
click at [717, 82] on span "Export Menu" at bounding box center [703, 83] width 54 height 12
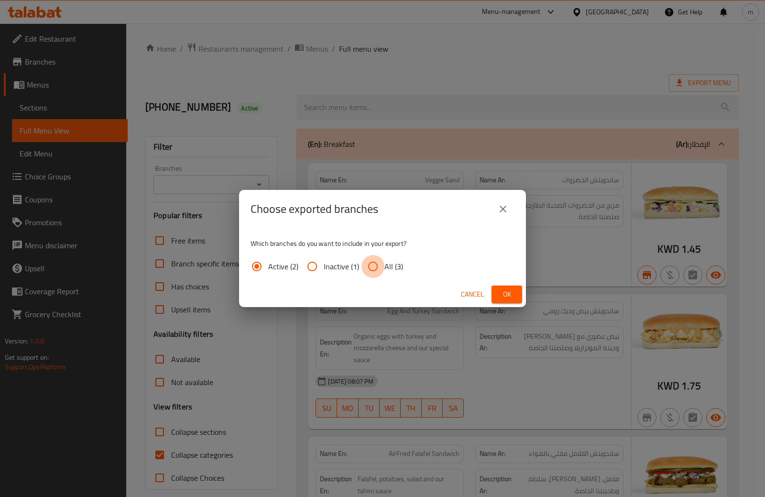
click at [377, 268] on input "All (3)" at bounding box center [372, 266] width 23 height 23
radio input "true"
click at [512, 291] on span "Ok" at bounding box center [506, 294] width 15 height 12
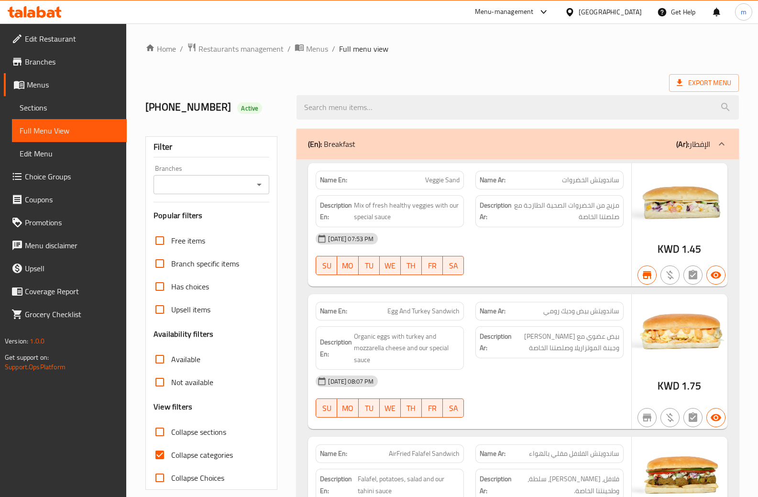
click at [511, 81] on div "Export Menu" at bounding box center [441, 83] width 593 height 18
click at [49, 61] on span "Branches" at bounding box center [72, 61] width 94 height 11
